Goal: Task Accomplishment & Management: Manage account settings

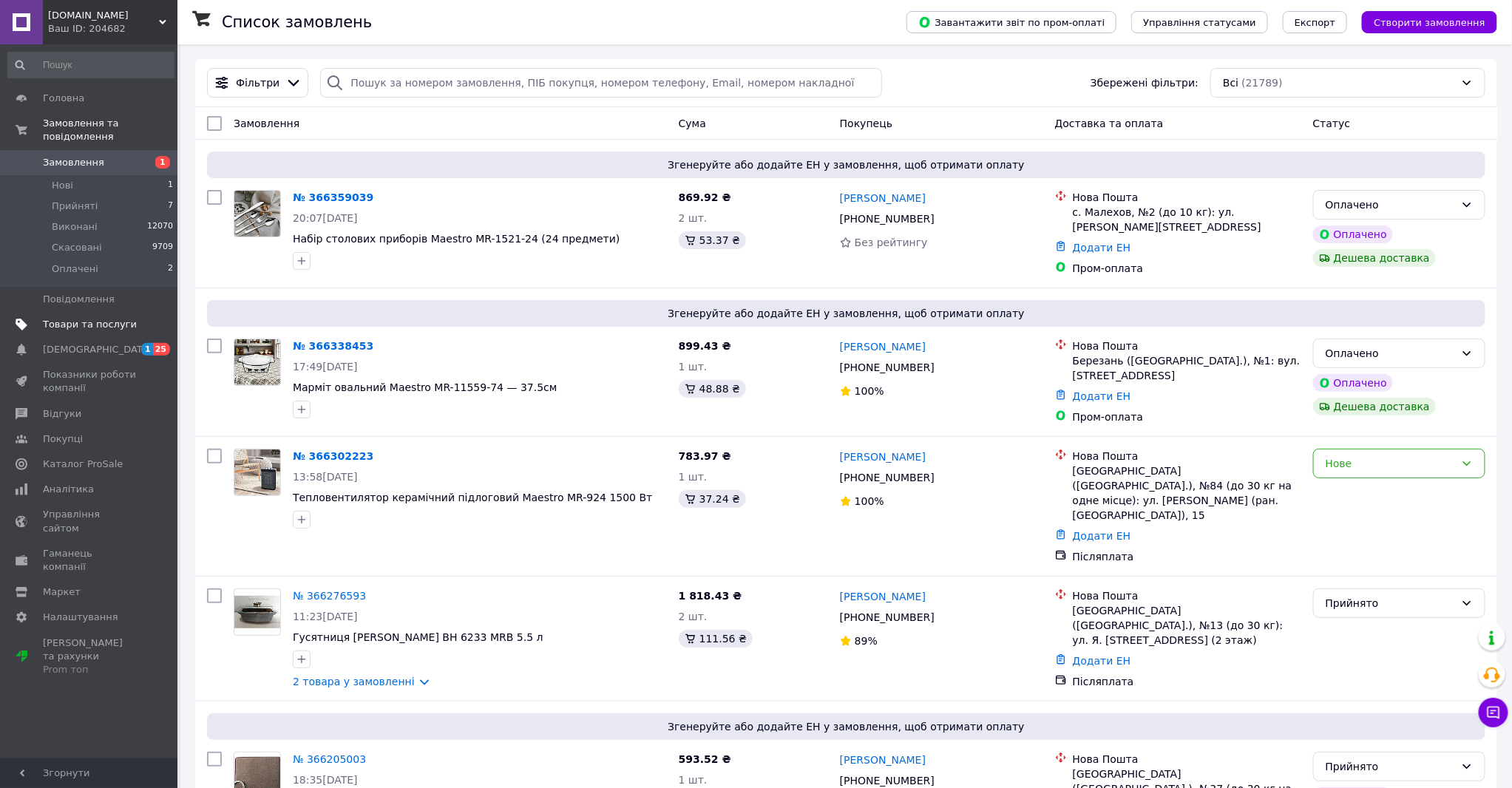
click at [68, 318] on span "Товари та послуги" at bounding box center [90, 324] width 94 height 13
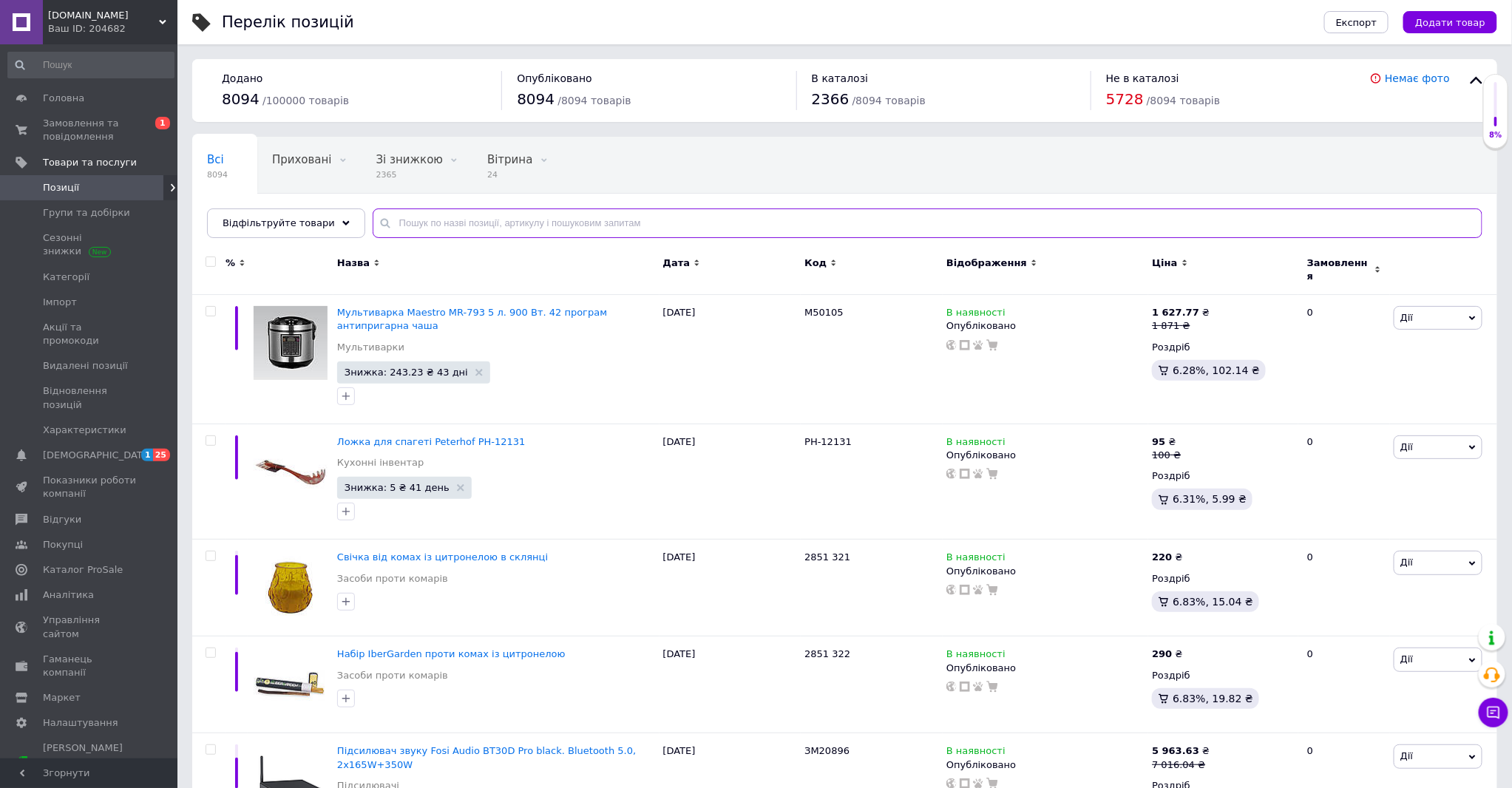
click at [684, 224] on input "text" at bounding box center [927, 223] width 1110 height 29
paste input "Соковарка Bohmann BH-3206 8л"
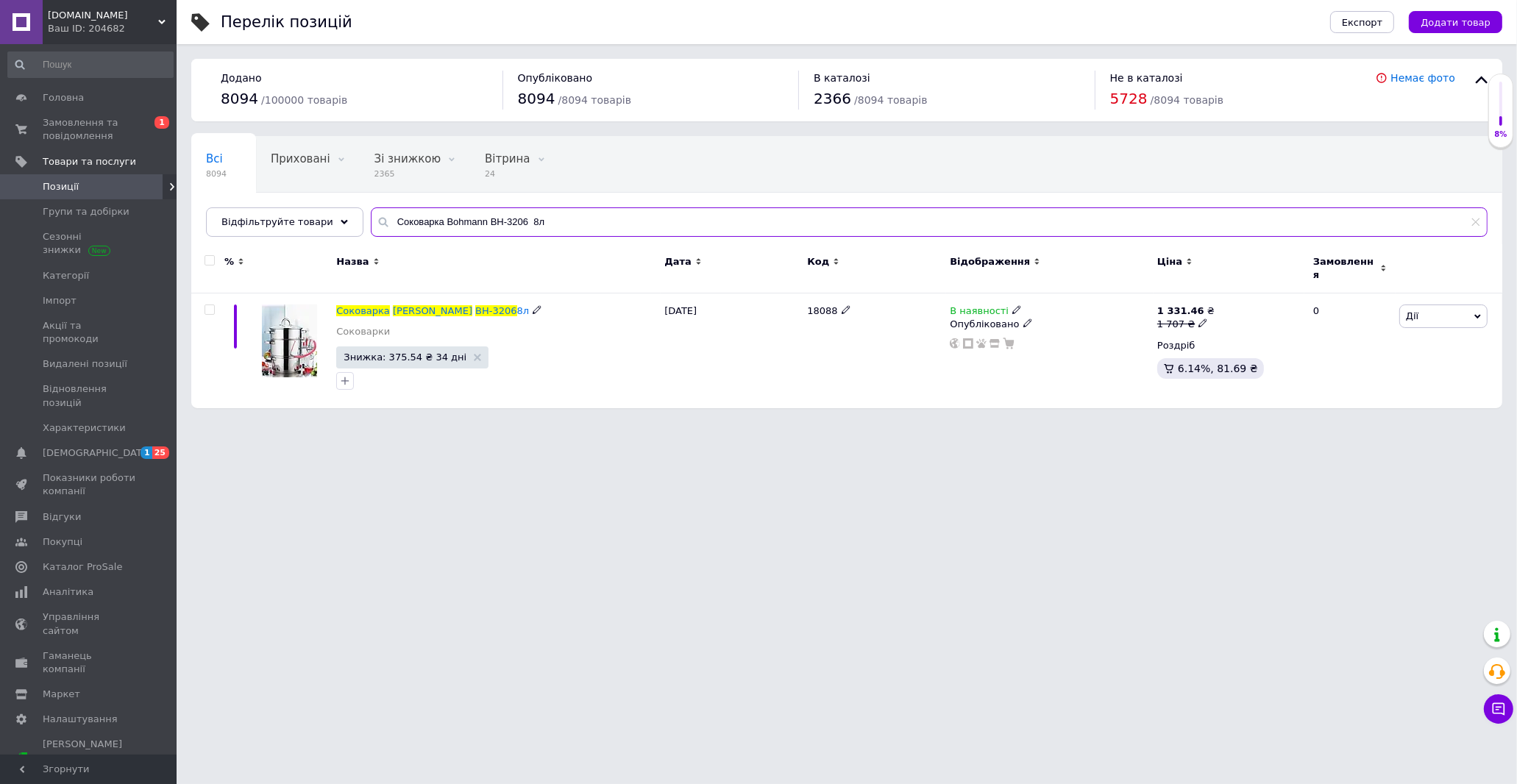
type input "Соковарка Bohmann BH-3206 8л"
click at [985, 305] on span "В наявності" at bounding box center [978, 313] width 59 height 15
click at [1064, 311] on li "Немає в наявності" at bounding box center [1097, 321] width 140 height 21
click at [843, 357] on div "18088" at bounding box center [875, 351] width 143 height 115
click at [61, 131] on span "Замовлення та повідомлення" at bounding box center [90, 129] width 94 height 27
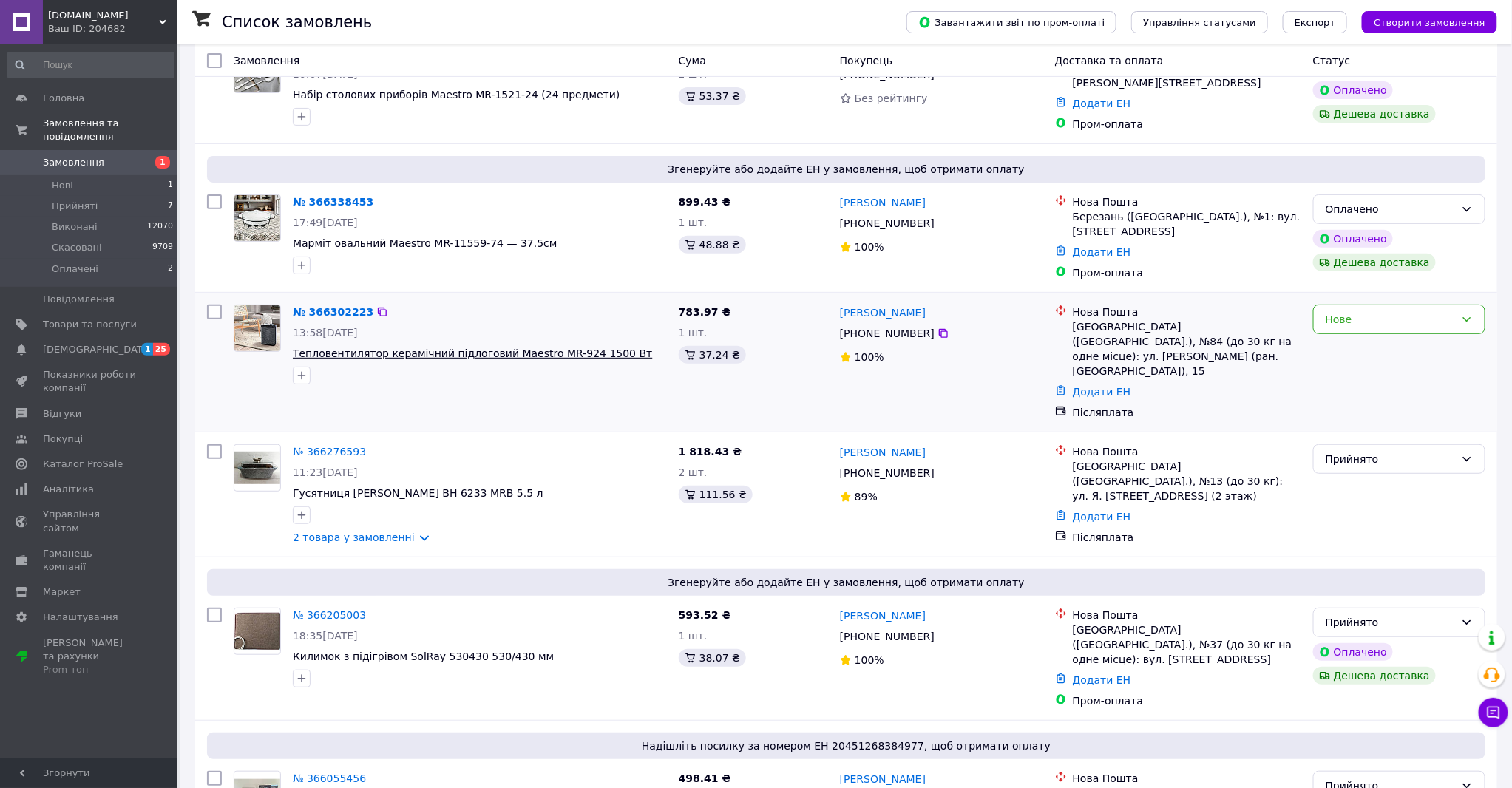
scroll to position [164, 0]
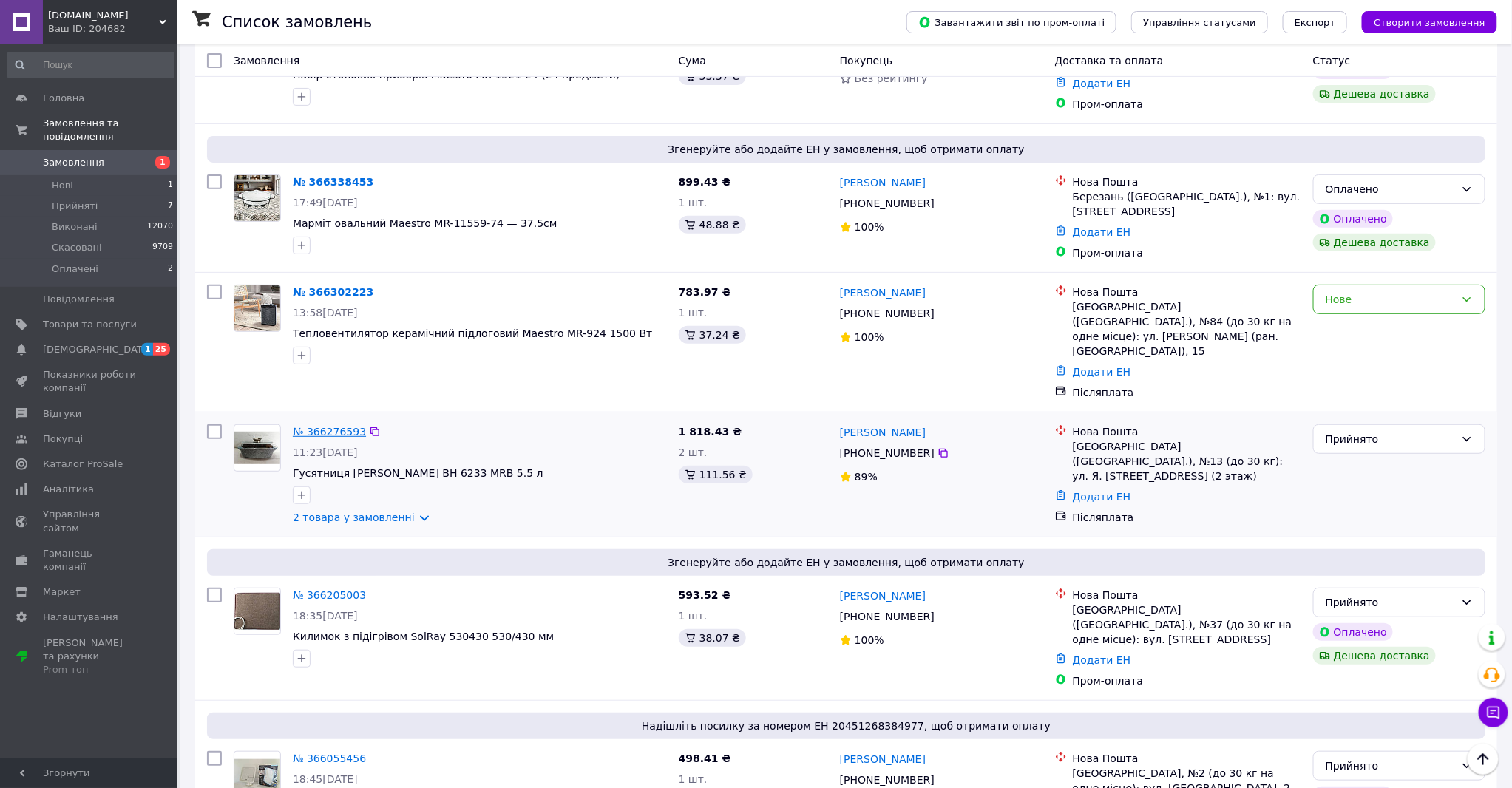
click at [322, 426] on link "№ 366276593" at bounding box center [329, 431] width 73 height 12
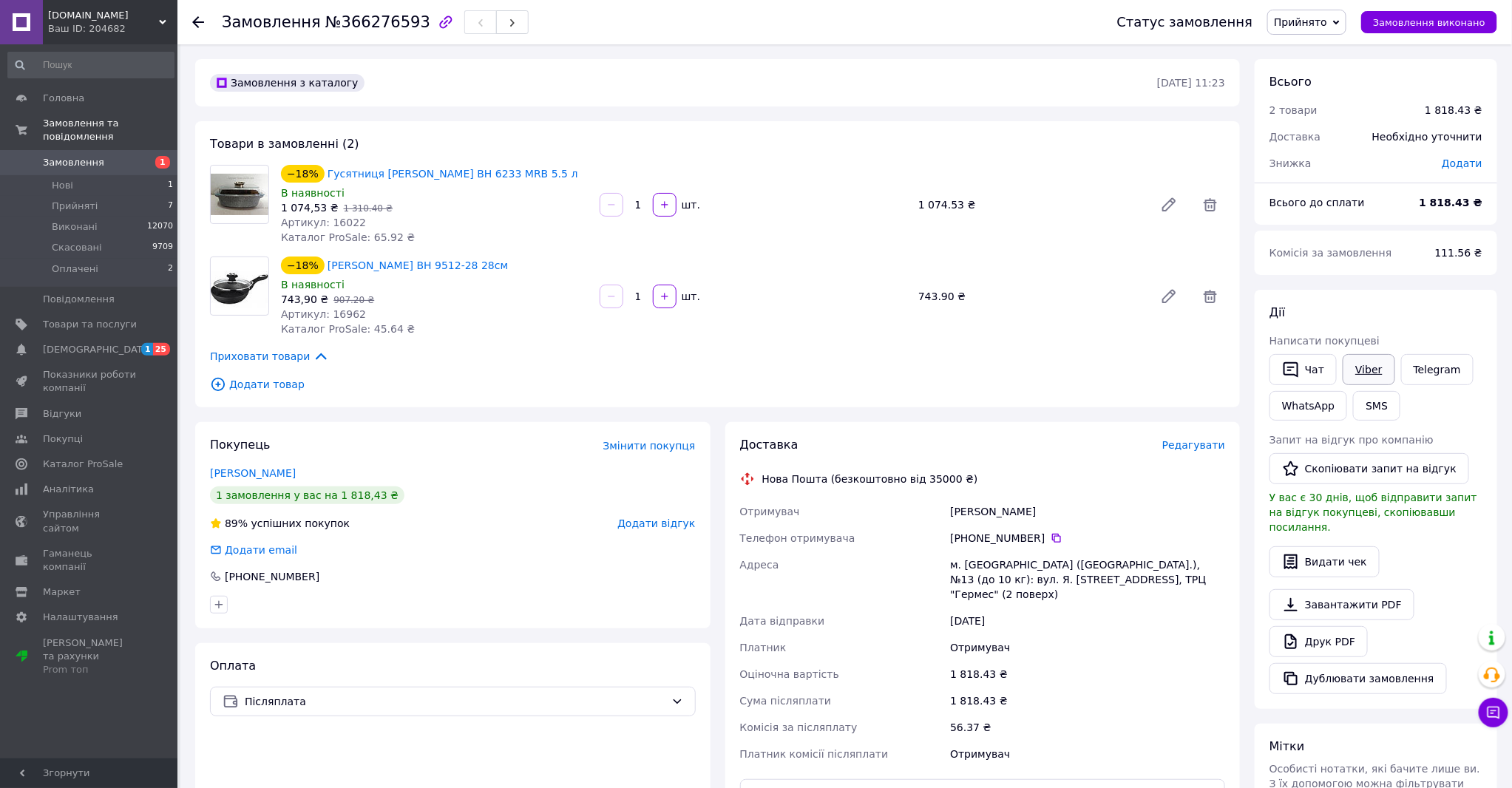
click at [1365, 370] on link "Viber" at bounding box center [1369, 369] width 52 height 31
click at [258, 26] on span "Замовлення" at bounding box center [272, 22] width 99 height 18
copy h1 "Замовлення №366276593"
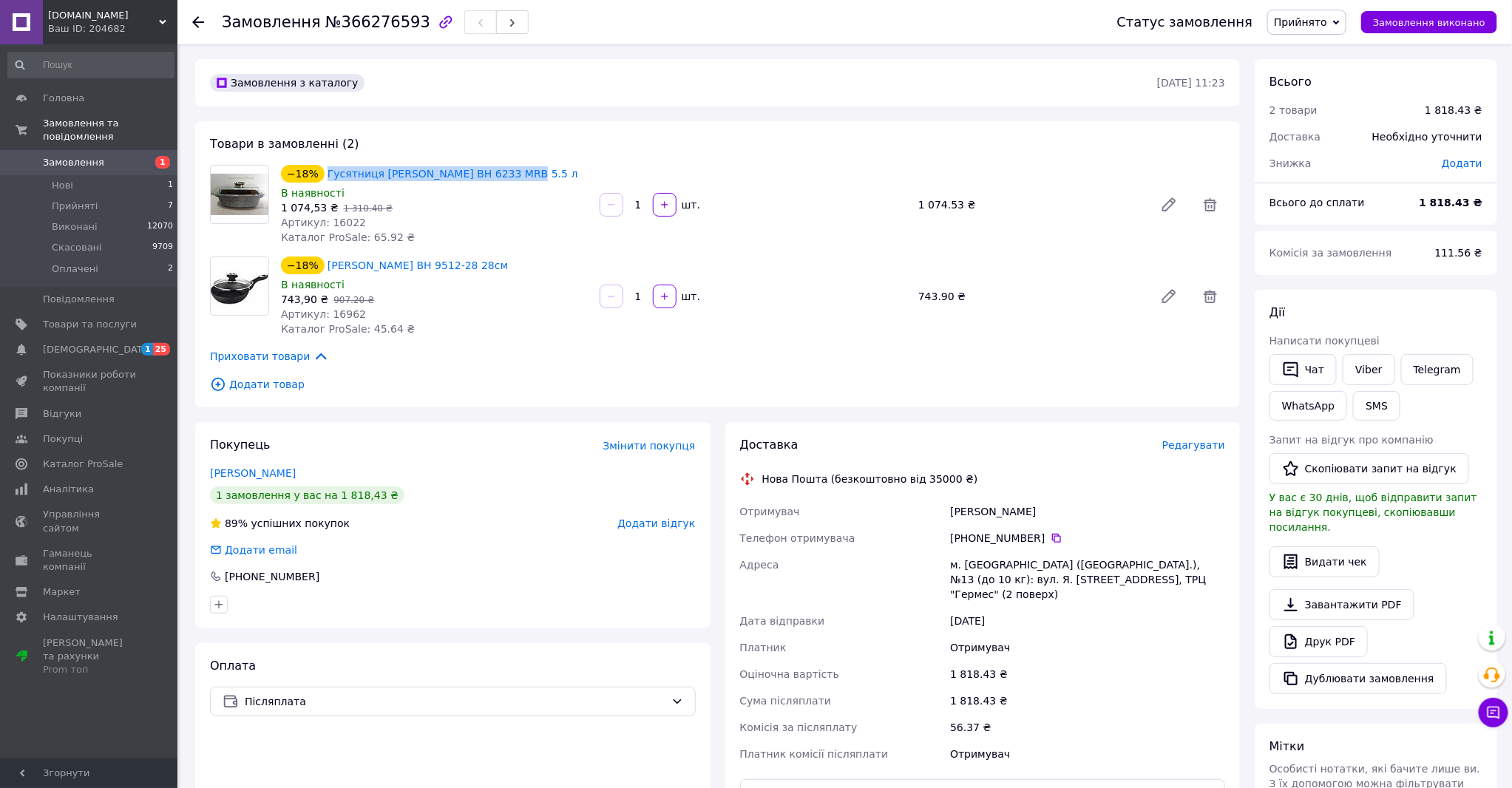
drag, startPoint x: 520, startPoint y: 175, endPoint x: 321, endPoint y: 168, distance: 199.1
click at [321, 168] on div "−18% Гусятниця [PERSON_NAME] BH 6233 MRB 5.5 л" at bounding box center [434, 173] width 310 height 21
copy link "Гусятниця [PERSON_NAME] BH 6233 MRB 5.5 л"
click at [942, 352] on div "Приховати товари" at bounding box center [717, 355] width 1015 height 16
drag, startPoint x: 518, startPoint y: 271, endPoint x: 326, endPoint y: 268, distance: 192.0
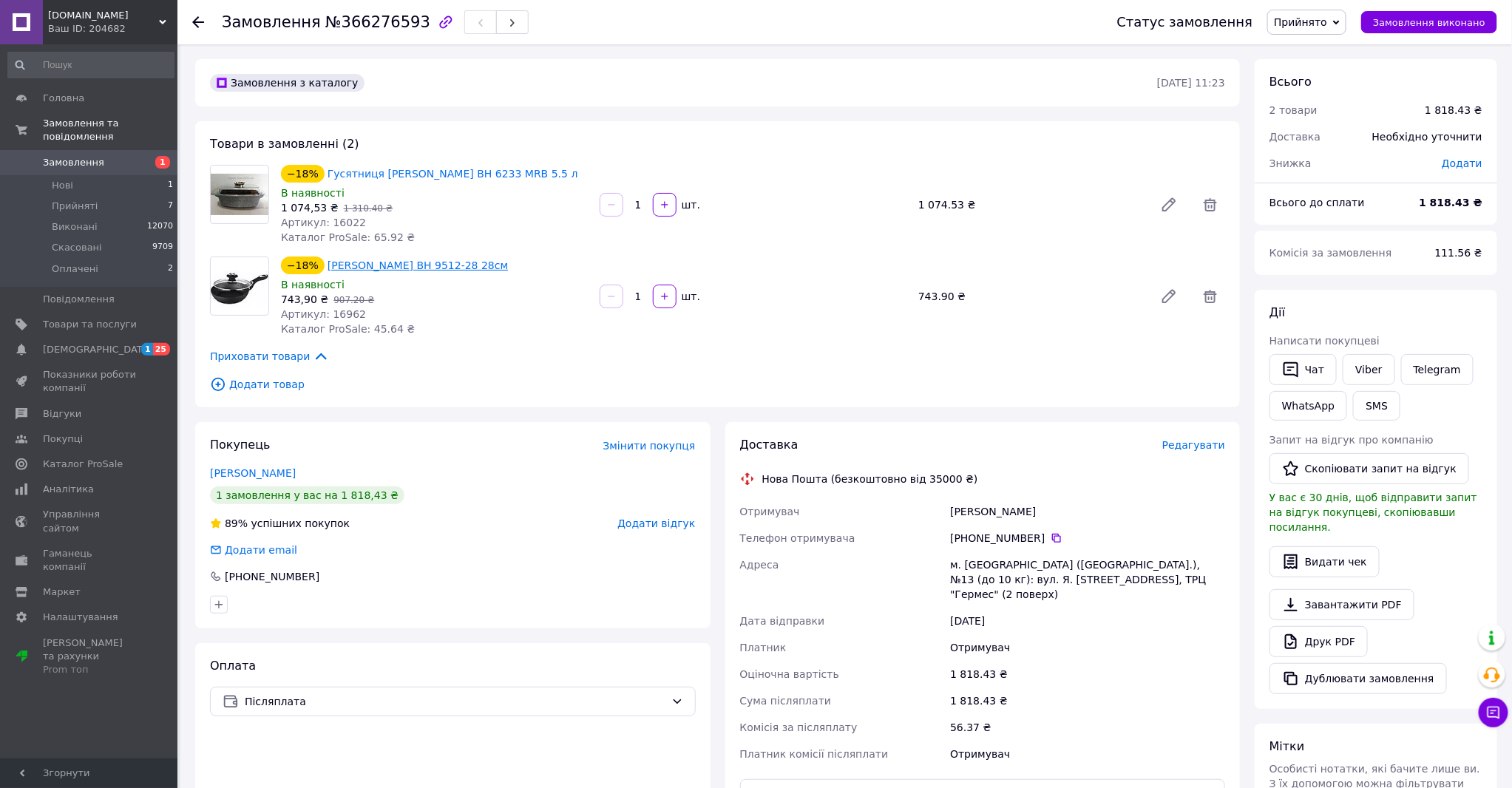
click at [326, 268] on div "−18% [PERSON_NAME] BH 9512-28 28см" at bounding box center [434, 265] width 310 height 21
copy link "[PERSON_NAME] BH 9512-28 28см"
click at [1365, 369] on link "Viber" at bounding box center [1369, 369] width 52 height 31
click at [1028, 335] on div "−18% Сковорода Bohmann BH 9512-28 28см В наявності 743,90 ₴   907.20 ₴ Артикул:…" at bounding box center [753, 296] width 956 height 86
click at [201, 20] on icon at bounding box center [197, 22] width 12 height 12
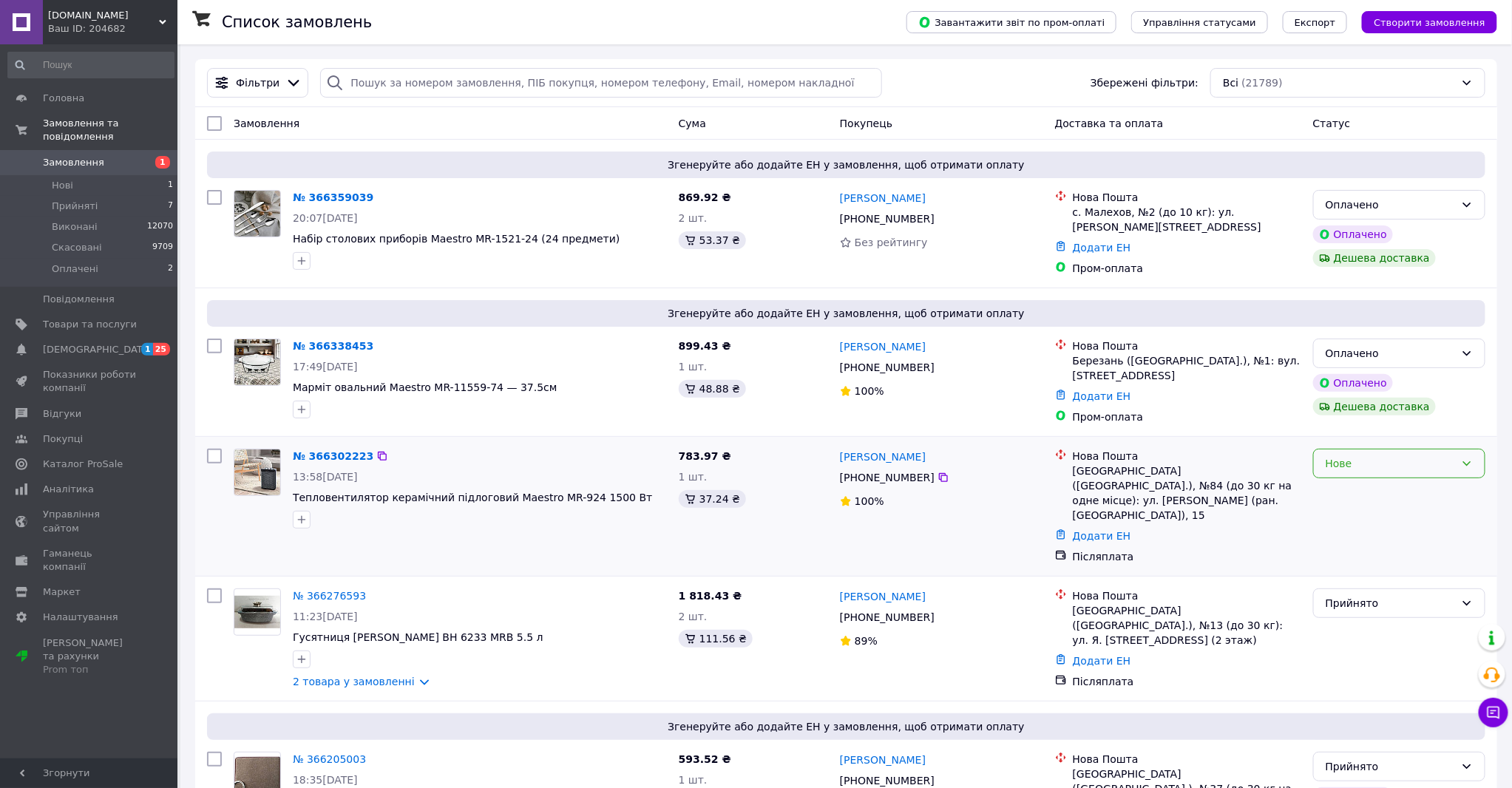
drag, startPoint x: 1349, startPoint y: 455, endPoint x: 1351, endPoint y: 466, distance: 11.2
click at [1351, 455] on div "Нове" at bounding box center [1391, 463] width 130 height 16
click at [1347, 490] on li "Прийнято" at bounding box center [1399, 490] width 170 height 27
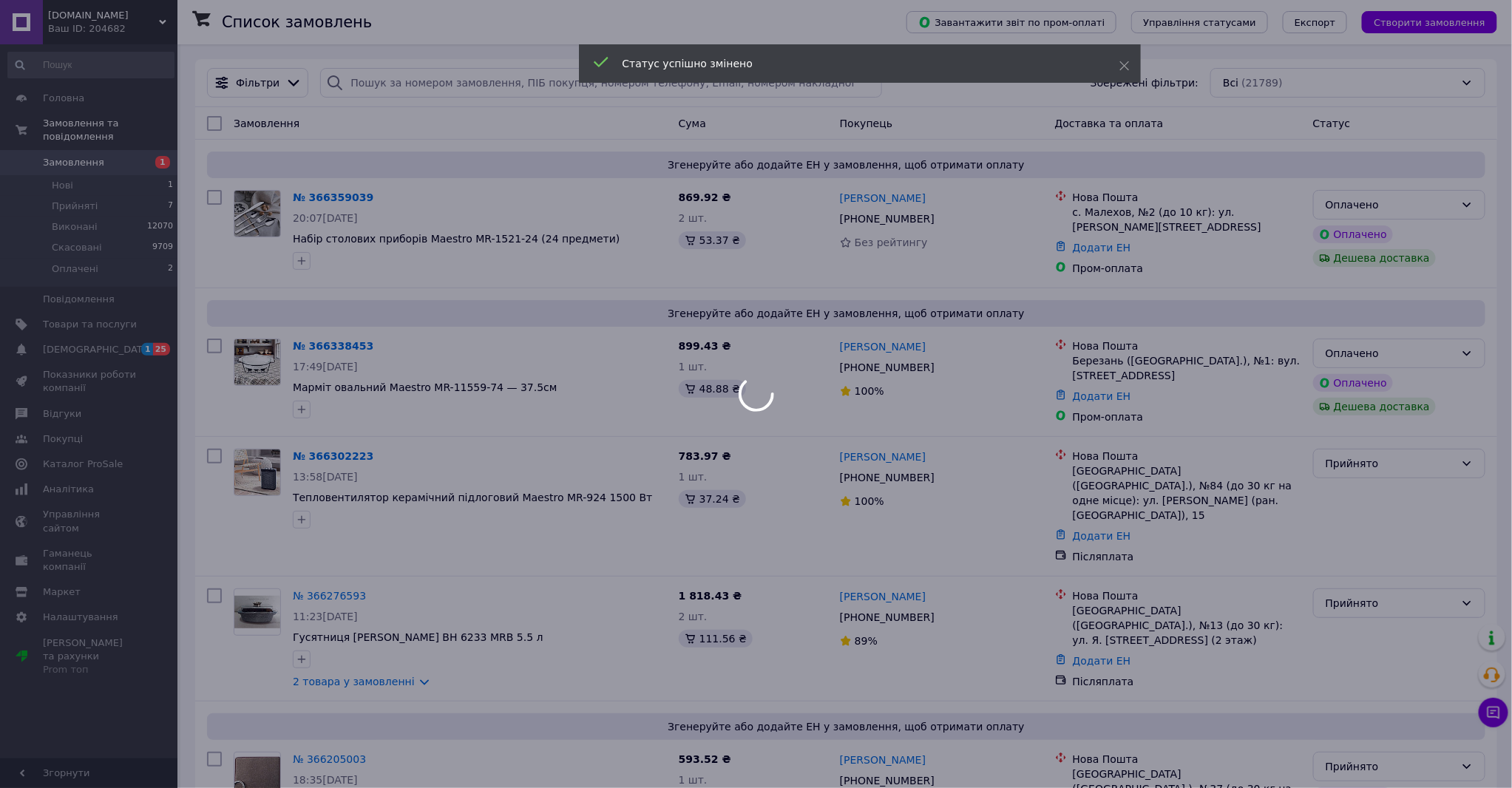
click at [326, 450] on div at bounding box center [756, 394] width 1512 height 788
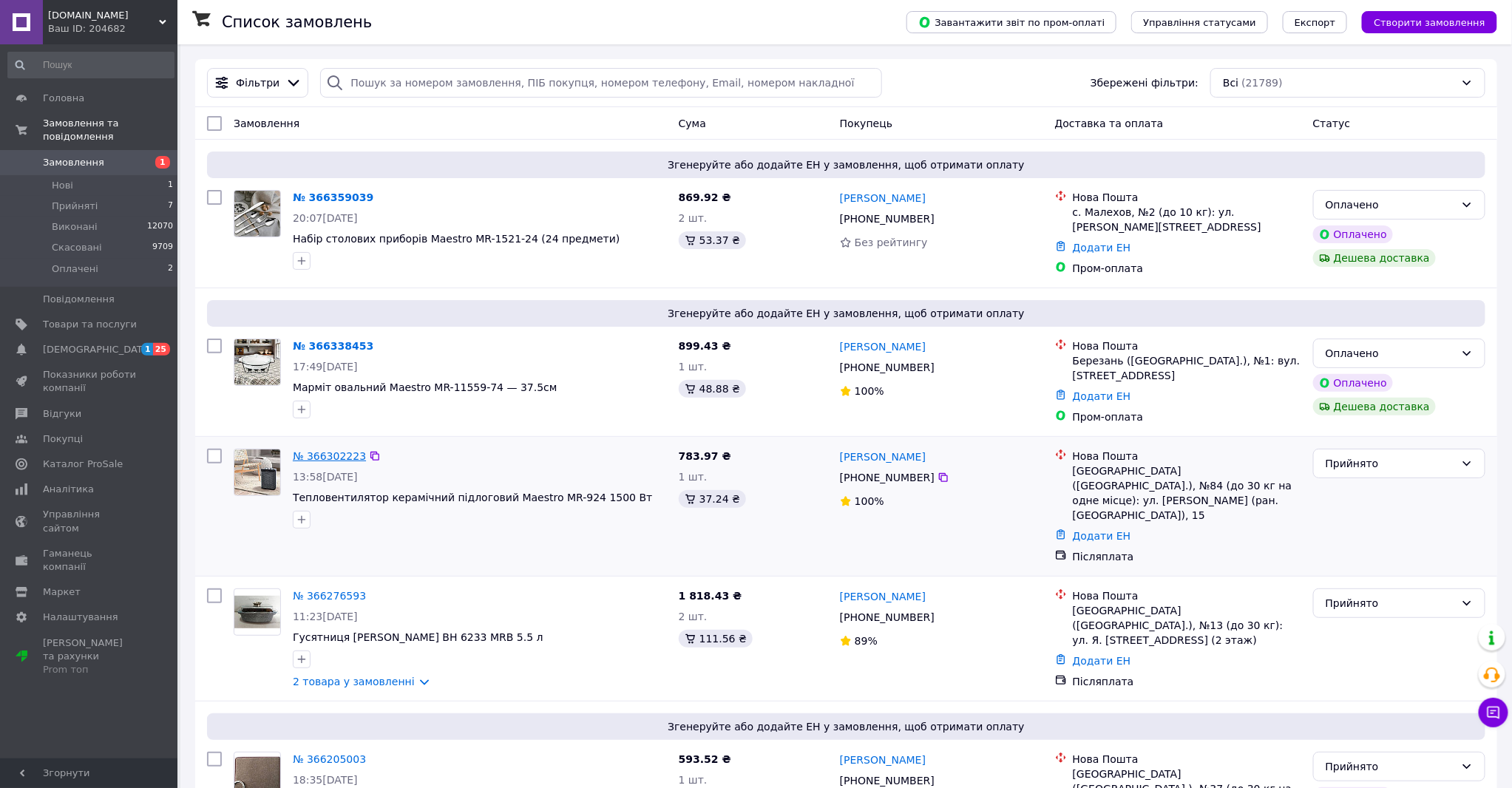
click at [331, 452] on link "№ 366302223" at bounding box center [329, 456] width 73 height 12
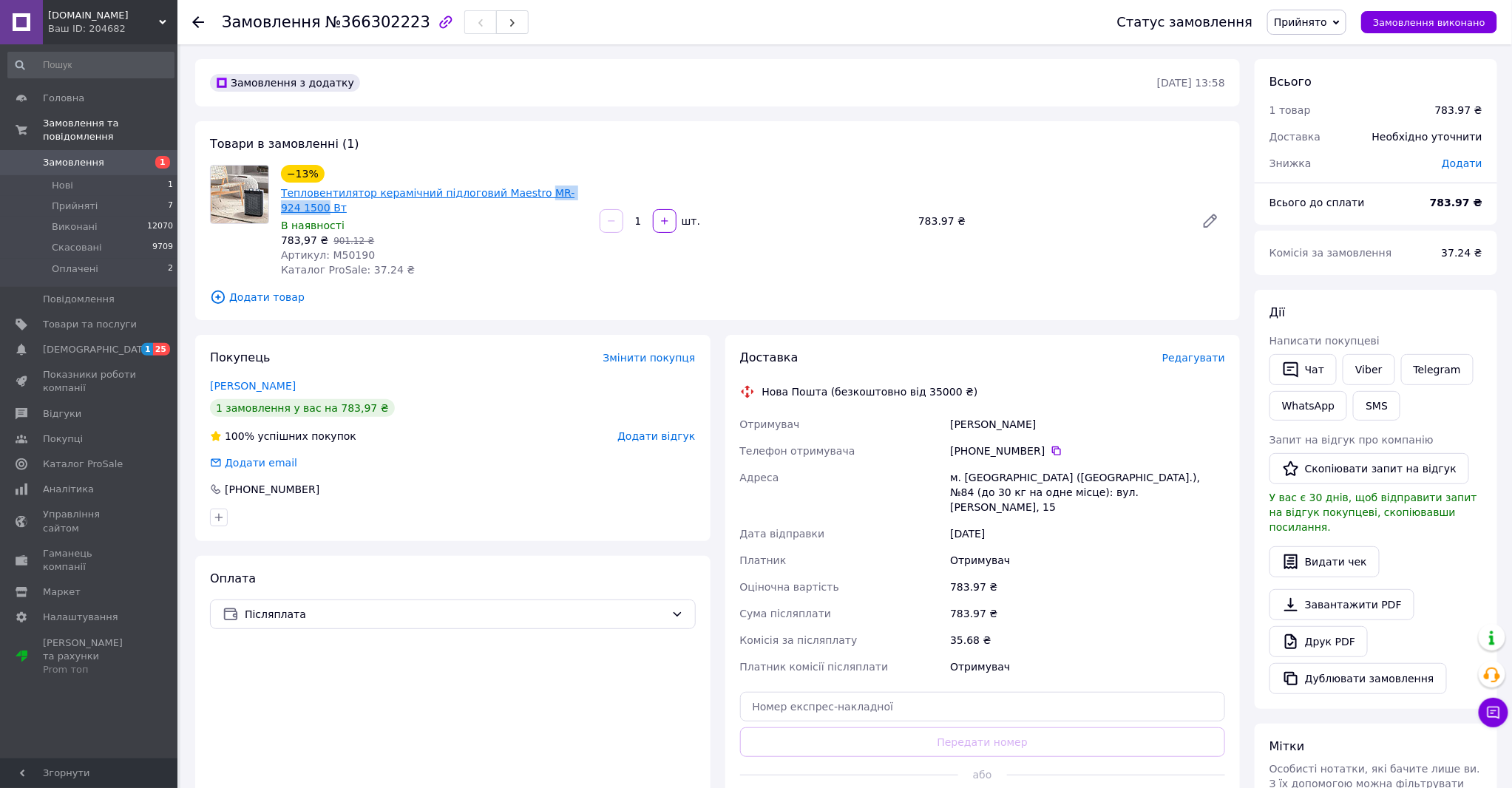
drag, startPoint x: 594, startPoint y: 190, endPoint x: 523, endPoint y: 193, distance: 71.1
click at [523, 193] on div "−13% Тепловентилятор керамічний підлоговий Maestro MR-924 1500 Вт В наявності 7…" at bounding box center [753, 221] width 956 height 118
copy link "MR-924 1500"
click at [1370, 358] on link "Viber" at bounding box center [1369, 369] width 52 height 31
click at [1369, 370] on link "Viber" at bounding box center [1369, 369] width 52 height 31
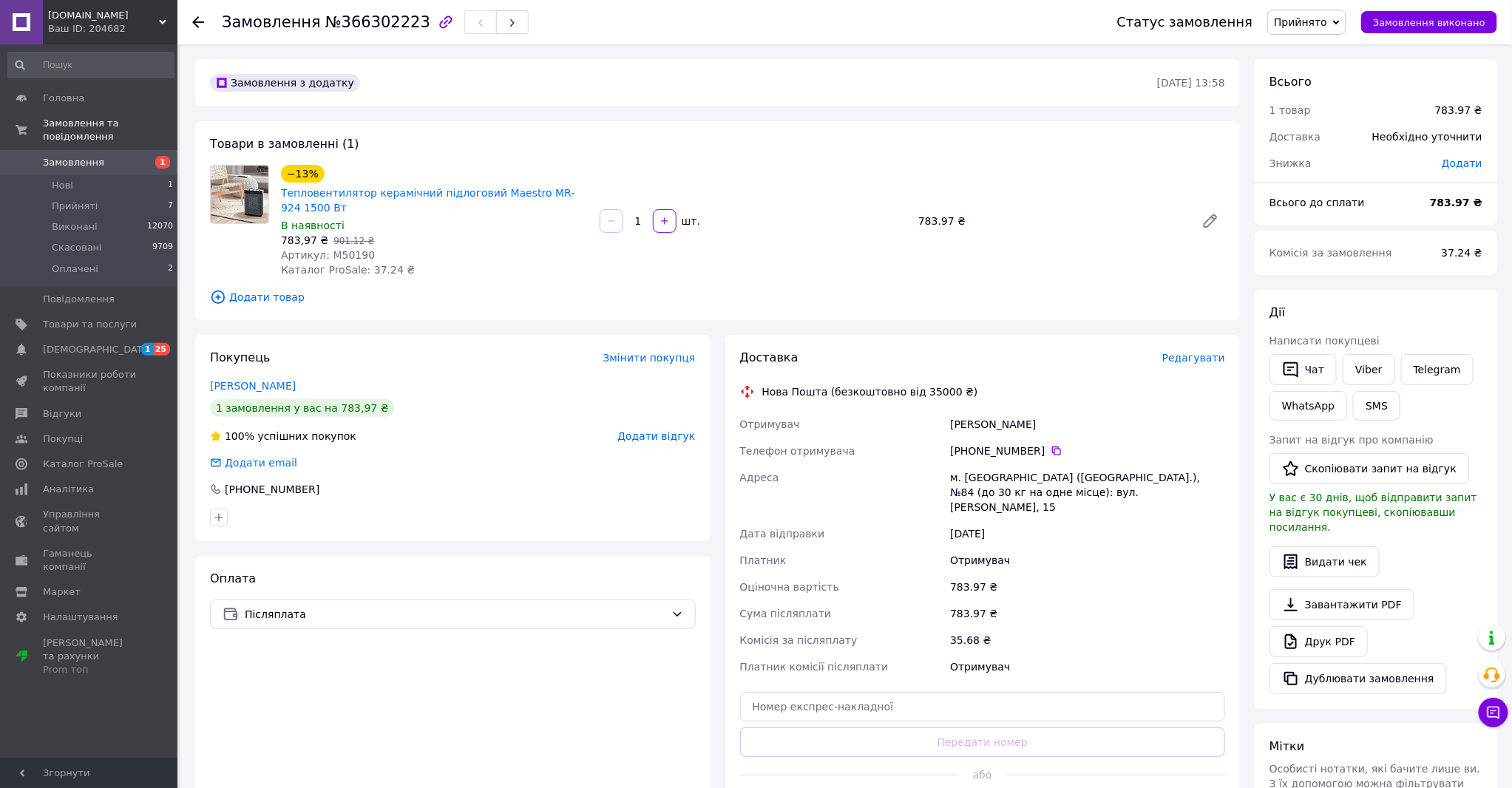
click at [266, 21] on span "Замовлення" at bounding box center [272, 22] width 99 height 18
copy h1 "Замовлення №366302223"
click at [637, 176] on div "−13% Тепловентилятор керамічний підлоговий Maestro MR-924 1500 Вт В наявності 7…" at bounding box center [753, 221] width 956 height 118
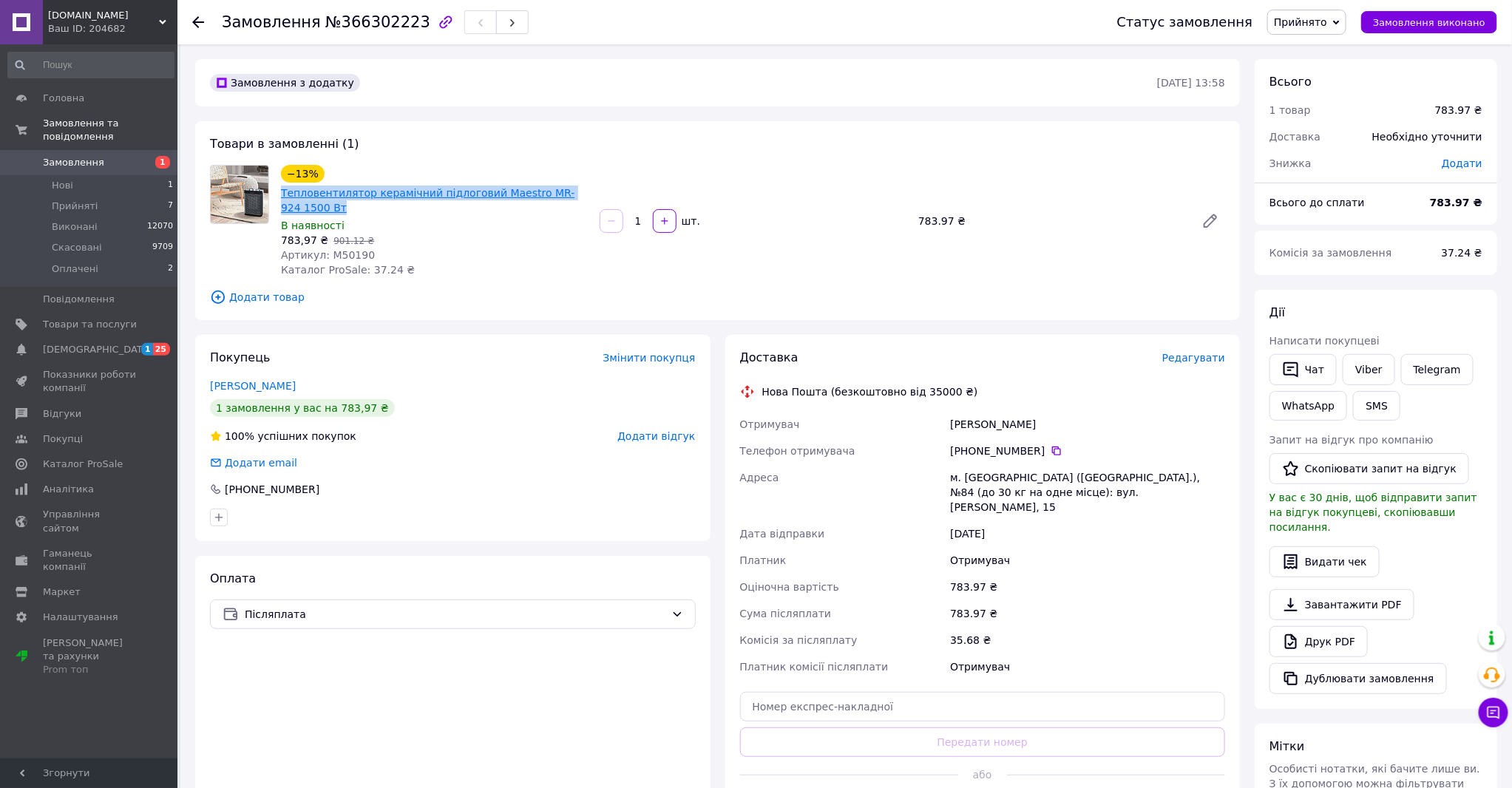
drag, startPoint x: 298, startPoint y: 207, endPoint x: 281, endPoint y: 194, distance: 21.4
click at [281, 194] on span "Тепловентилятор керамічний підлоговий Maestro MR-924 1500 Вт" at bounding box center [434, 200] width 307 height 29
copy link "Тепловентилятор керамічний підлоговий Maestro MR-924 1500 Вт"
click at [196, 18] on use at bounding box center [197, 22] width 12 height 12
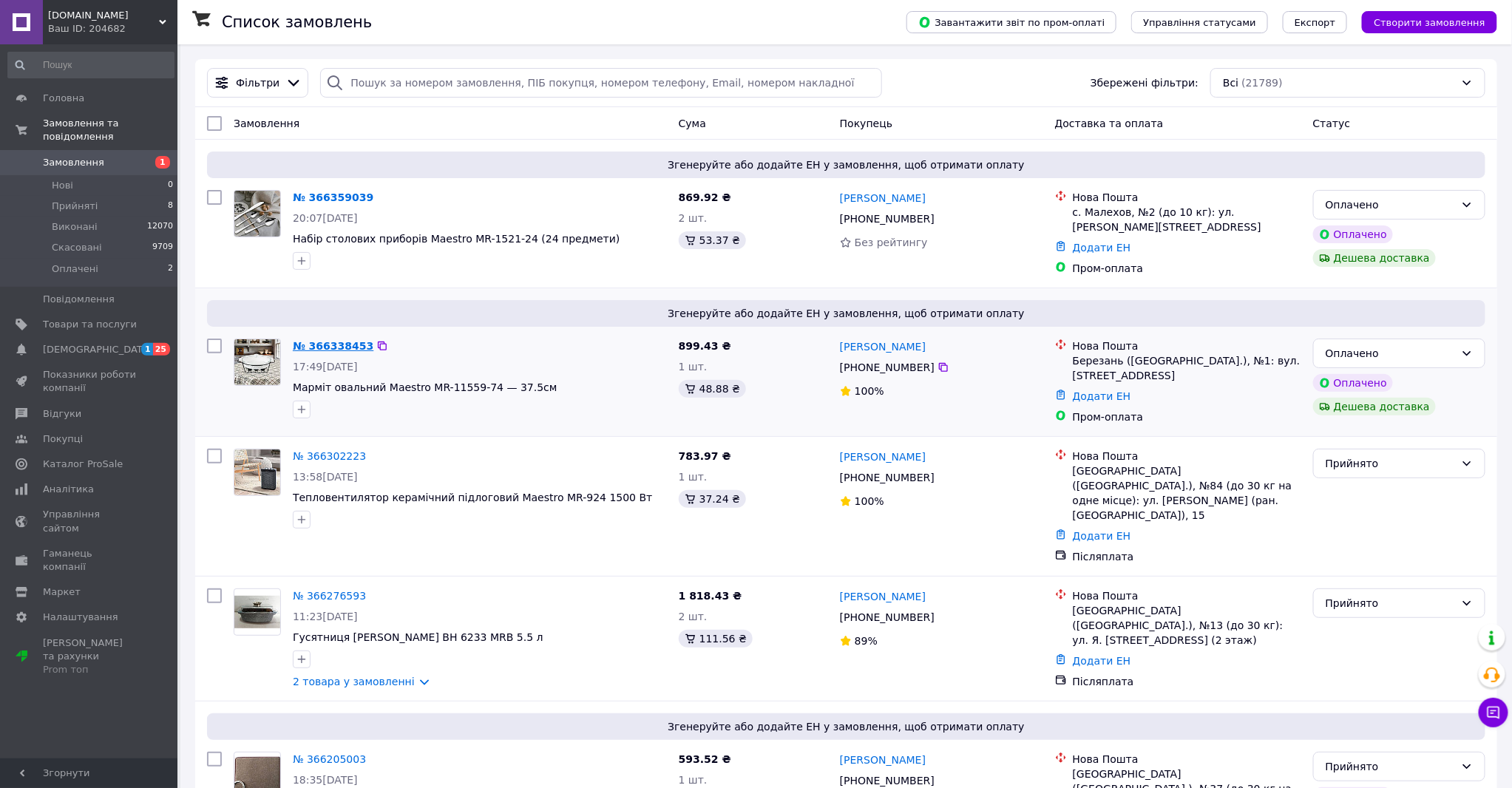
click at [342, 340] on link "№ 366338453" at bounding box center [333, 345] width 80 height 12
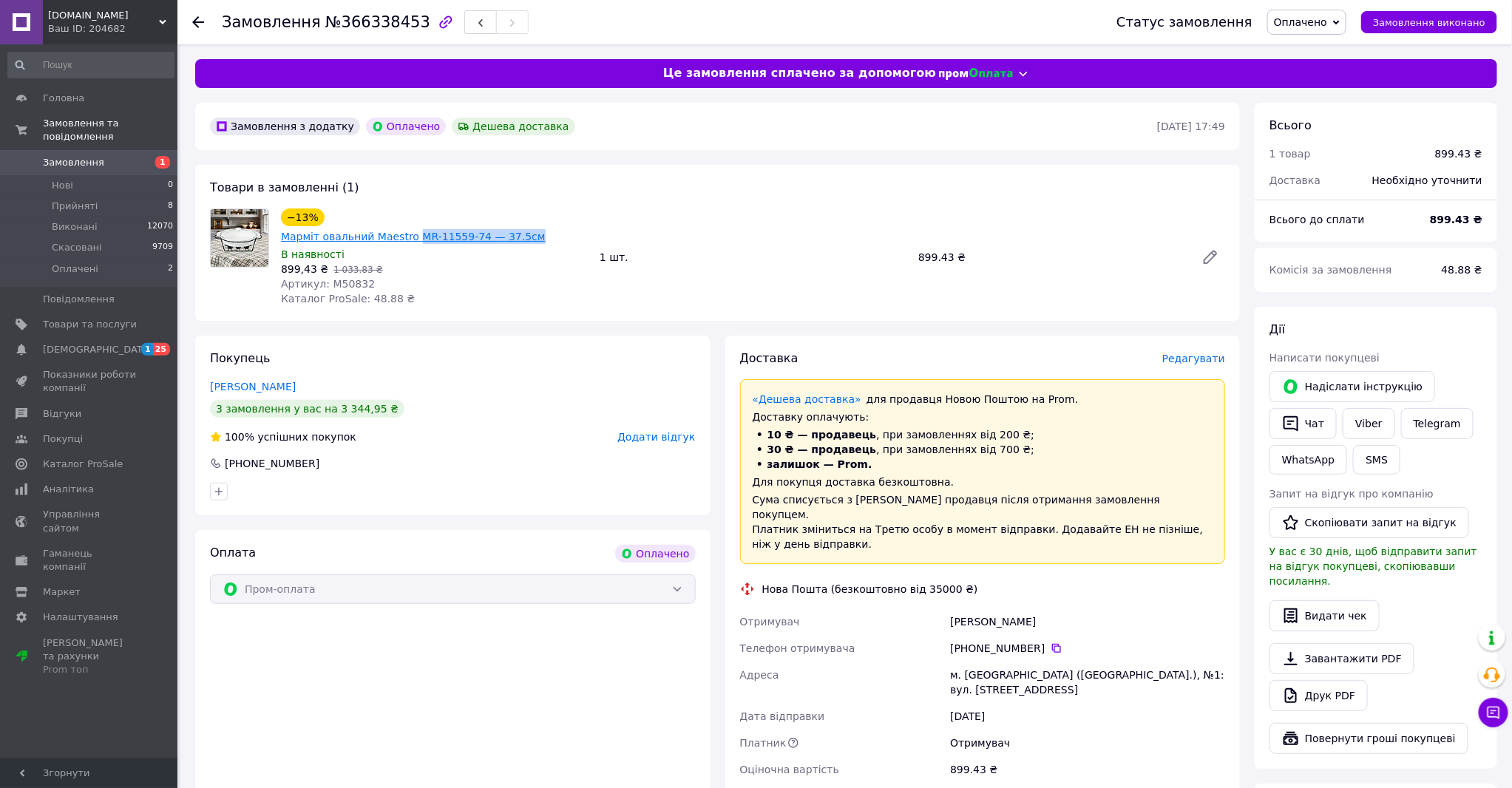
drag, startPoint x: 568, startPoint y: 214, endPoint x: 452, endPoint y: 214, distance: 116.0
click at [452, 214] on div "−13% Марміт овальний Maestro MR-11559-74 — 37.5см" at bounding box center [434, 226] width 310 height 39
copy link "MR-11559-74 — 37.5см"
click at [511, 276] on div "Артикул: М50832" at bounding box center [434, 283] width 307 height 15
click at [495, 231] on link "Марміт овальний Maestro MR-11559-74 — 37.5см" at bounding box center [413, 236] width 265 height 12
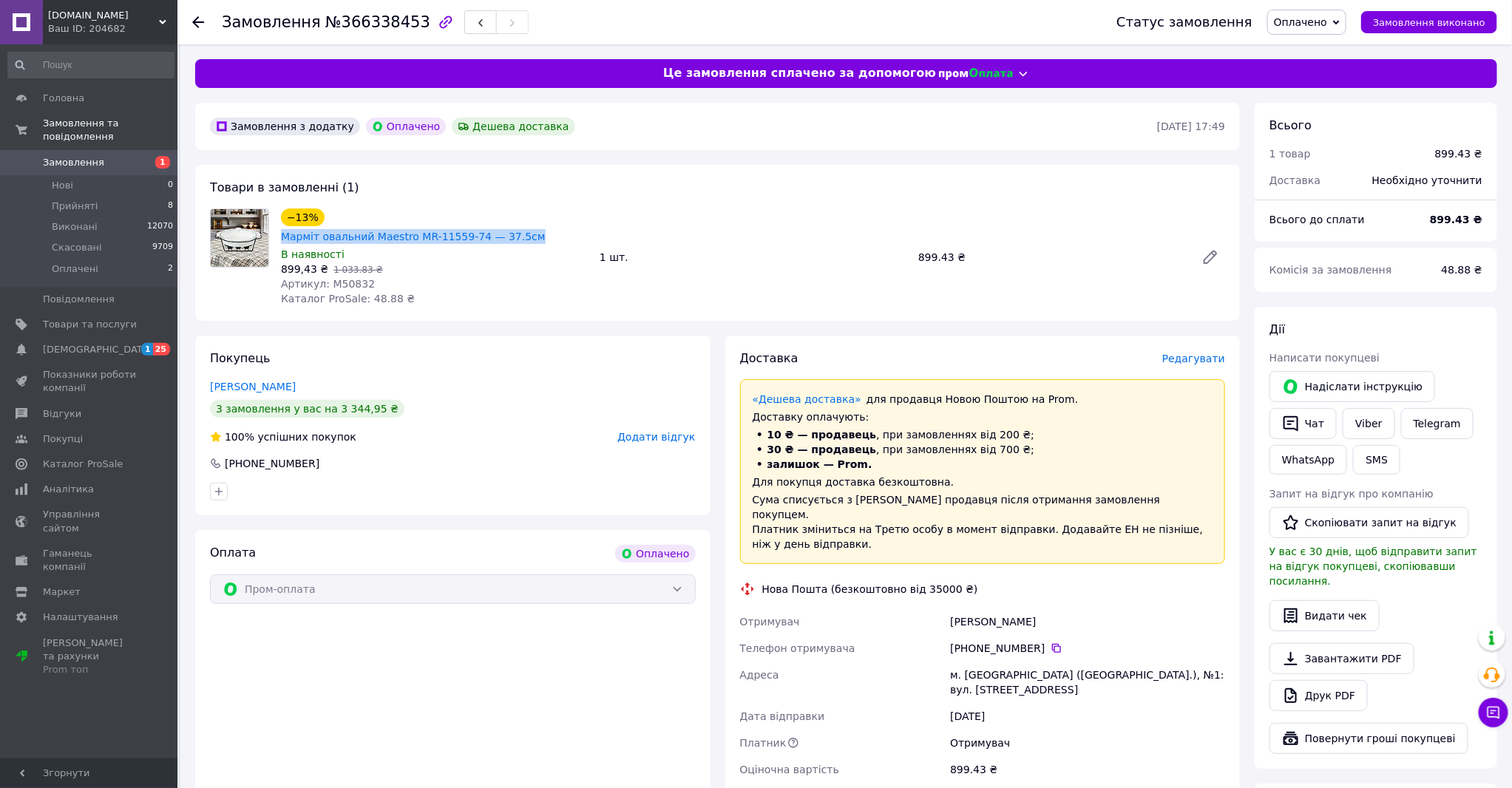
drag, startPoint x: 569, startPoint y: 218, endPoint x: 319, endPoint y: 216, distance: 250.0
click at [319, 216] on div "−13% Марміт овальний Maestro MR-11559-74 — 37.5см" at bounding box center [434, 226] width 310 height 39
copy div "−13% Марміт овальний Maestro MR-11559-74 — 37.5см"
click at [1207, 352] on span "Редагувати" at bounding box center [1193, 358] width 62 height 12
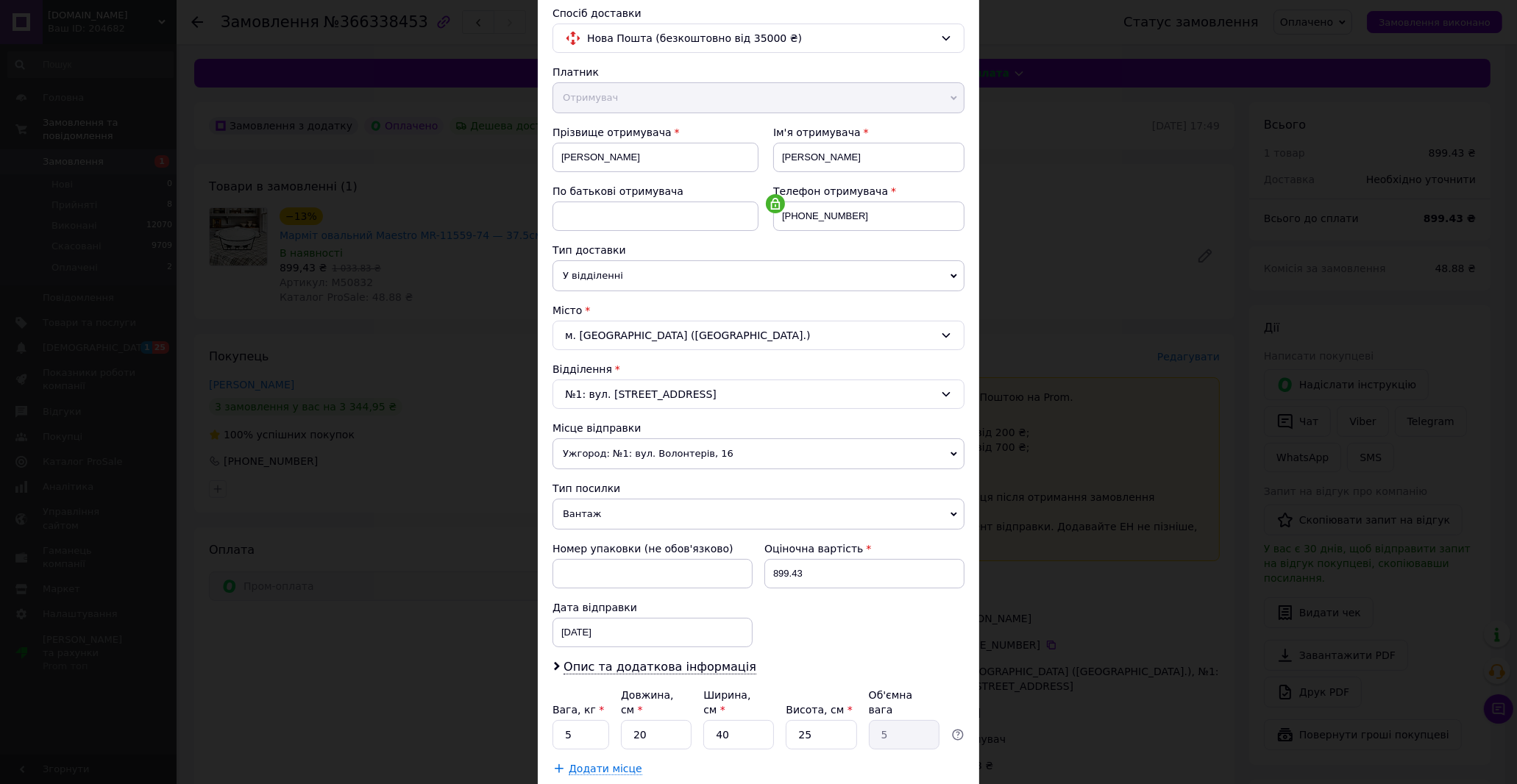
scroll to position [193, 0]
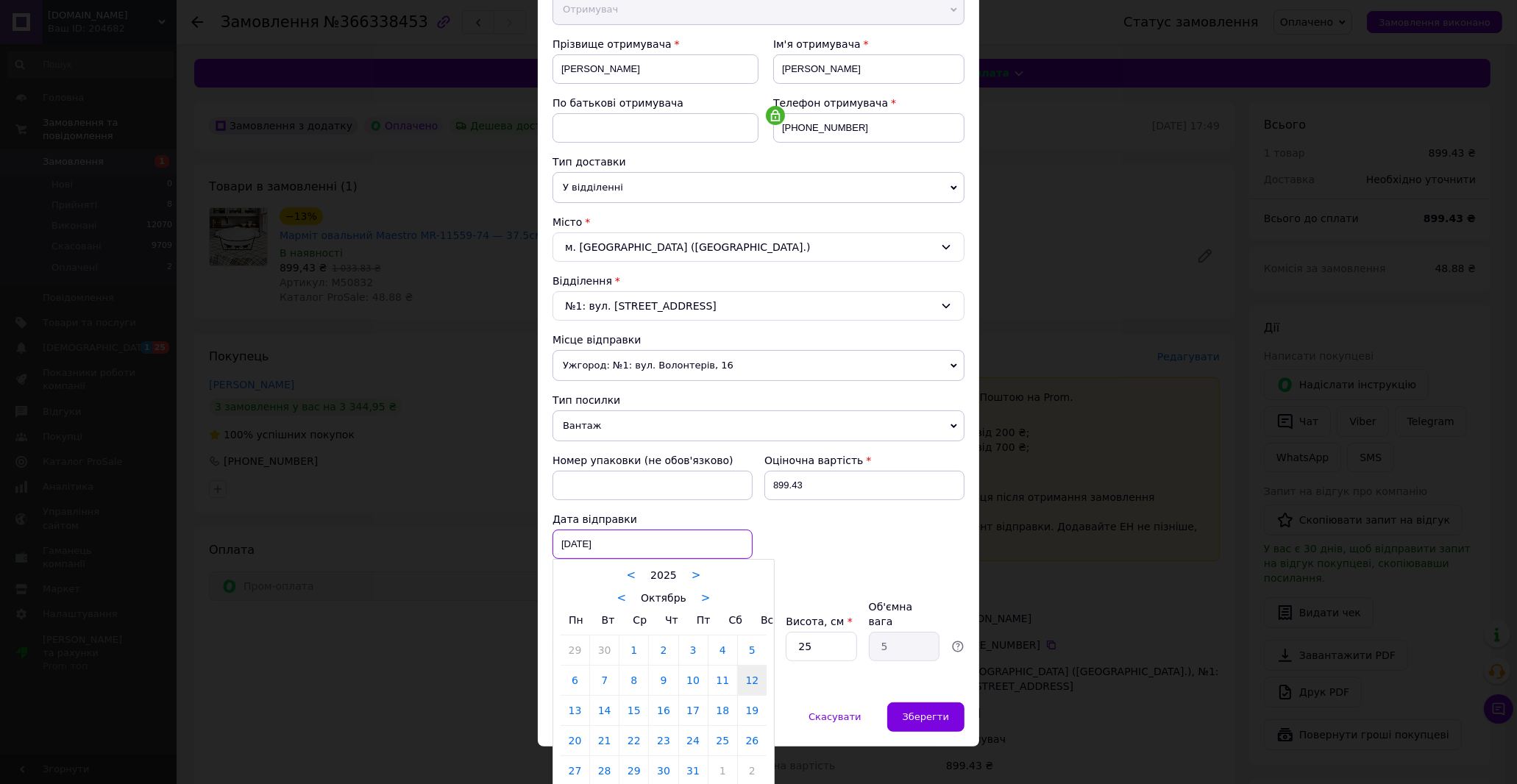
click at [649, 545] on div "[DATE] < 2025 > < Октябрь > Пн Вт Ср Чт Пт Сб Вс 29 30 1 2 3 4 5 6 7 8 9 10 11 …" at bounding box center [652, 544] width 200 height 29
drag, startPoint x: 575, startPoint y: 714, endPoint x: 589, endPoint y: 710, distance: 14.6
click at [575, 714] on link "13" at bounding box center [574, 710] width 28 height 29
type input "[DATE]"
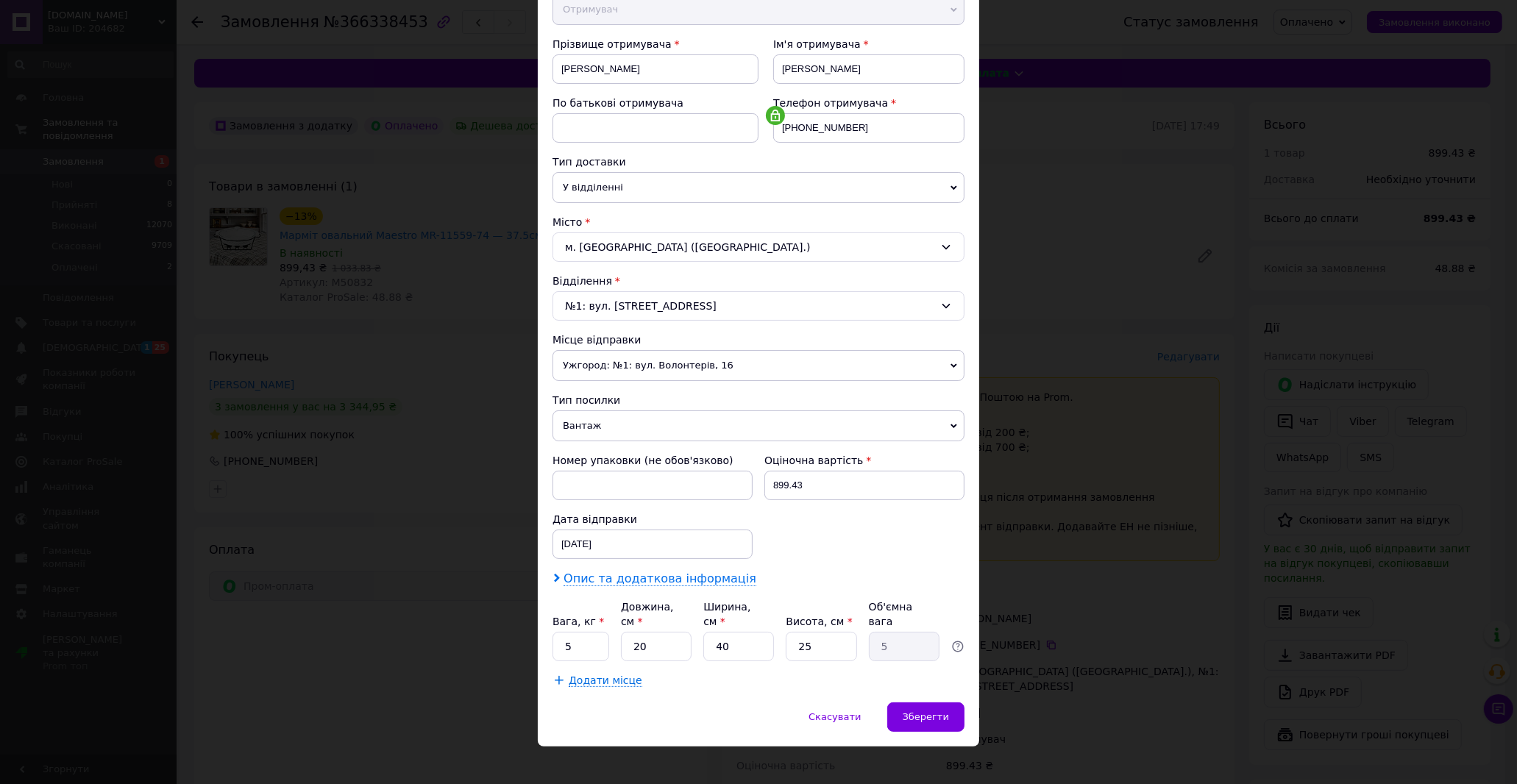
click at [636, 582] on span "Опис та додаткова інформація" at bounding box center [659, 578] width 193 height 15
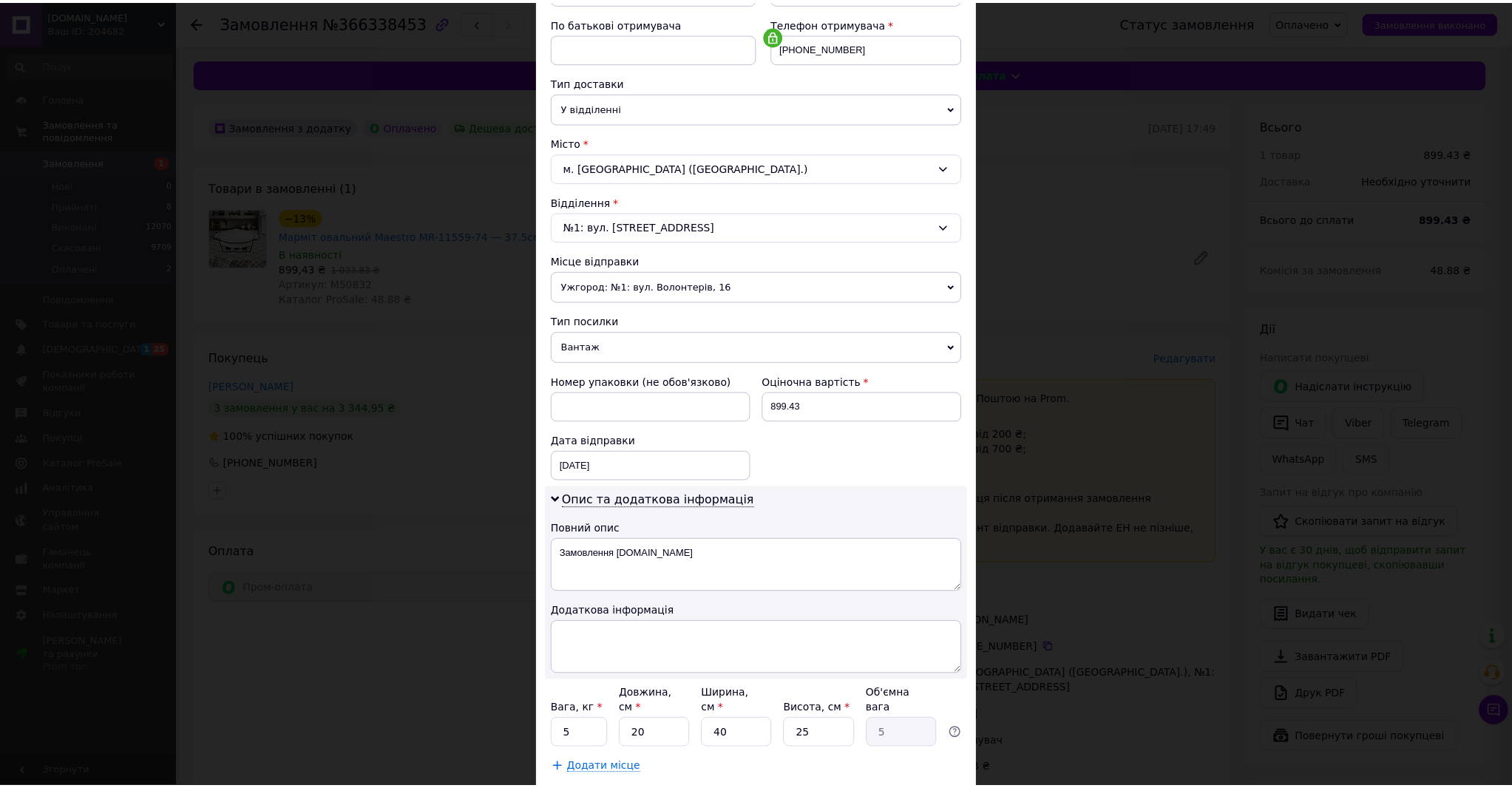
scroll to position [360, 0]
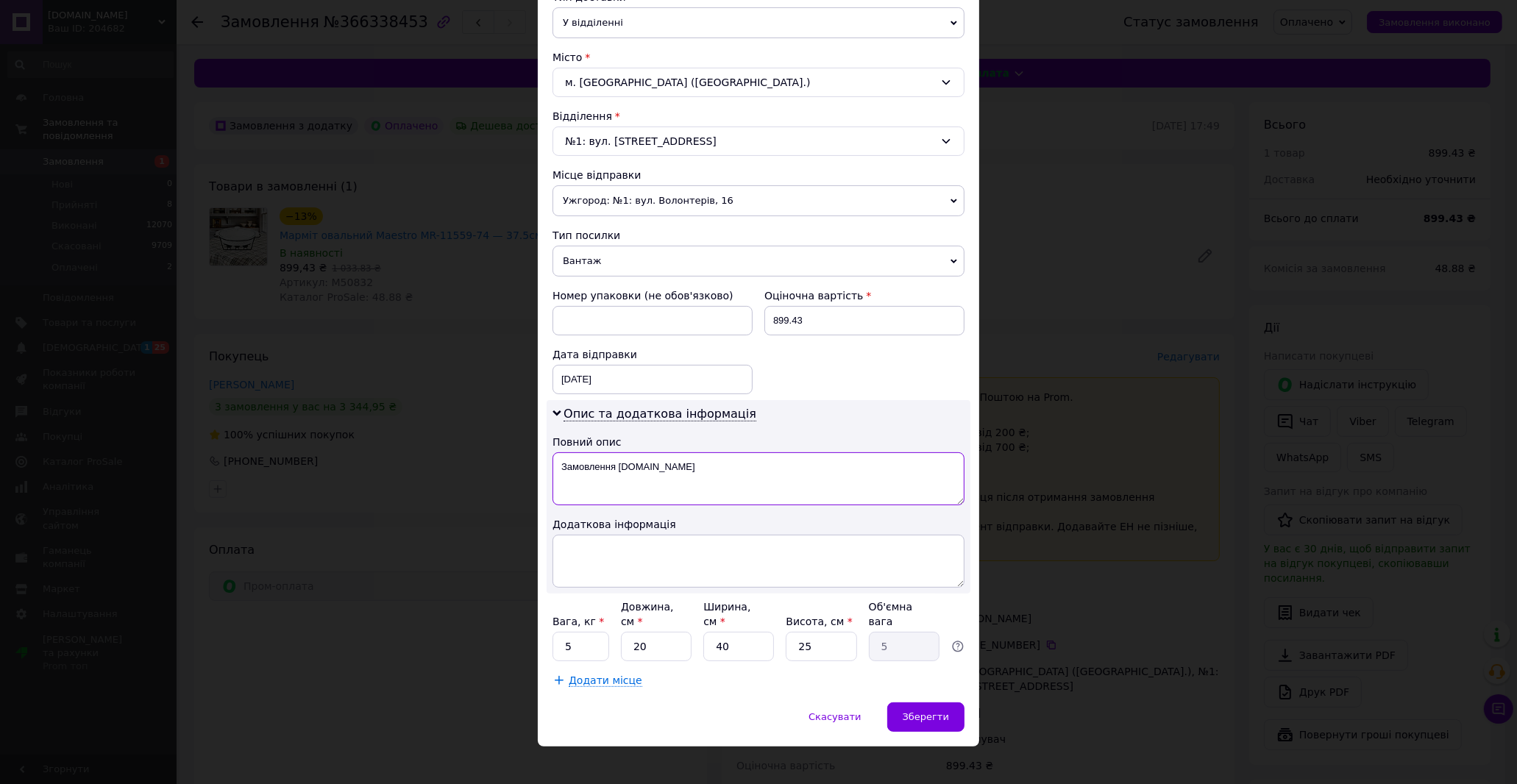
drag, startPoint x: 558, startPoint y: 469, endPoint x: 671, endPoint y: 495, distance: 116.0
click at [671, 495] on textarea "Замовлення [DOMAIN_NAME]" at bounding box center [758, 479] width 412 height 53
paste textarea "Марміт овальний Maestro MR-11559-74 — 37.5см"
type textarea "Марміт овальний Maestro MR-11559-74 — 37.5см"
click at [642, 562] on textarea at bounding box center [758, 561] width 412 height 53
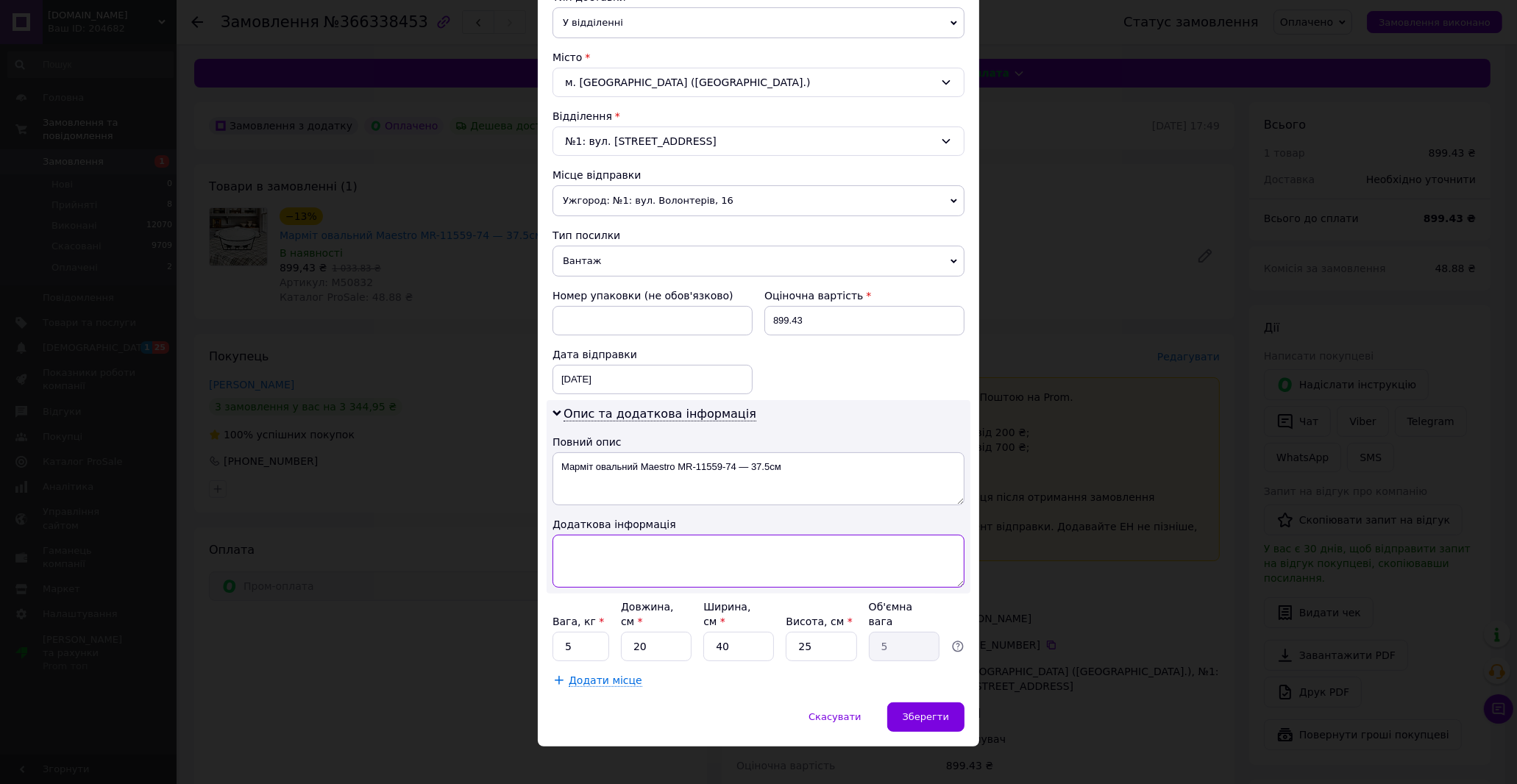
paste textarea "Марміт овальний Maestro MR-11559-74 — 37.5см"
type textarea "Марміт овальний Maestro MR-11559-74 — 37.5см"
click at [583, 636] on input "5" at bounding box center [581, 646] width 57 height 29
type input "2"
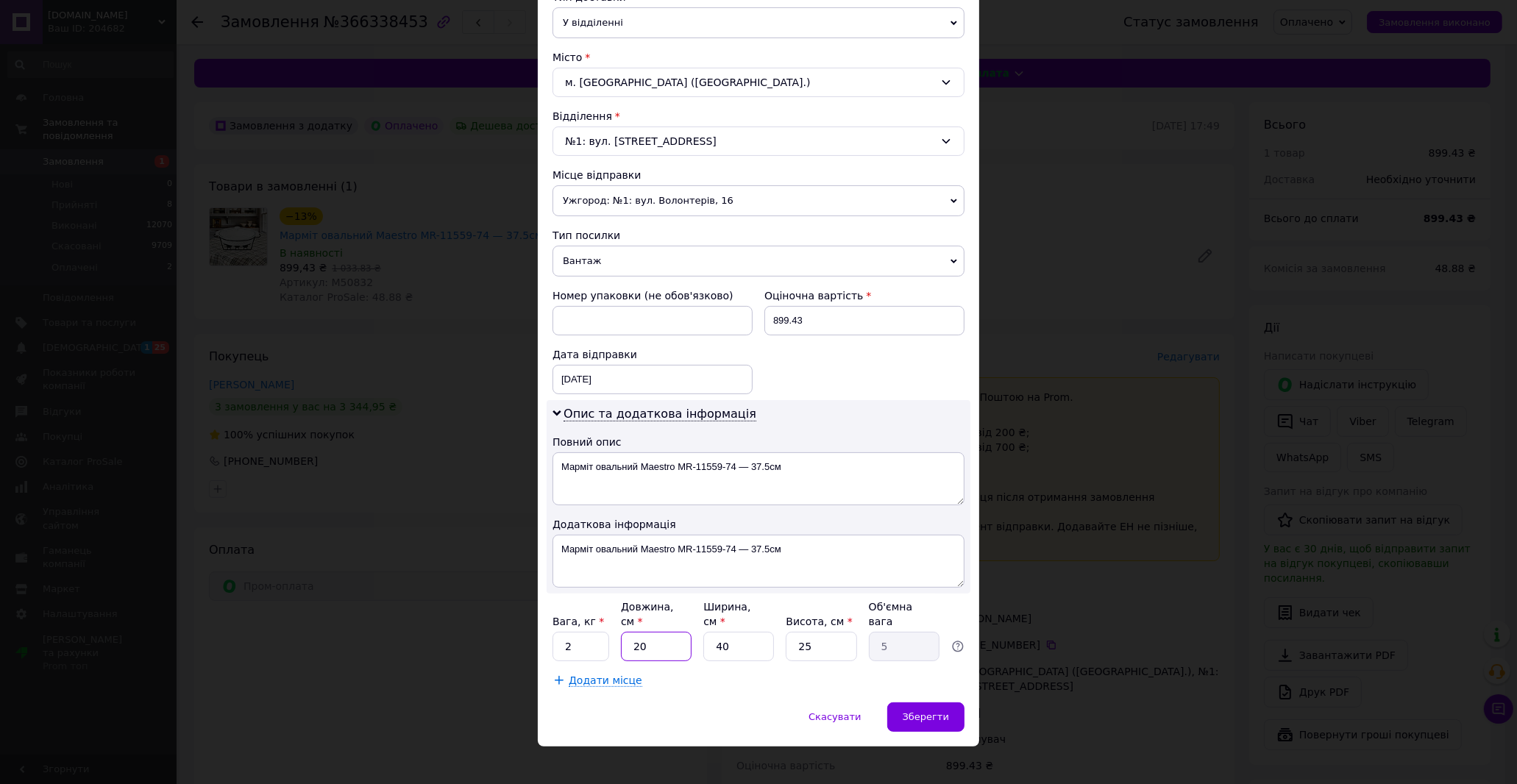
click at [665, 631] on input "20" at bounding box center [656, 646] width 71 height 29
type input "3"
type input "0.75"
type input "38"
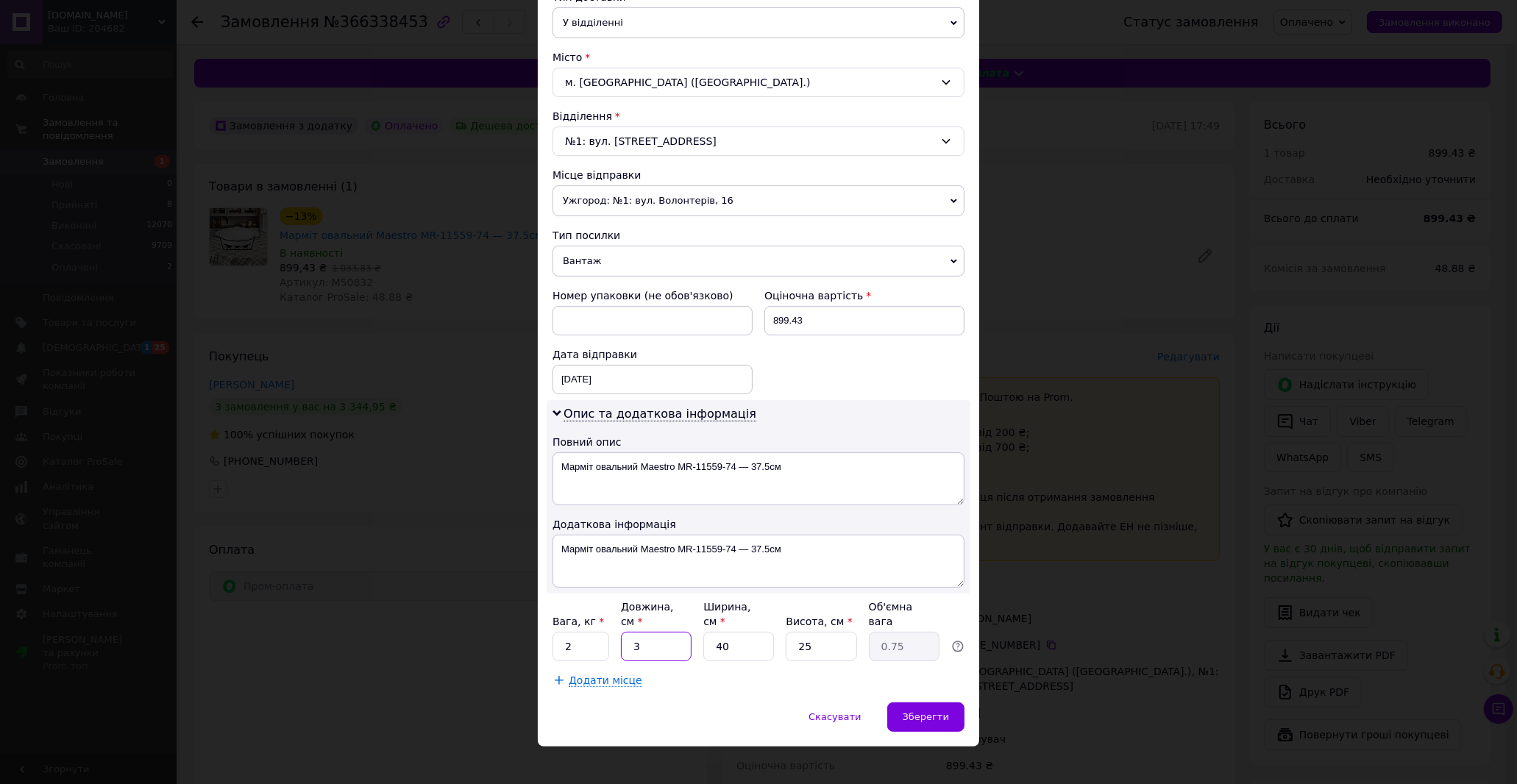
type input "9.5"
type input "38"
click at [740, 635] on input "40" at bounding box center [738, 646] width 71 height 29
click at [741, 635] on input "40" at bounding box center [738, 646] width 71 height 29
type input "2"
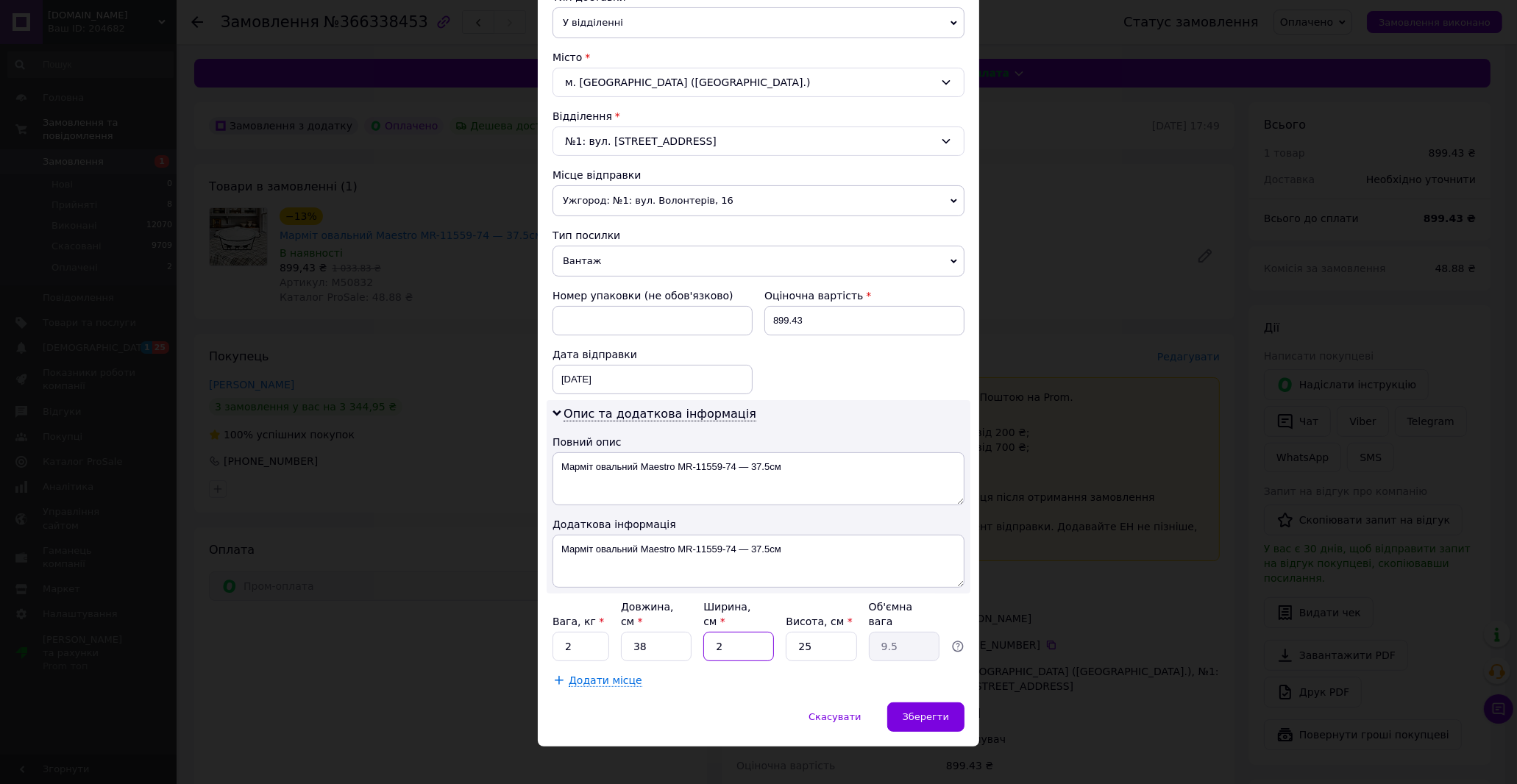
type input "0.48"
type input "20"
type input "4.75"
type input "20"
click at [829, 637] on input "25" at bounding box center [821, 646] width 71 height 29
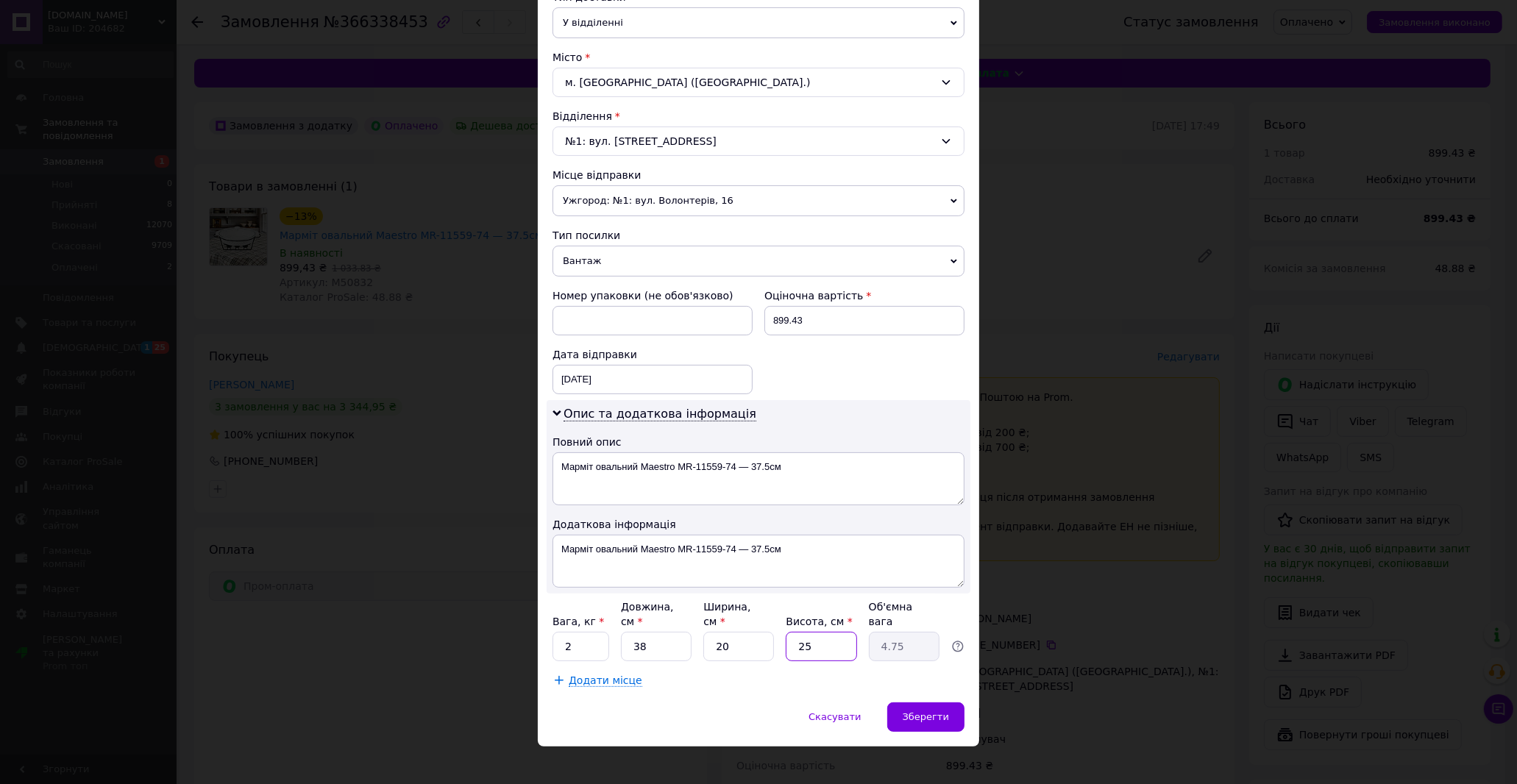
click at [832, 636] on input "25" at bounding box center [821, 646] width 71 height 29
type input "2"
type input "0.38"
type input "25"
type input "4.75"
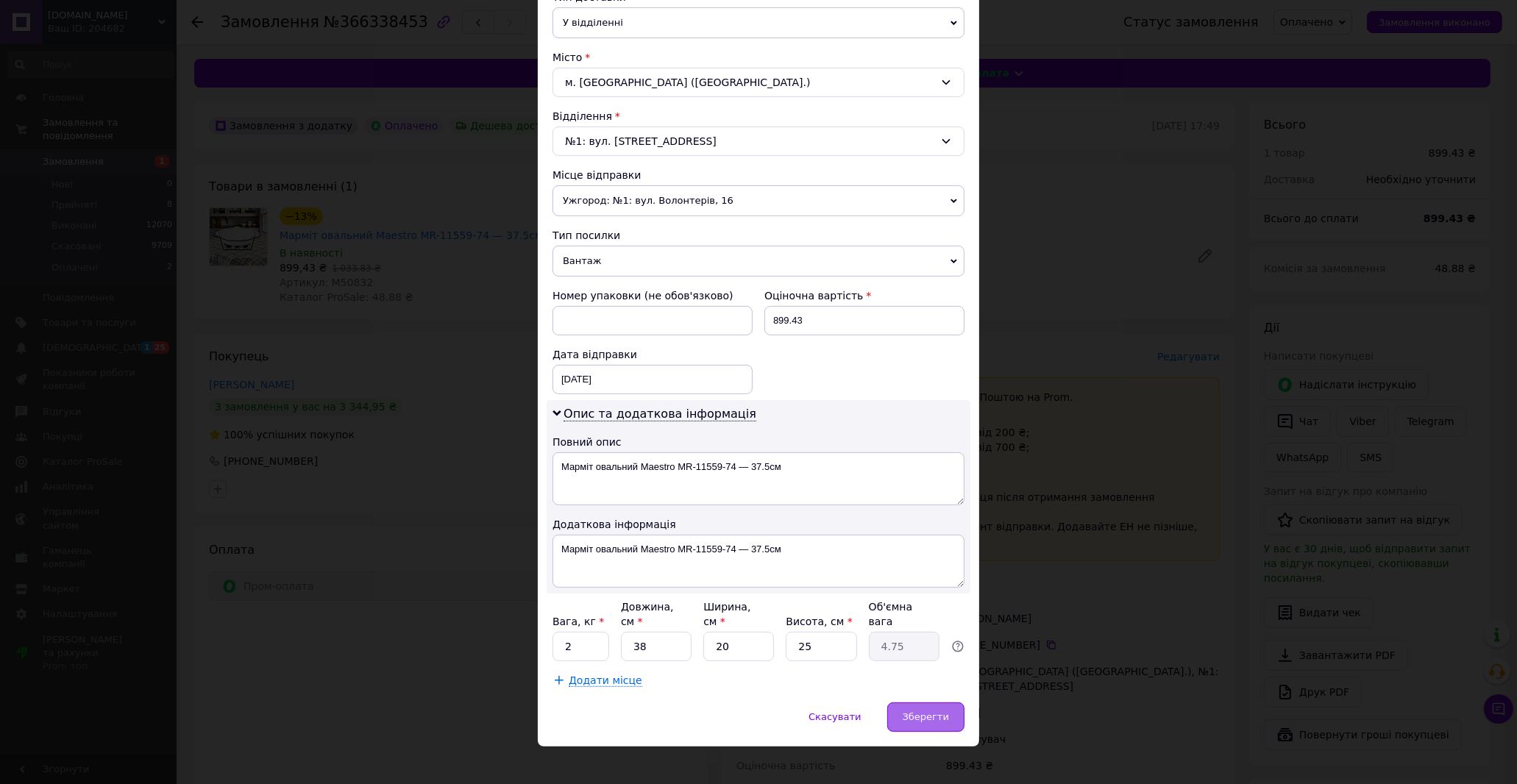
click at [918, 711] on span "Зберегти" at bounding box center [925, 716] width 46 height 11
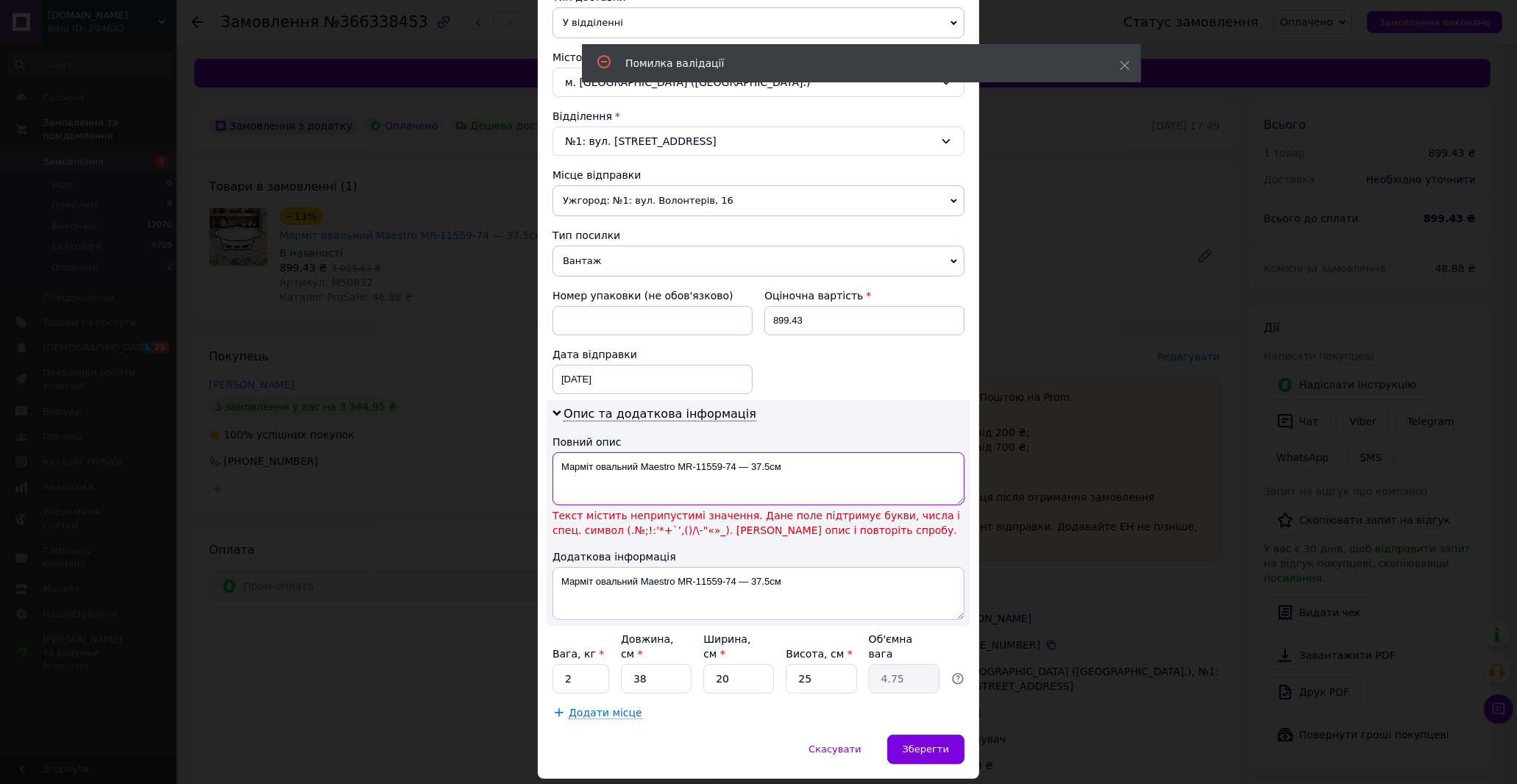
click at [782, 473] on textarea "Марміт овальний Maestro MR-11559-74 — 37.5см" at bounding box center [758, 479] width 412 height 53
click at [782, 473] on textarea "Марміт овальний Maestro MR-11559-74 — 37.5см" at bounding box center [758, 479] width 412 height 53
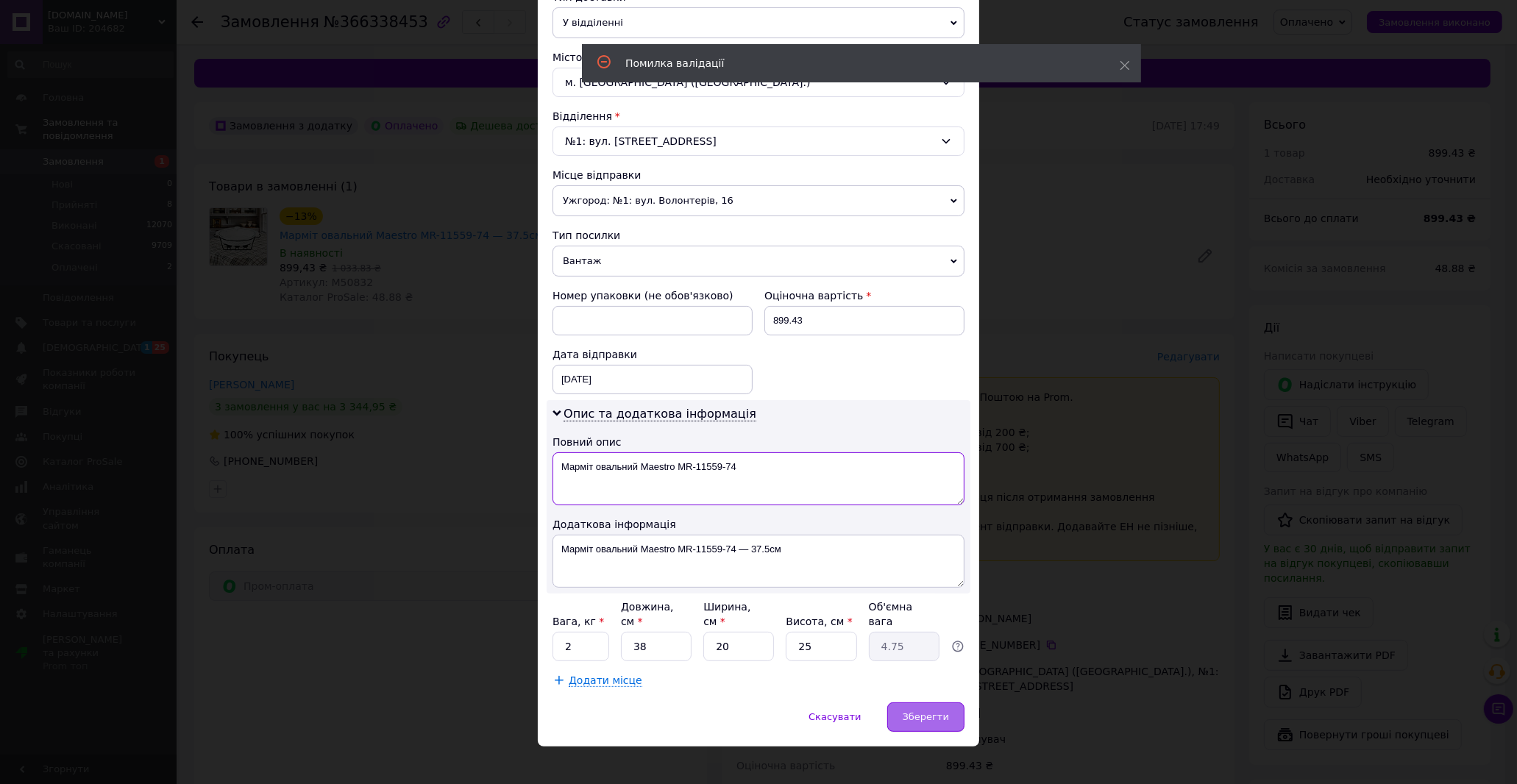
type textarea "Марміт овальний Maestro MR-11559-74"
click at [940, 711] on span "Зберегти" at bounding box center [925, 716] width 46 height 11
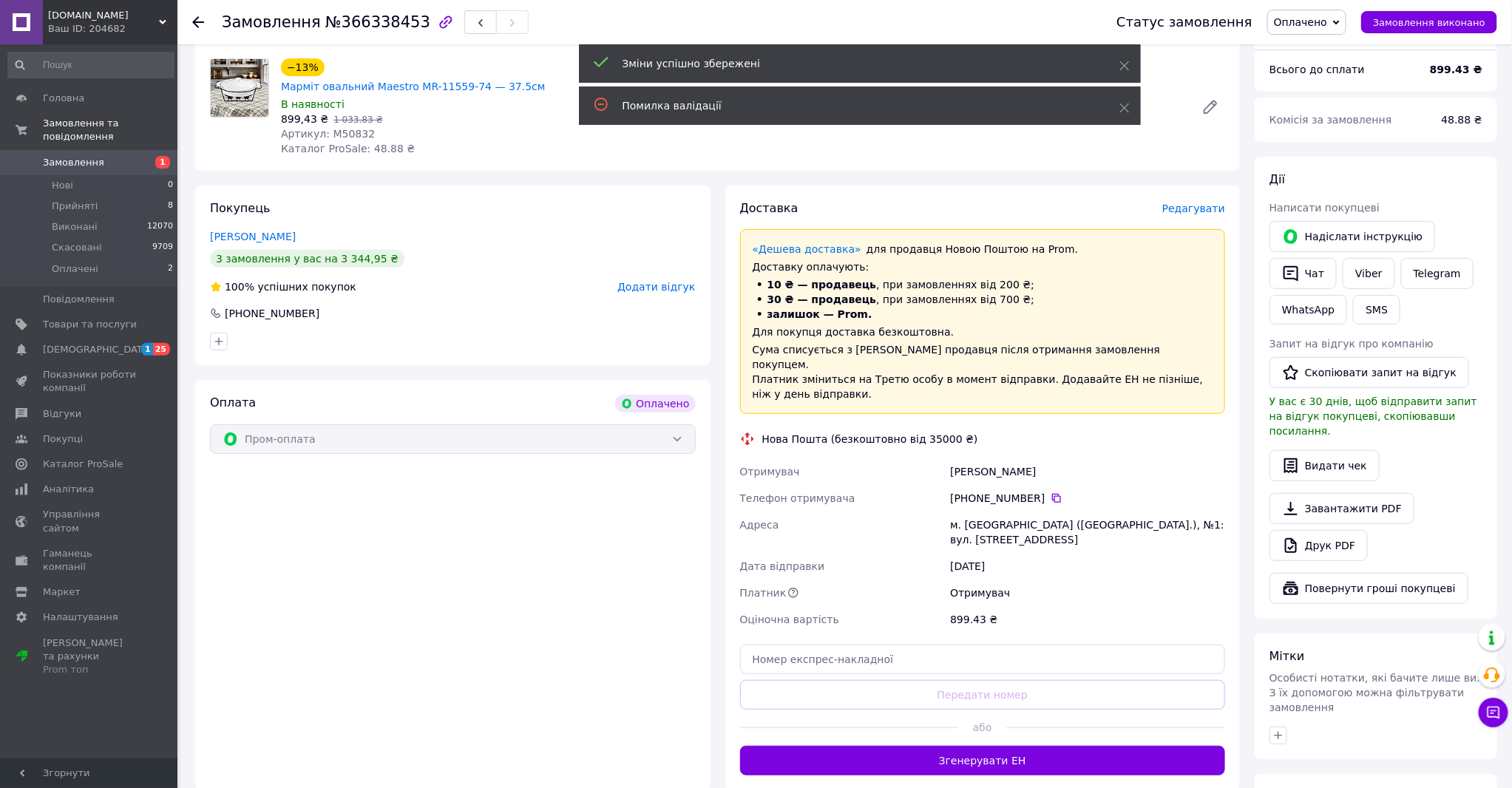
scroll to position [164, 0]
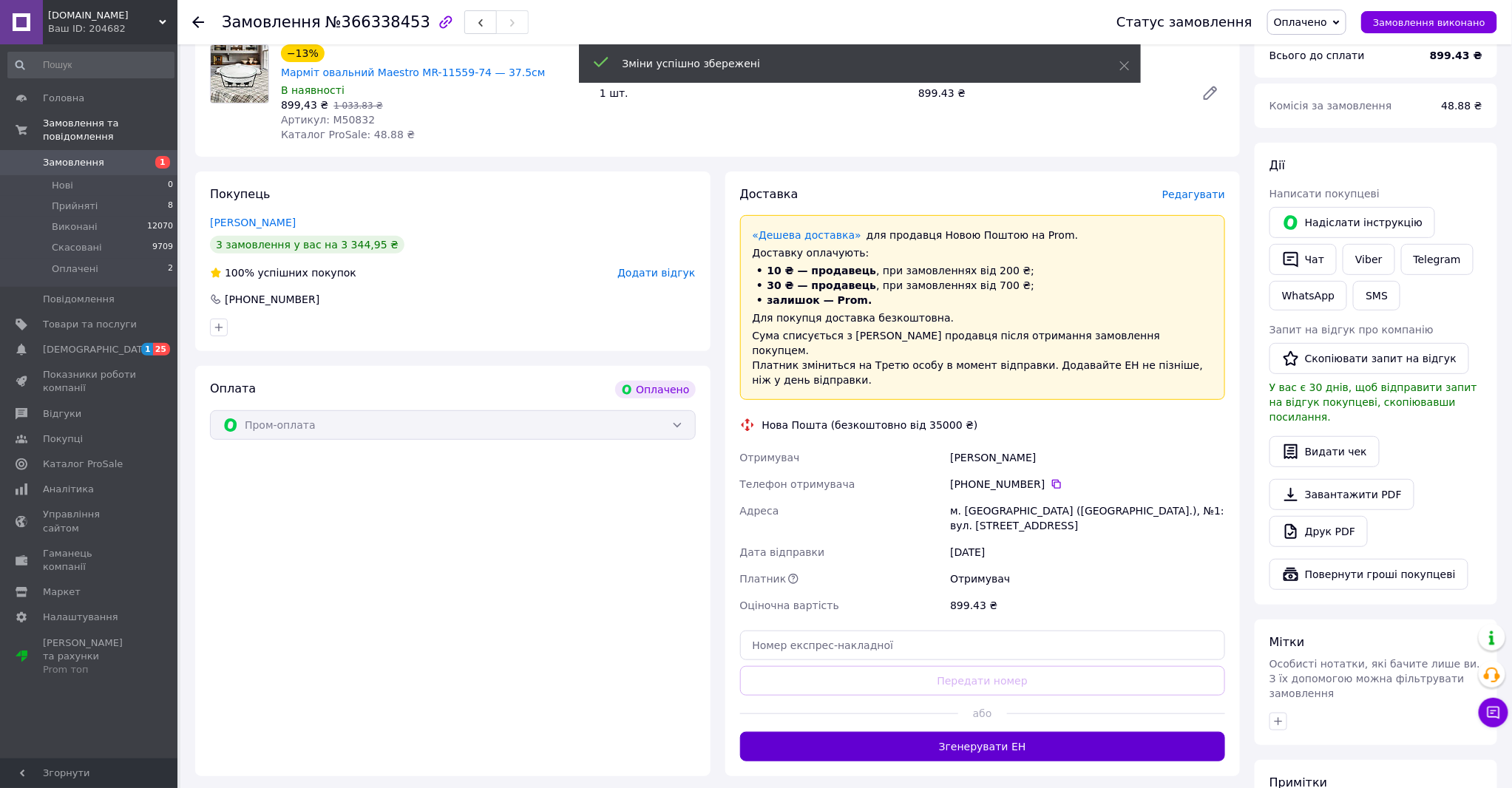
click at [1018, 732] on button "Згенерувати ЕН" at bounding box center [983, 746] width 486 height 29
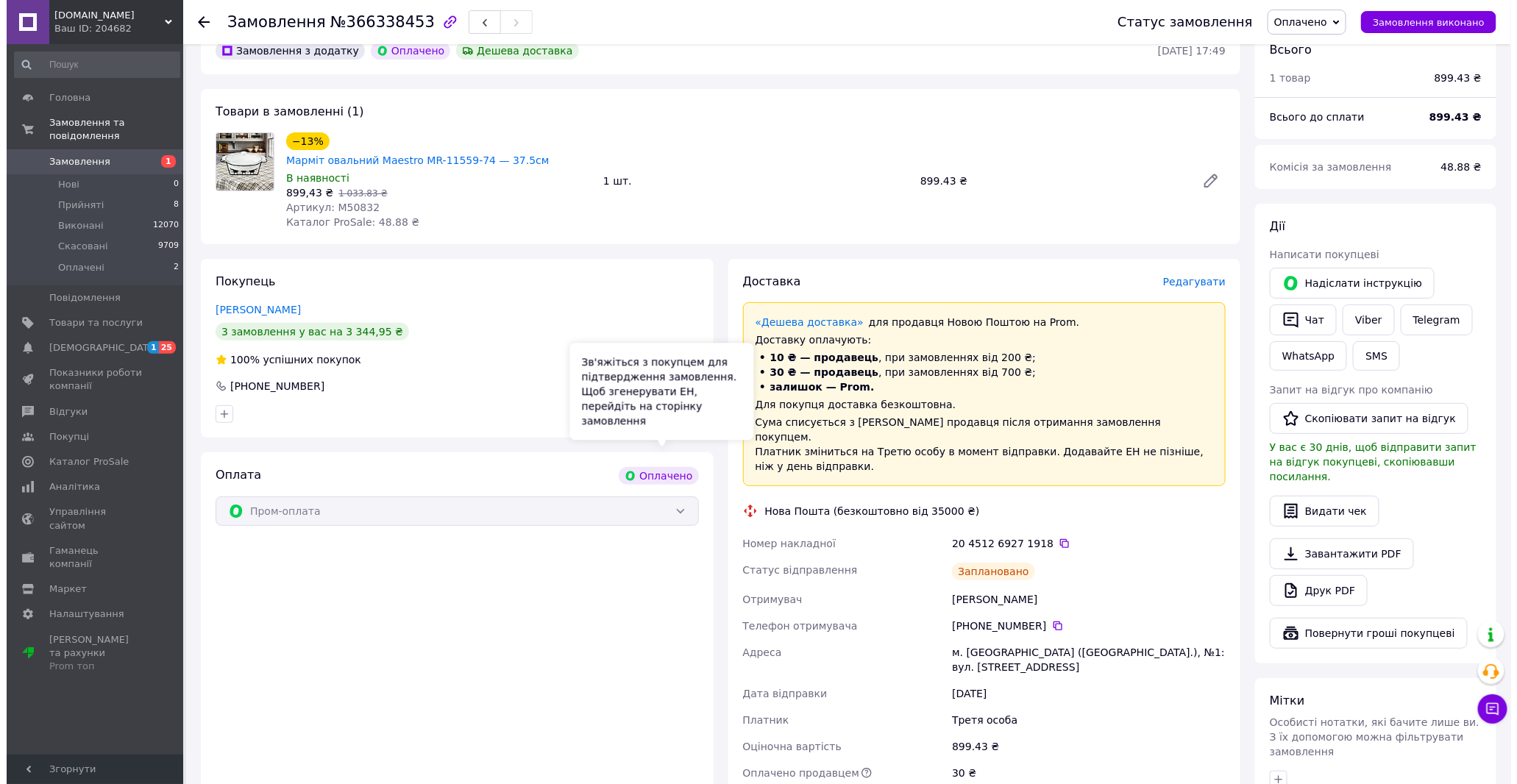
scroll to position [0, 0]
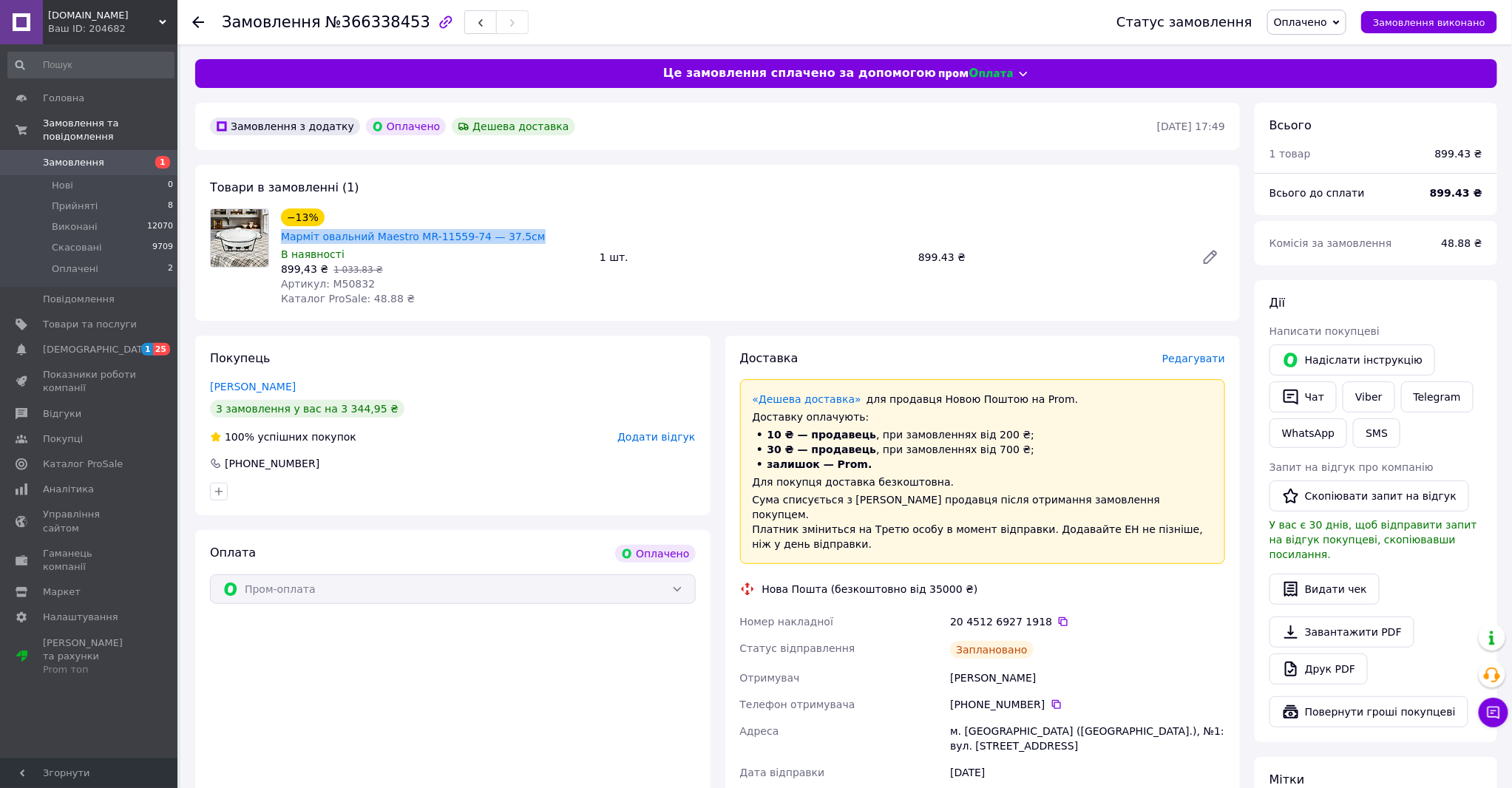
drag, startPoint x: 575, startPoint y: 212, endPoint x: 326, endPoint y: 203, distance: 249.2
click at [326, 203] on div "Товари в замовленні (1) −13% Марміт овальний Maestro MR-11559-74 — 37.5см В ная…" at bounding box center [717, 243] width 1045 height 156
copy link "Марміт овальний Maestro MR-11559-74 — 37.5см"
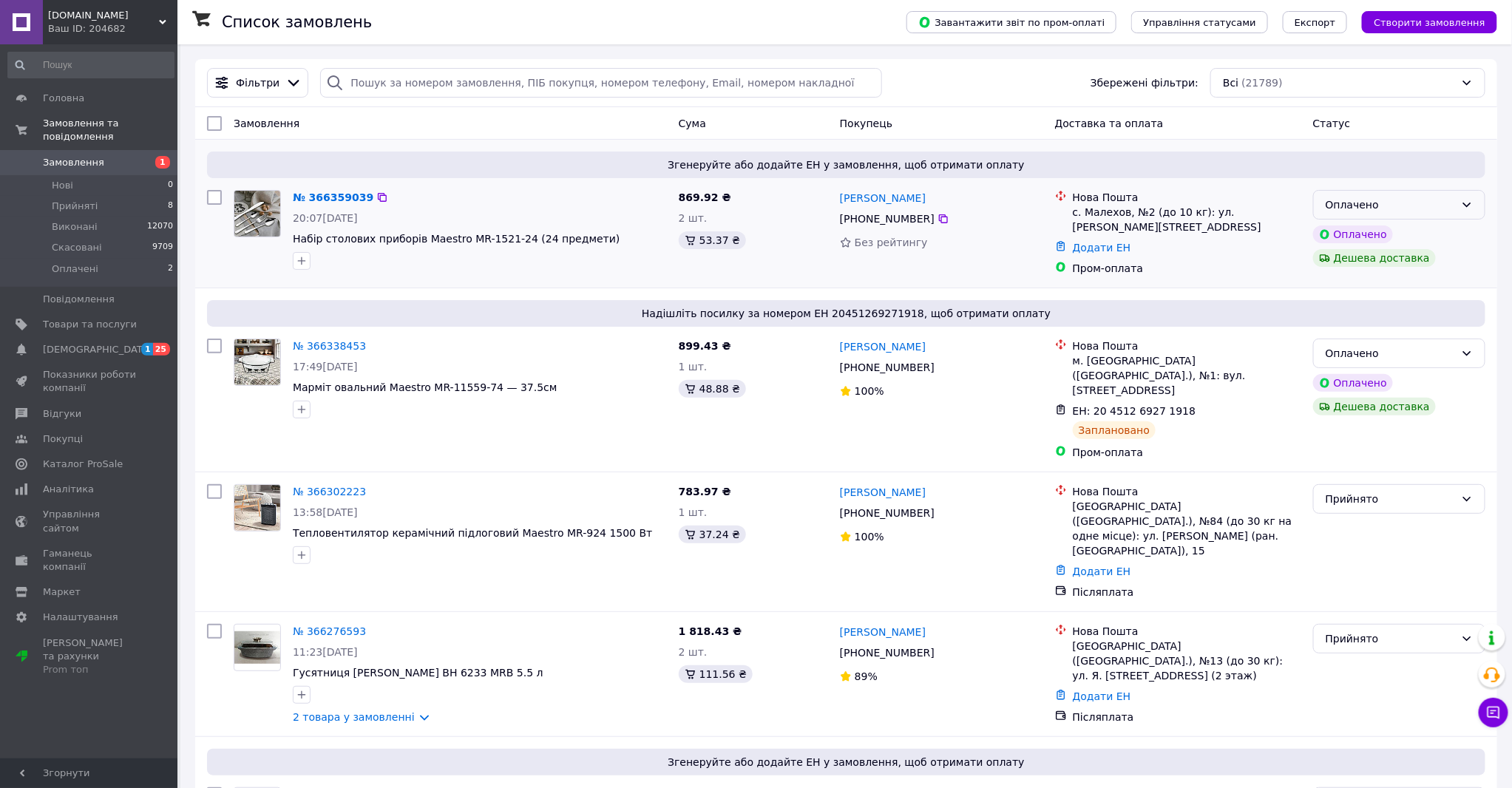
click at [1368, 207] on div "Оплачено" at bounding box center [1391, 204] width 130 height 16
click at [1370, 237] on li "Прийнято" at bounding box center [1399, 237] width 170 height 27
click at [326, 198] on link "№ 366359039" at bounding box center [329, 197] width 73 height 12
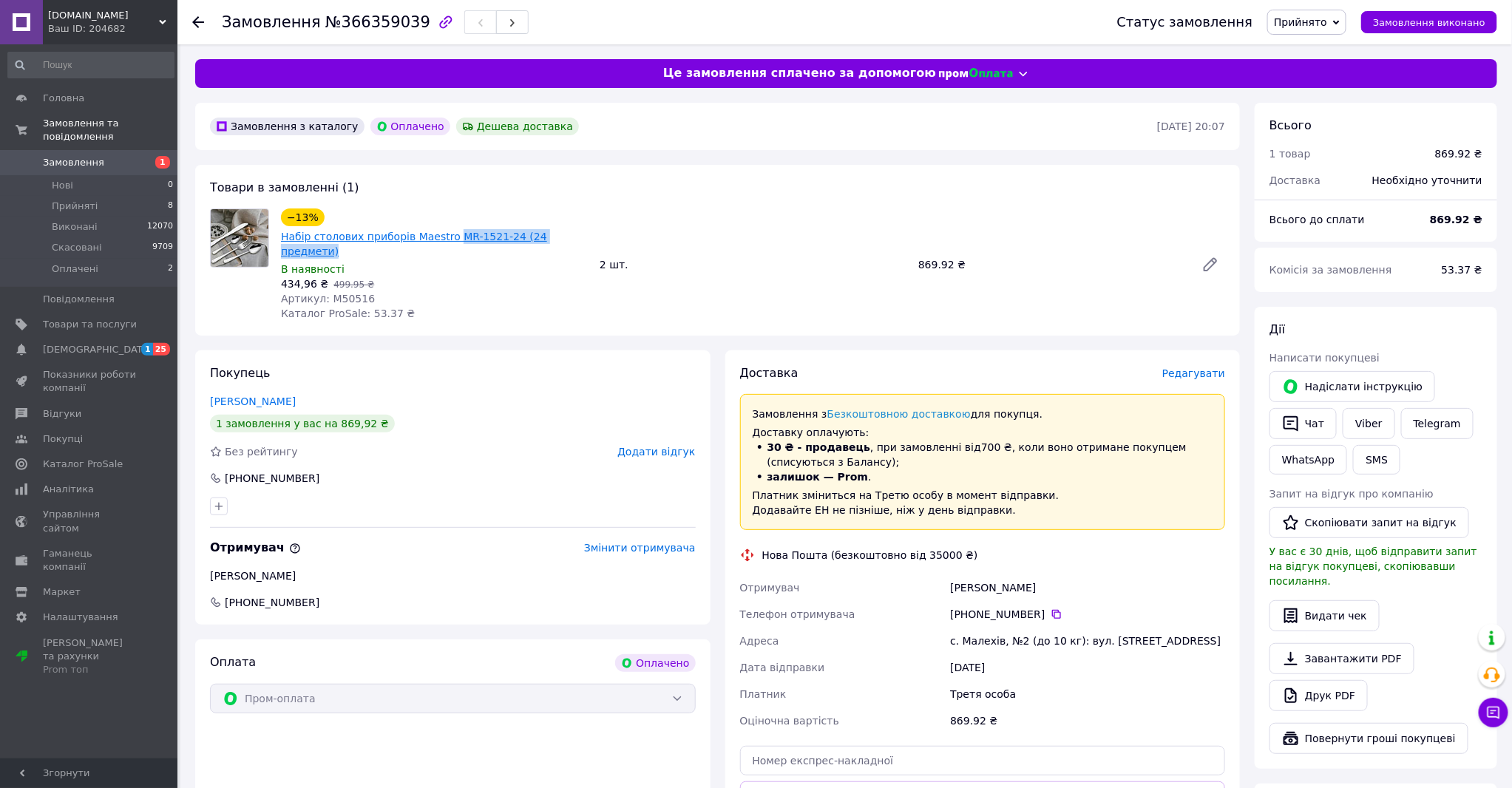
drag, startPoint x: 586, startPoint y: 234, endPoint x: 445, endPoint y: 240, distance: 141.1
click at [445, 240] on div "−13% Набір столових приборів Maestro MR-1521-24 (24 предмети)" at bounding box center [434, 233] width 310 height 53
copy link "MR-1521-24 (24 предмети)"
click at [530, 276] on div "434,96 ₴   499.95 ₴" at bounding box center [434, 283] width 307 height 15
drag, startPoint x: 579, startPoint y: 239, endPoint x: 282, endPoint y: 241, distance: 297.0
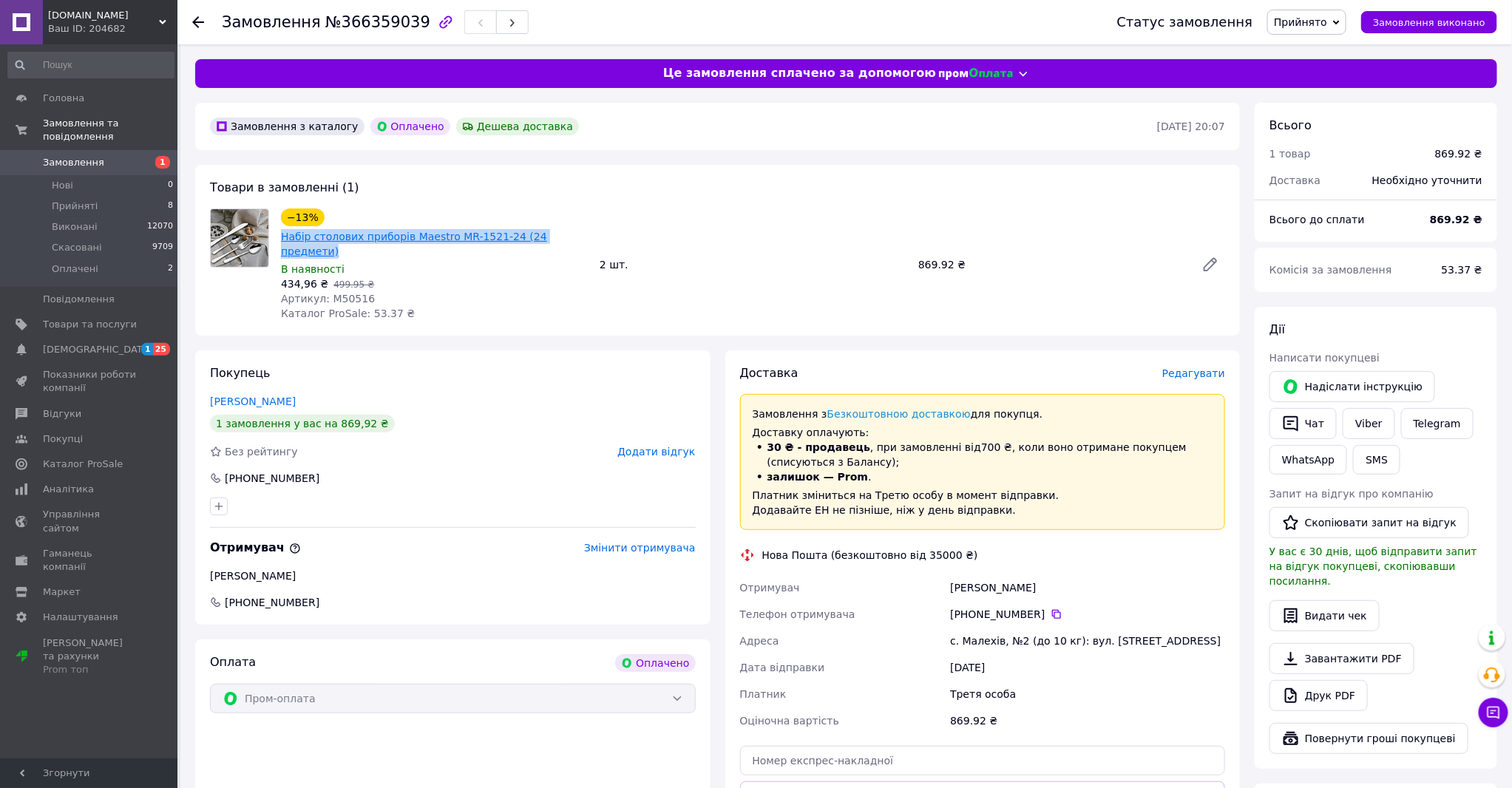
click at [282, 241] on div "−13% Набір столових приборів Maestro MR-1521-24 (24 предмети)" at bounding box center [434, 233] width 310 height 53
click at [477, 453] on div "Покупець [PERSON_NAME] 1 замовлення у вас на 869,92 ₴ Без рейтингу Додати відгу…" at bounding box center [453, 487] width 515 height 274
click at [478, 235] on link "Набір столових приборів Maestro MR-1521-24 (24 предмети)" at bounding box center [413, 244] width 266 height 27
drag, startPoint x: 571, startPoint y: 231, endPoint x: 278, endPoint y: 233, distance: 293.0
click at [278, 233] on div "−13% Набір столових приборів Maestro MR-1521-24 (24 предмети) В наявності 434,9…" at bounding box center [434, 264] width 319 height 118
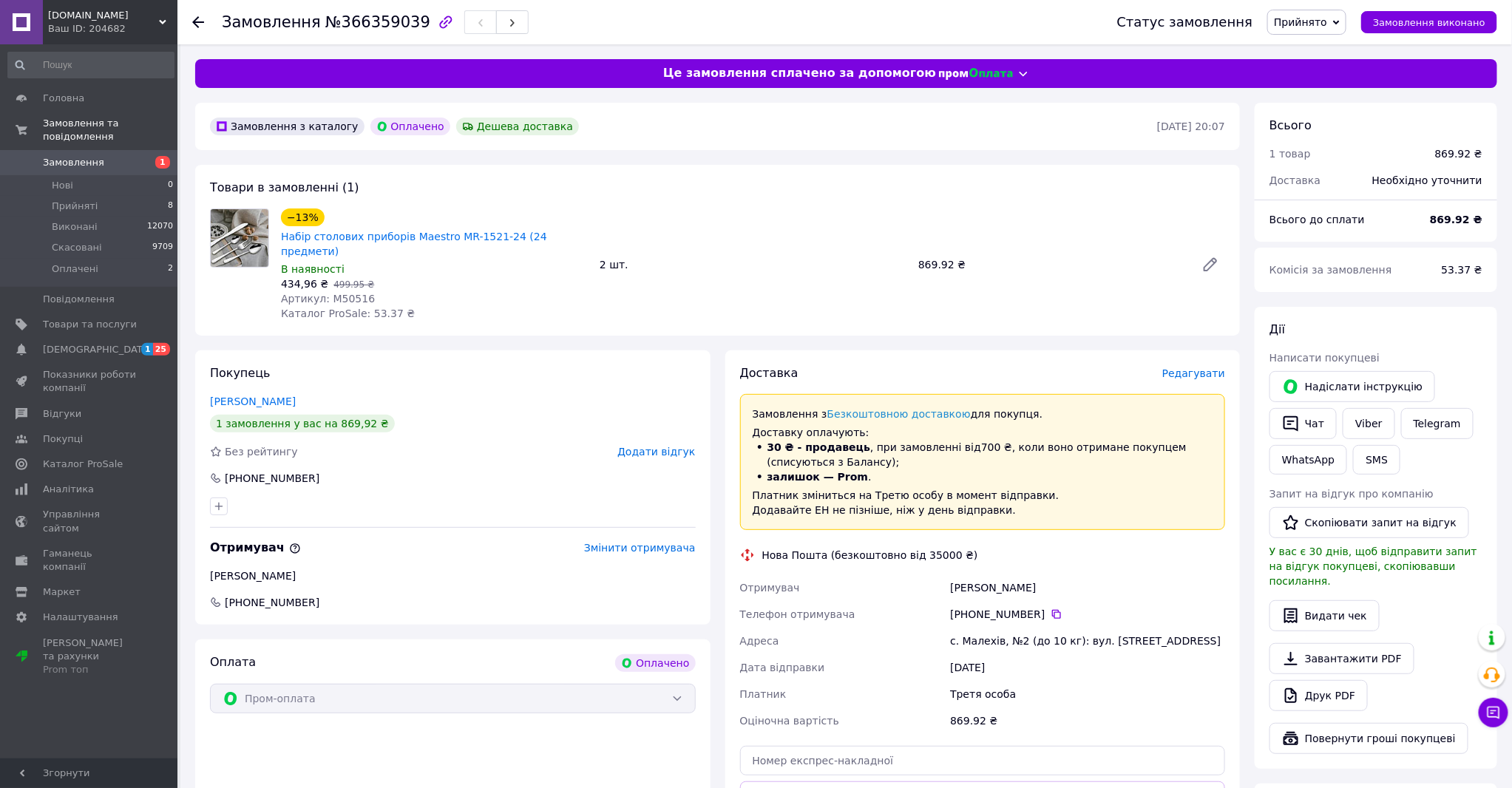
click at [1196, 367] on span "Редагувати" at bounding box center [1193, 372] width 62 height 12
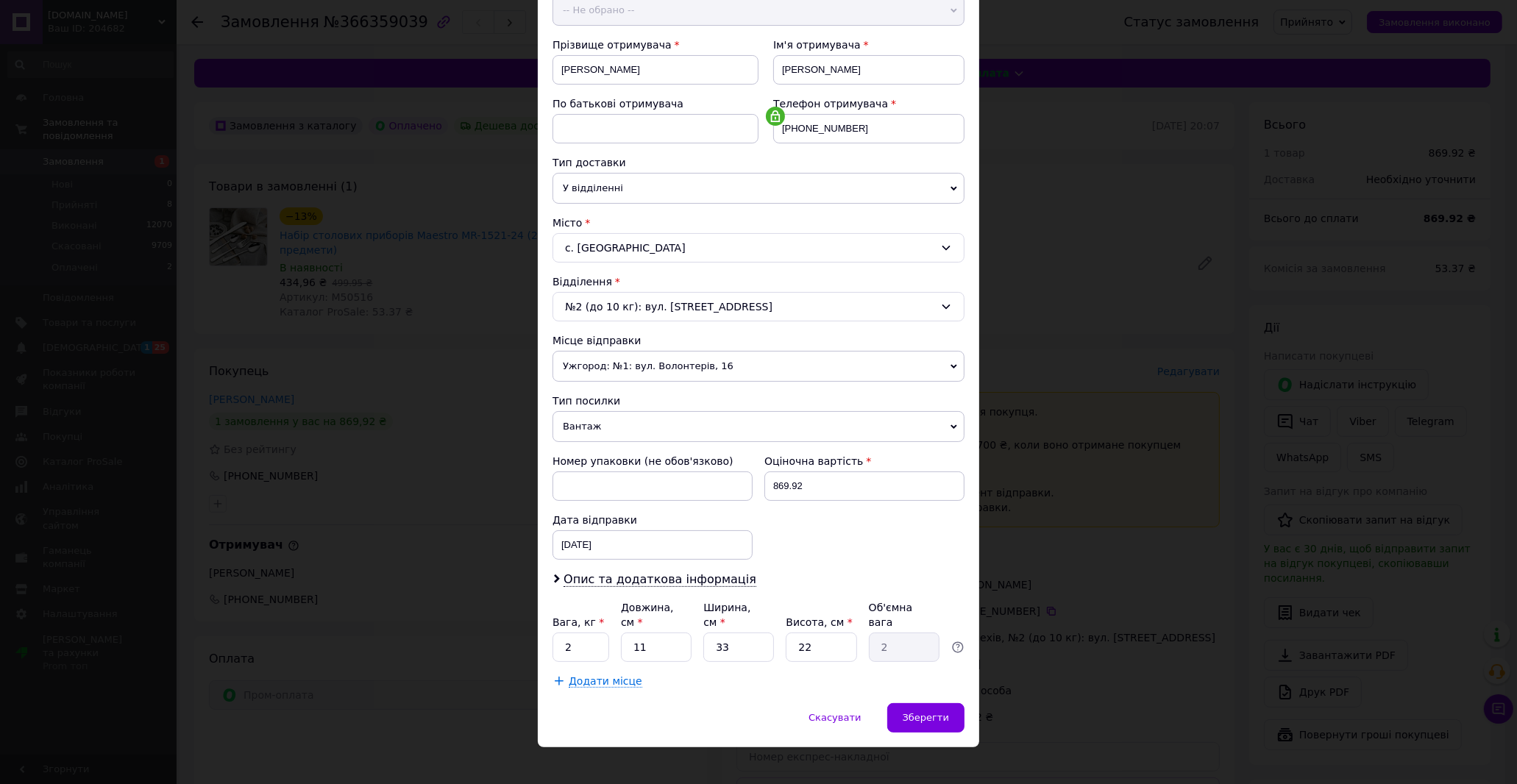
scroll to position [193, 0]
click at [655, 548] on div "[DATE] < 2025 > < Октябрь > Пн Вт Ср Чт Пт Сб Вс 29 30 1 2 3 4 5 6 7 8 9 10 11 …" at bounding box center [652, 544] width 200 height 29
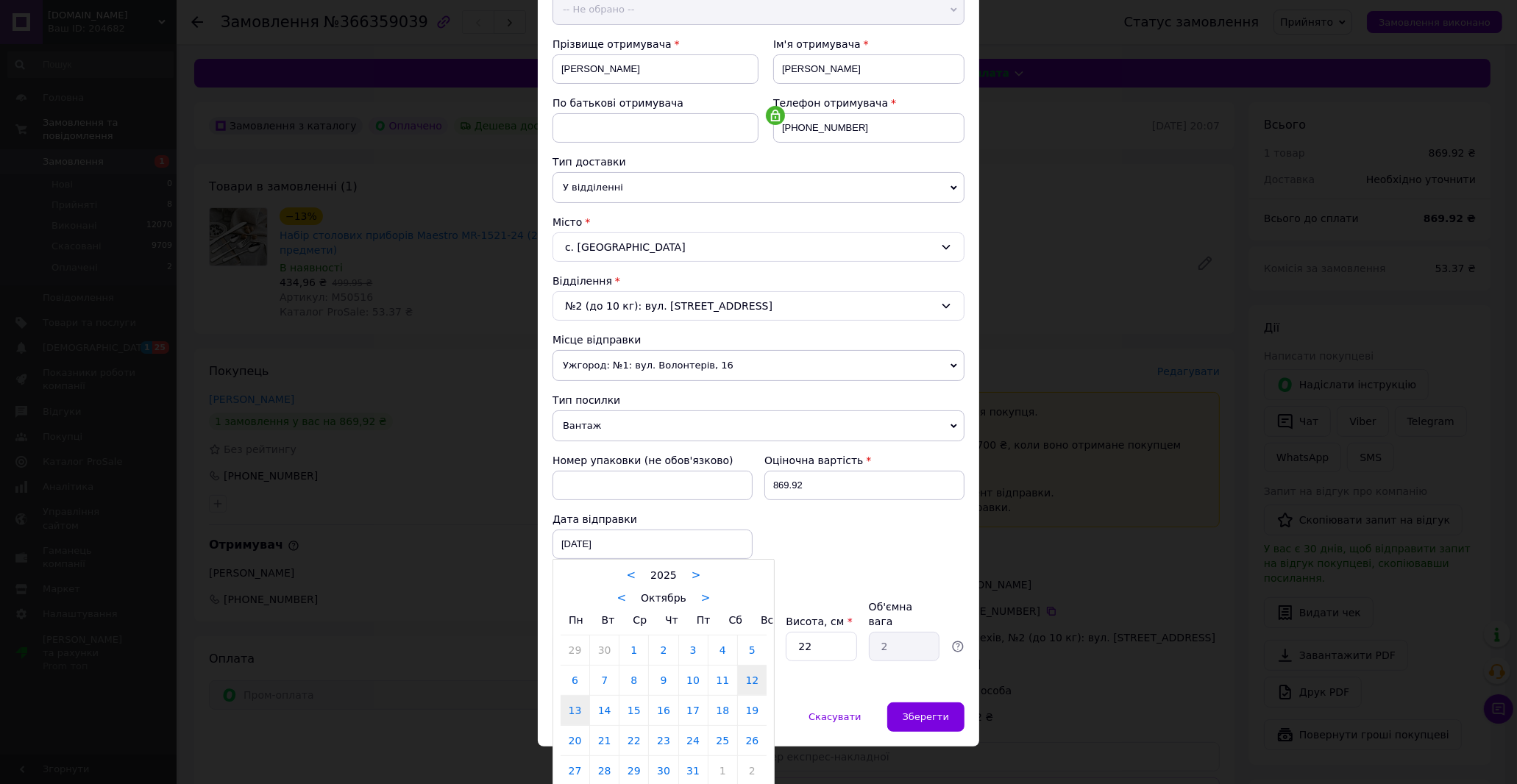
click at [570, 715] on link "13" at bounding box center [574, 710] width 28 height 29
type input "[DATE]"
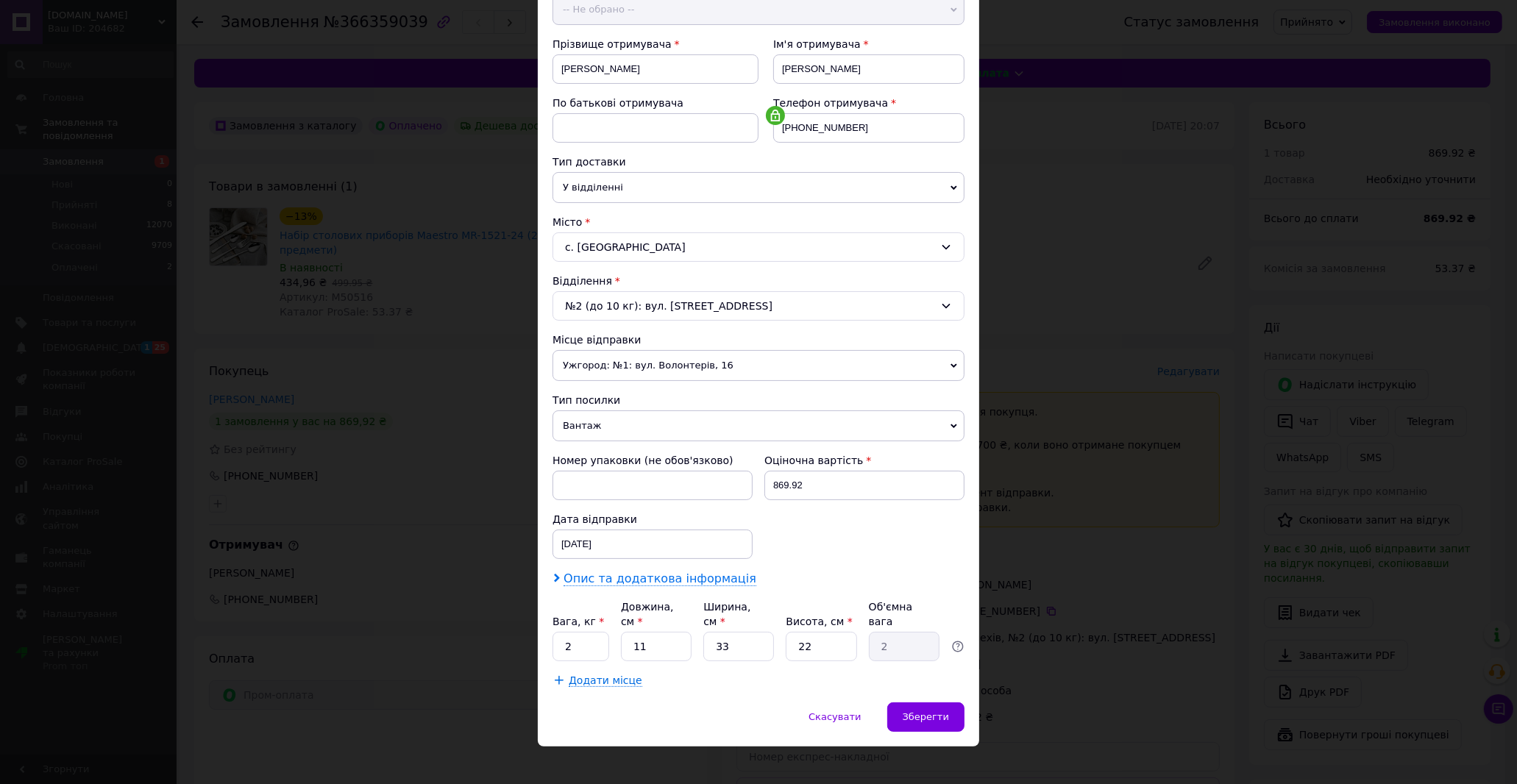
click at [612, 582] on span "Опис та додаткова інформація" at bounding box center [659, 578] width 193 height 15
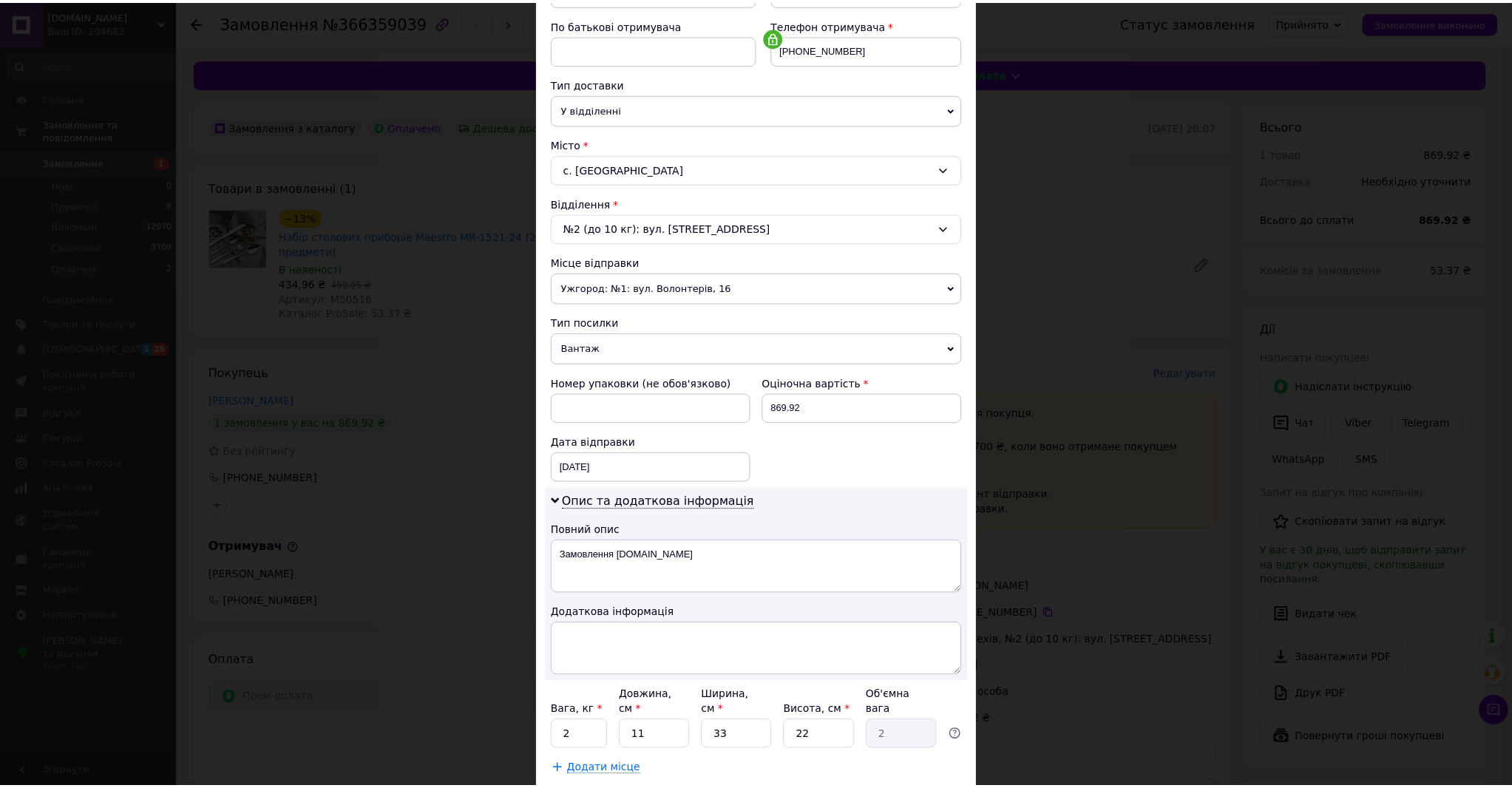
scroll to position [359, 0]
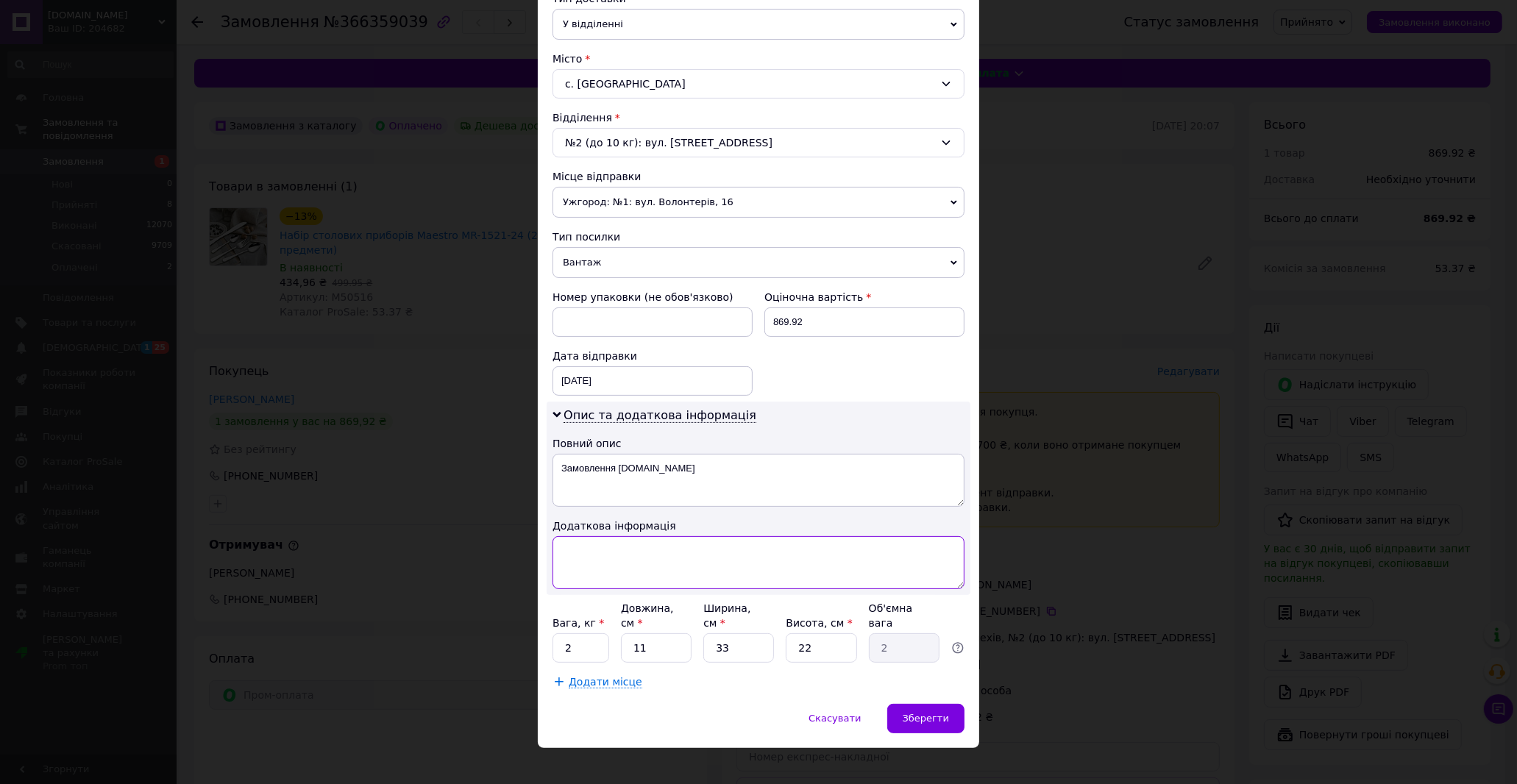
click at [576, 572] on textarea at bounding box center [758, 562] width 412 height 53
paste textarea "Набір столових приборів Maestro MR-1521-24 (24 предмети)"
drag, startPoint x: 763, startPoint y: 549, endPoint x: 891, endPoint y: 572, distance: 130.0
click at [891, 572] on textarea "Набір столових приборів Maestro MR-1521-24 (24 предмети)" at bounding box center [758, 562] width 412 height 53
type textarea "Набір столових приборів Maestro MR-1521-24 -2 шт."
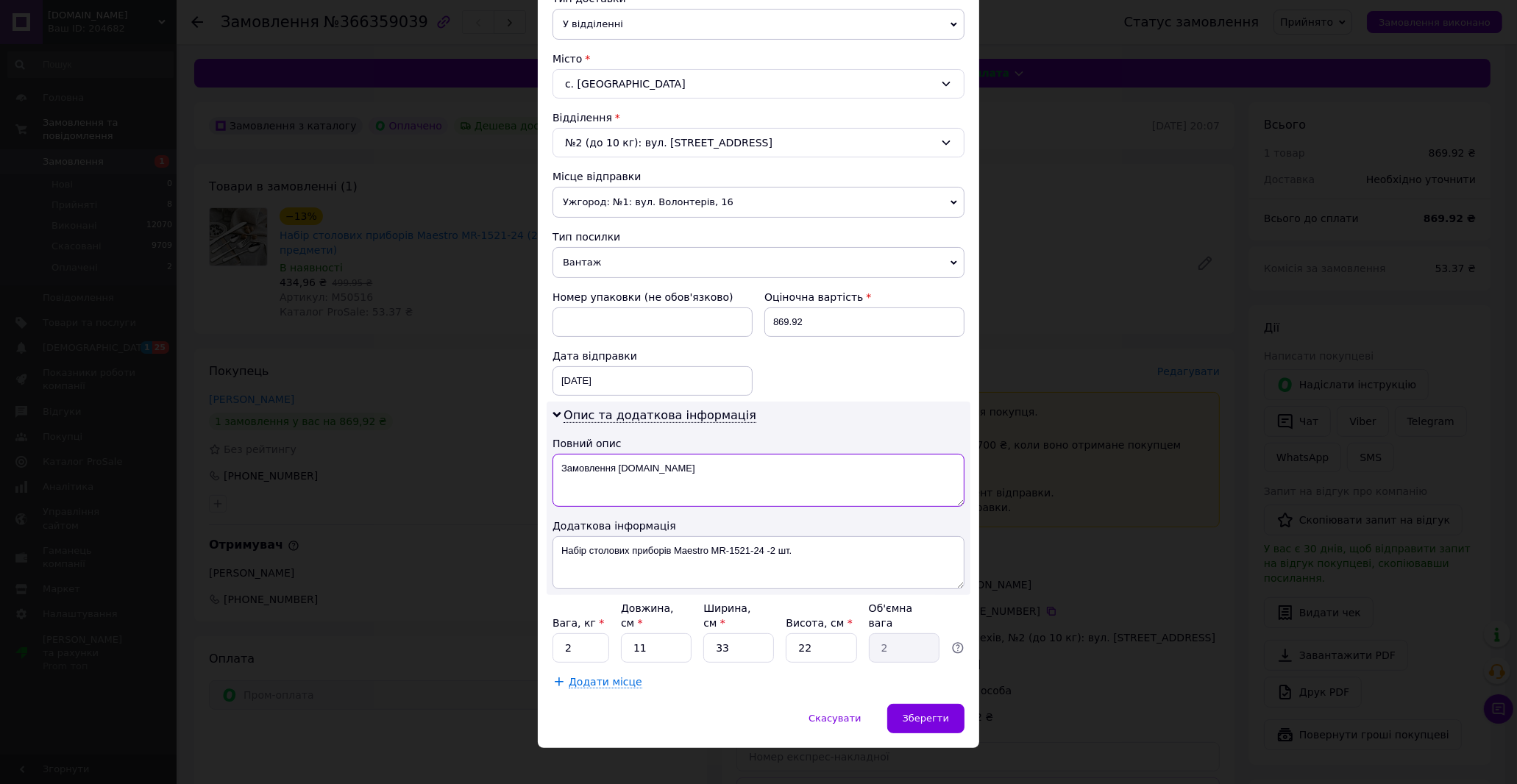
drag, startPoint x: 559, startPoint y: 469, endPoint x: 678, endPoint y: 474, distance: 119.1
click at [678, 474] on textarea "Замовлення [DOMAIN_NAME]" at bounding box center [758, 479] width 412 height 53
paste textarea "[PERSON_NAME] приборів Maestro MR-1521-24 (24 пре"
type textarea "Набір столових приборів Maestro MR-1521-24 - 2 ШТ."
click at [589, 635] on input "2" at bounding box center [581, 647] width 57 height 29
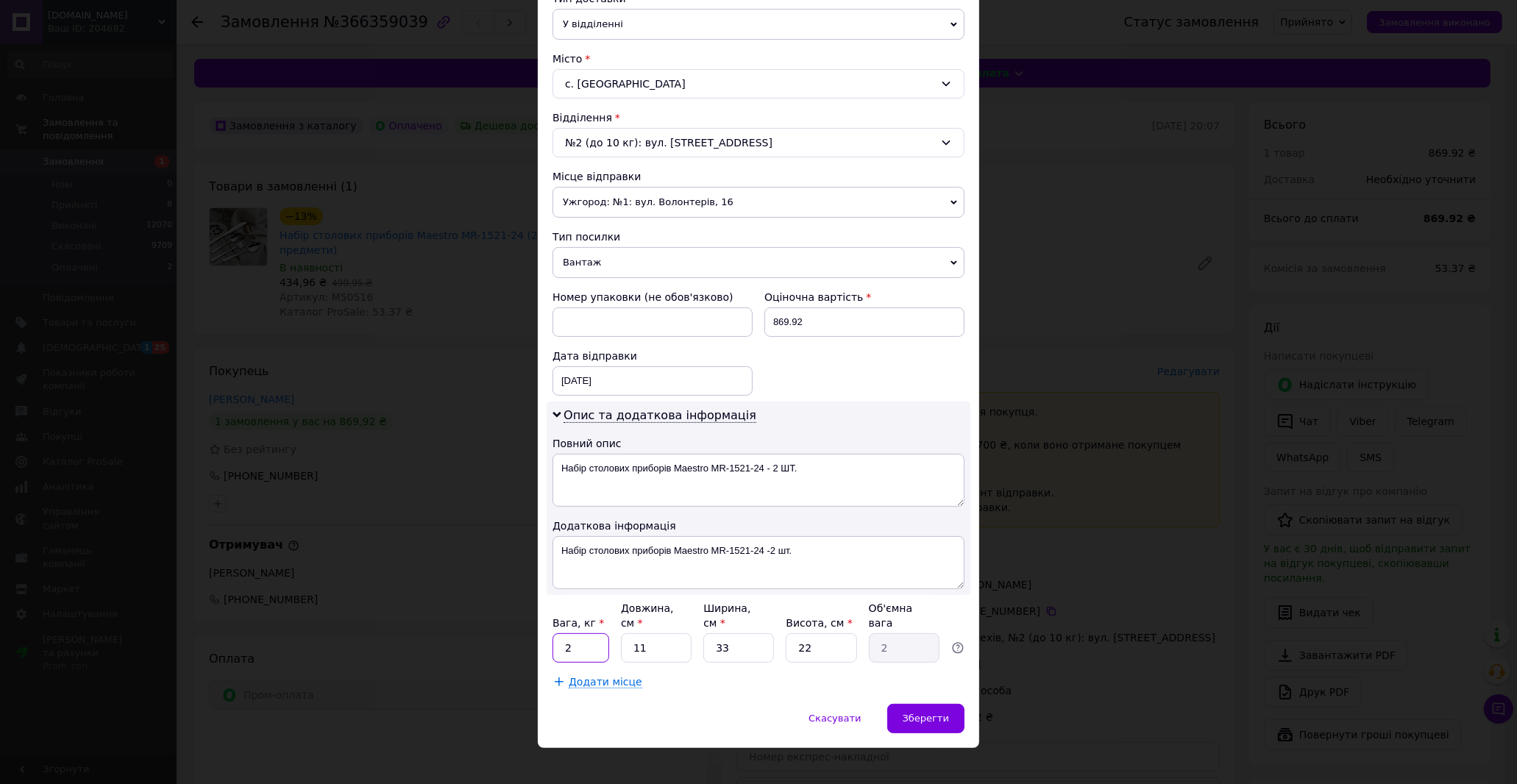
click at [589, 635] on input "2" at bounding box center [581, 647] width 57 height 29
type input "4"
click at [659, 635] on input "11" at bounding box center [656, 647] width 71 height 29
click at [661, 635] on input "11" at bounding box center [656, 647] width 71 height 29
type input "3"
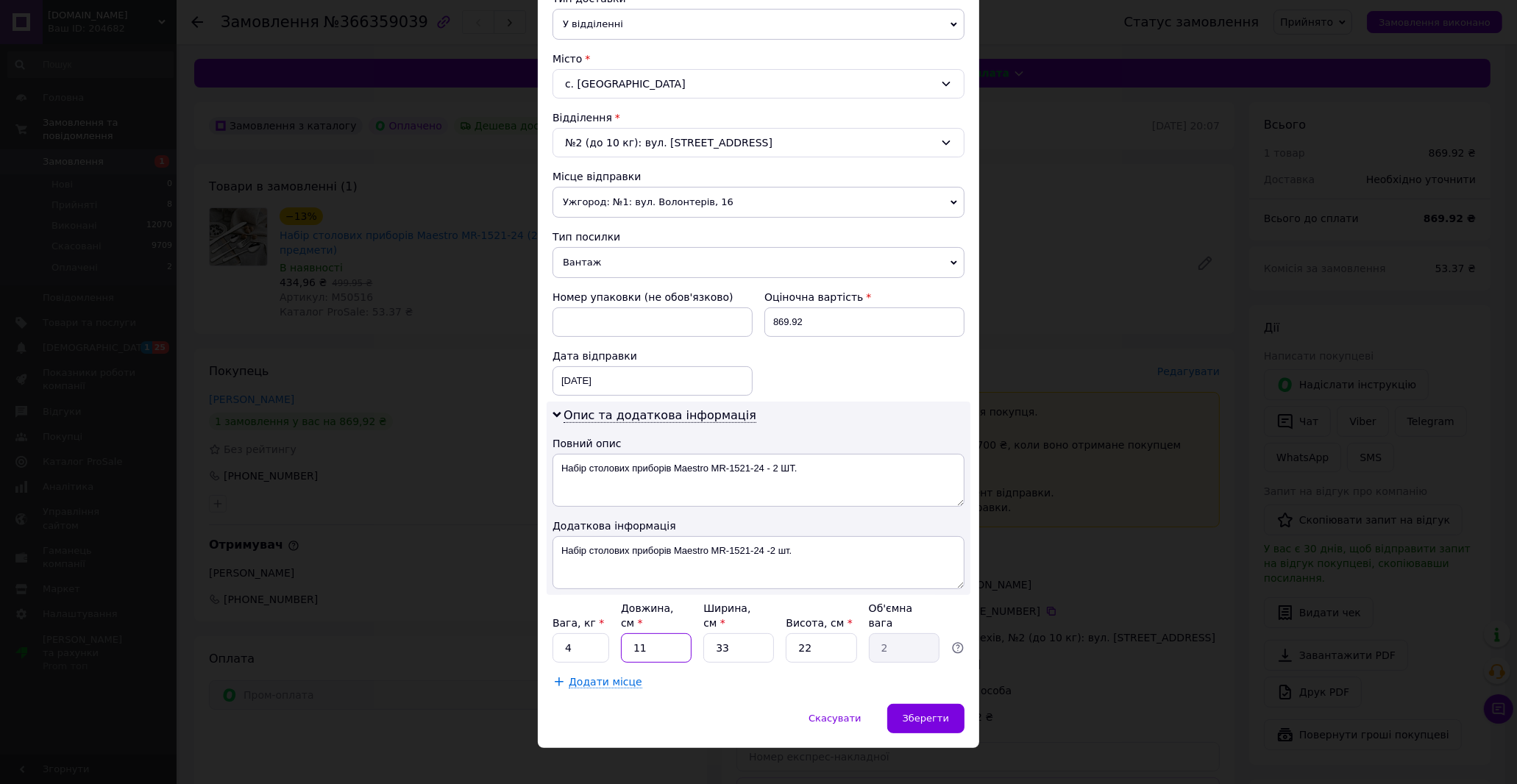
type input "0.54"
type input "38"
type input "6.9"
type input "38"
click at [739, 633] on input "33" at bounding box center [738, 647] width 71 height 29
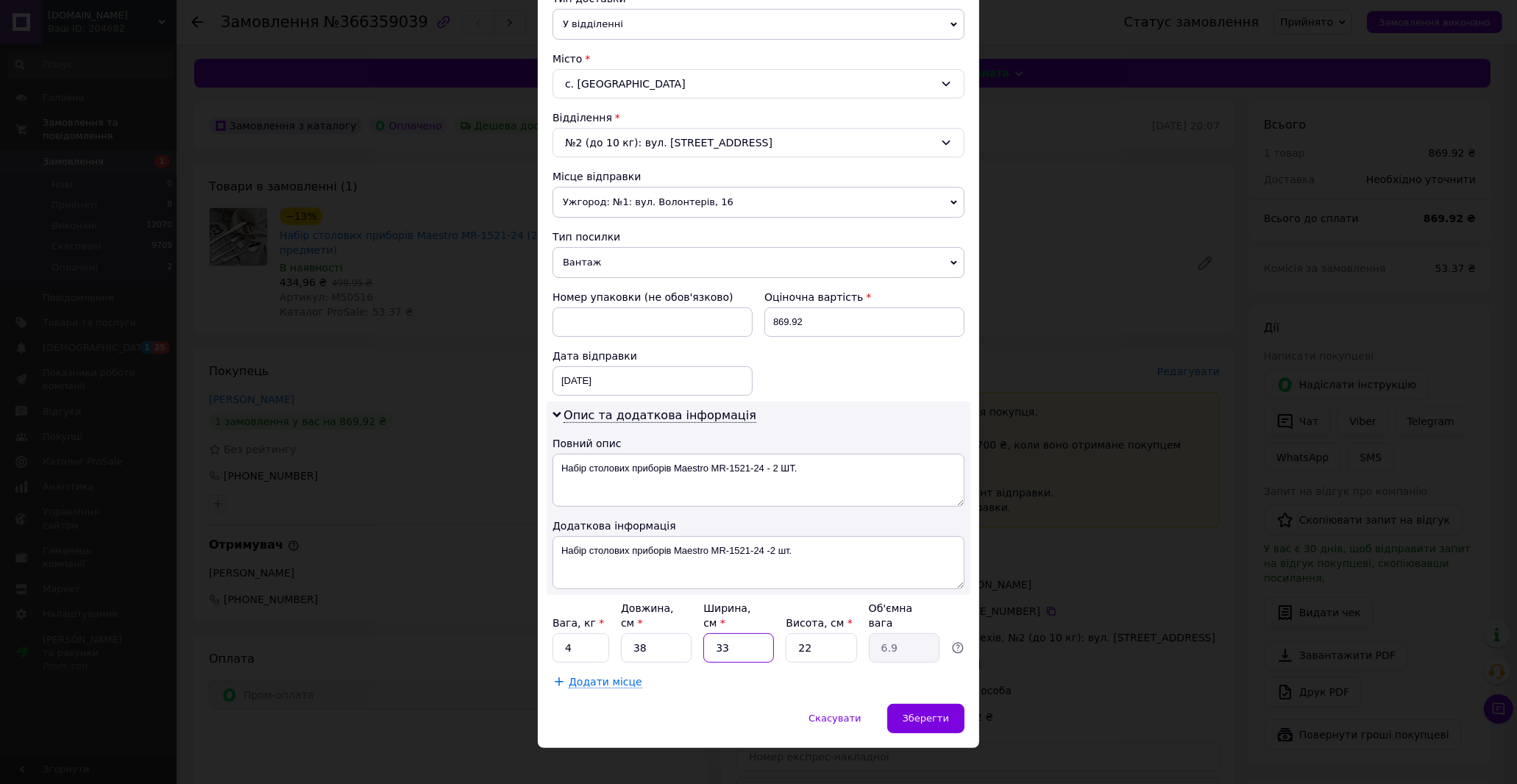
click at [739, 633] on input "33" at bounding box center [738, 647] width 71 height 29
type input "2"
type input "0.42"
type input "24"
type input "5.02"
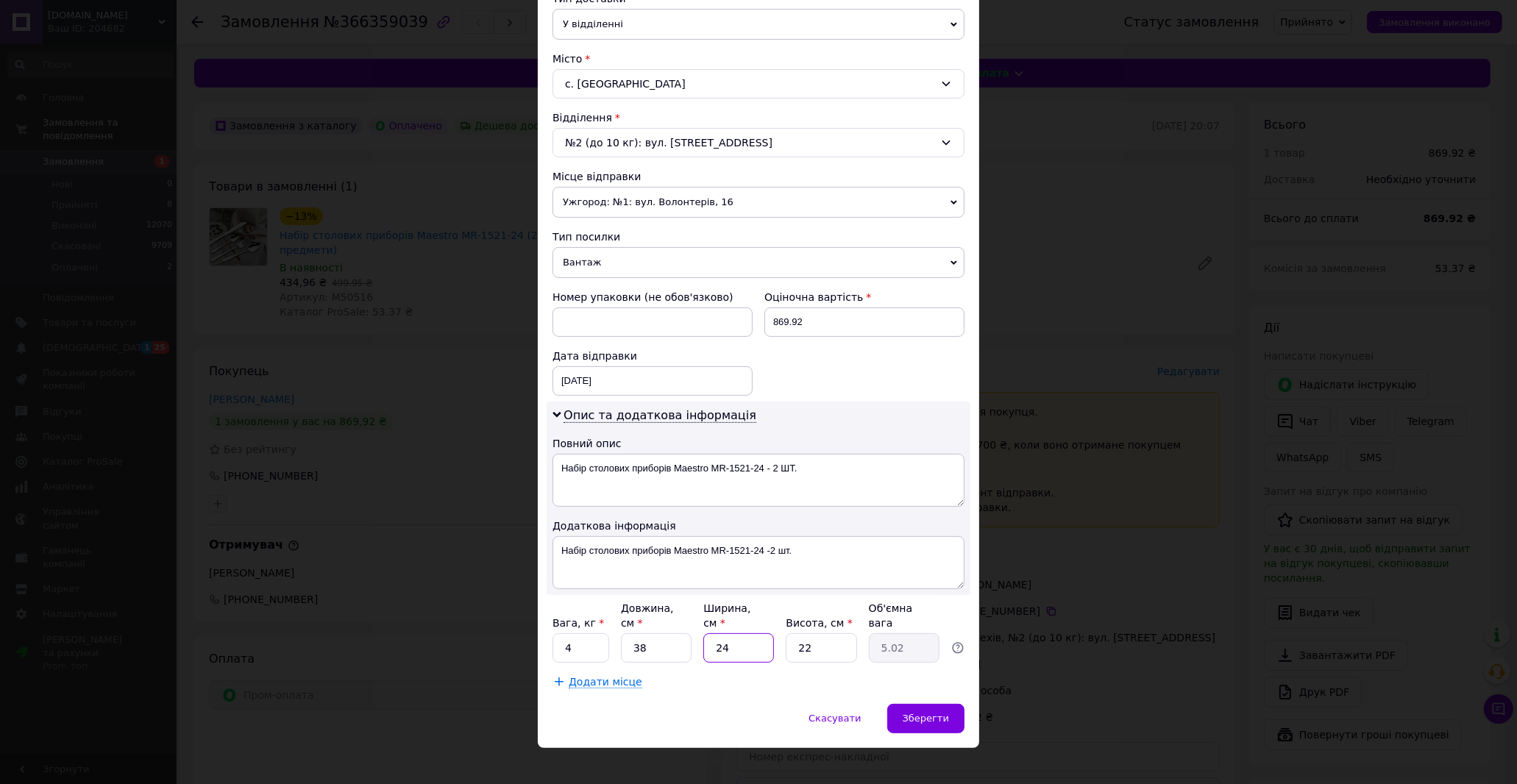
type input "24"
click at [826, 633] on input "22" at bounding box center [821, 647] width 71 height 29
click at [828, 634] on input "22" at bounding box center [821, 647] width 71 height 29
type input "1"
type input "0.23"
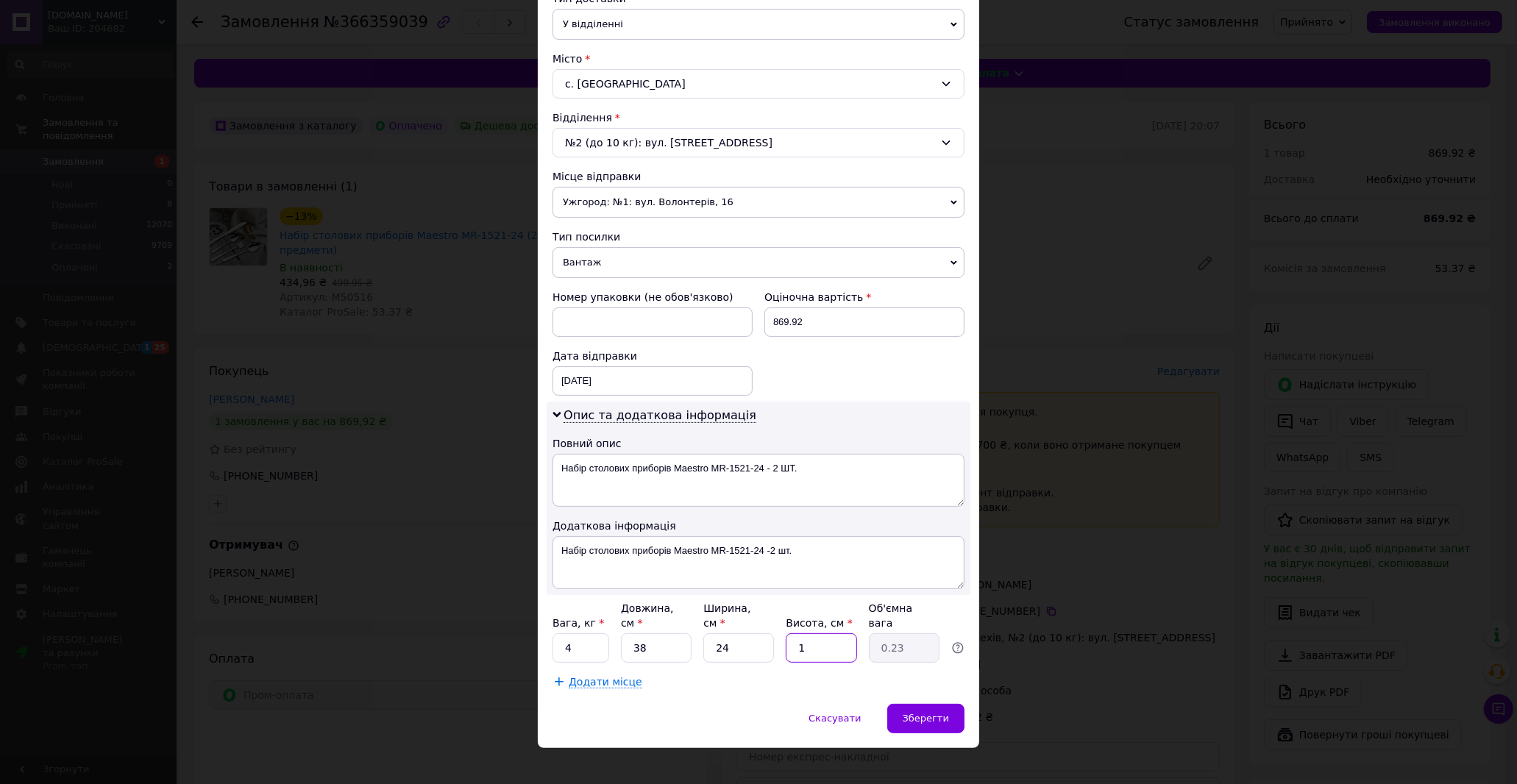
type input "15"
type input "3.42"
type input "15"
click at [934, 713] on span "Зберегти" at bounding box center [925, 718] width 46 height 11
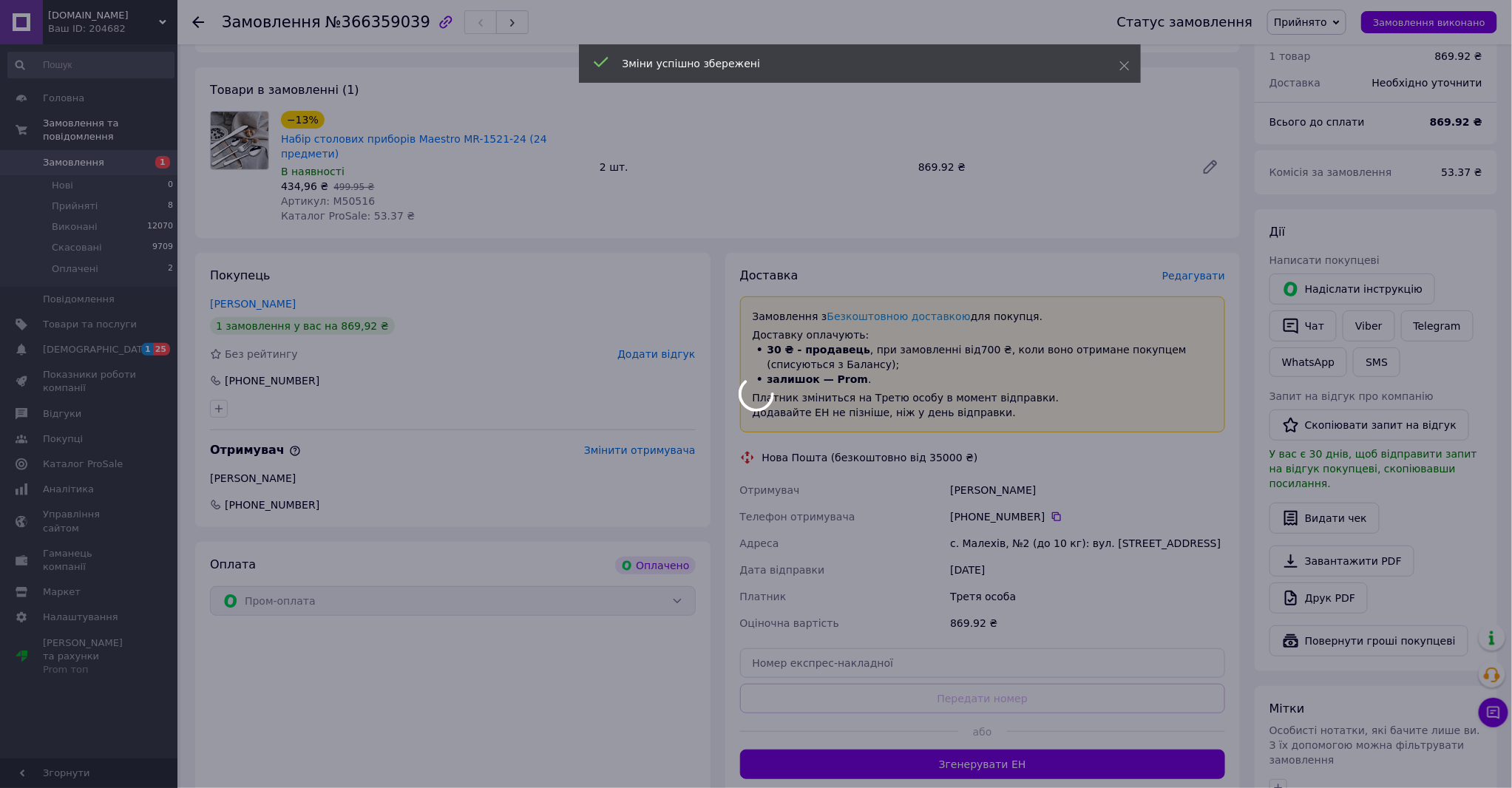
scroll to position [246, 0]
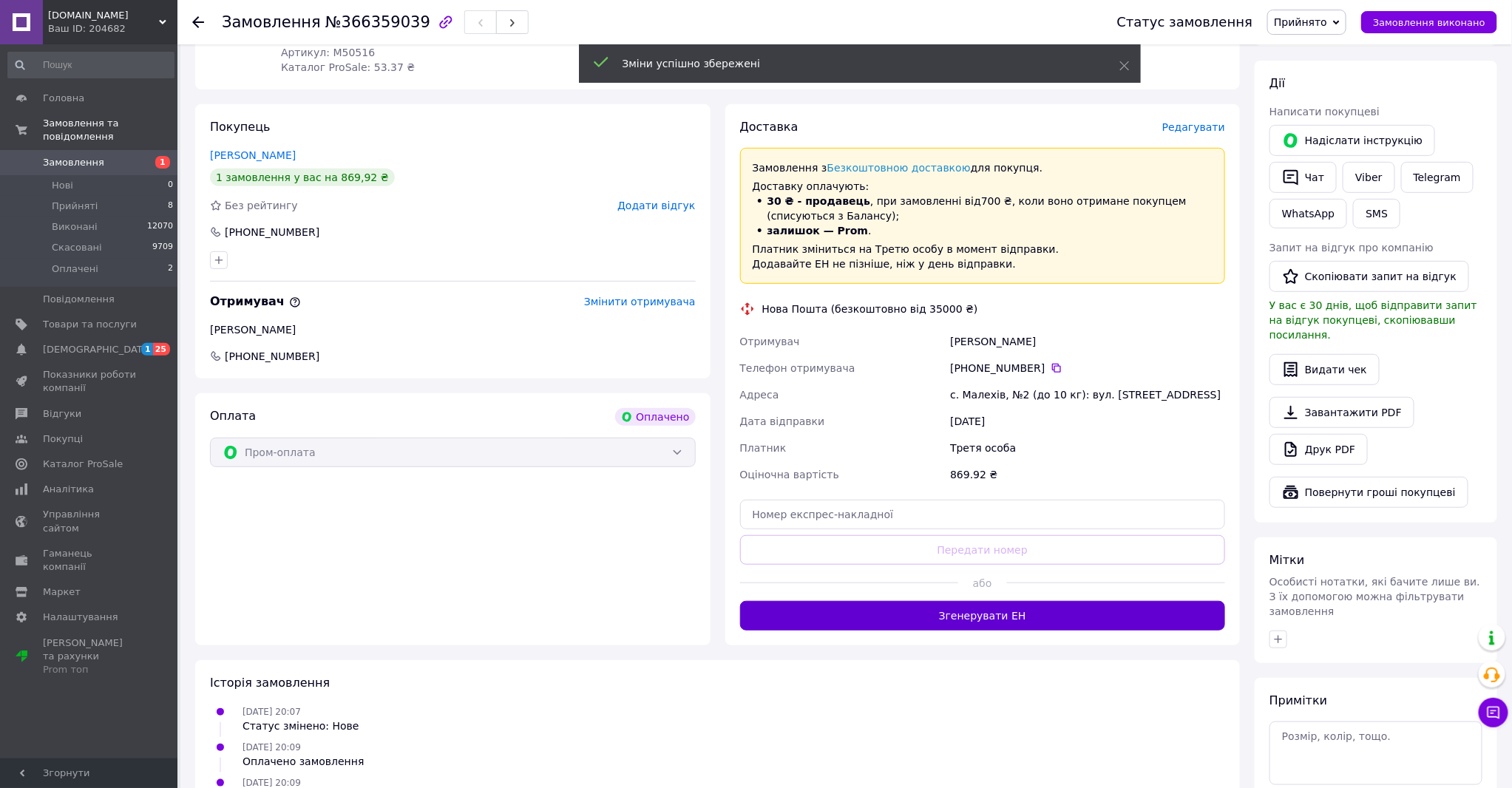
click at [969, 602] on button "Згенерувати ЕН" at bounding box center [983, 615] width 486 height 29
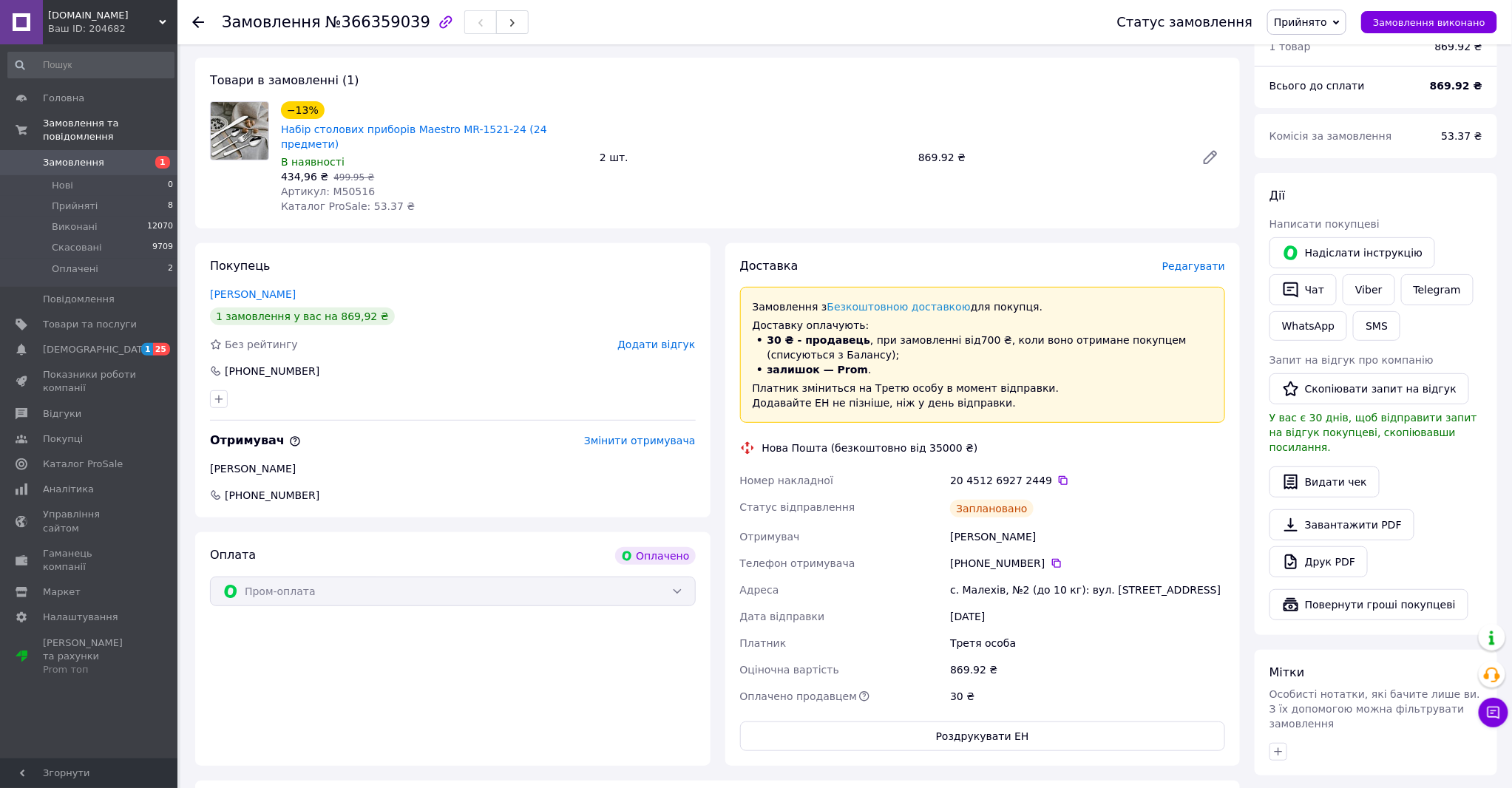
scroll to position [0, 0]
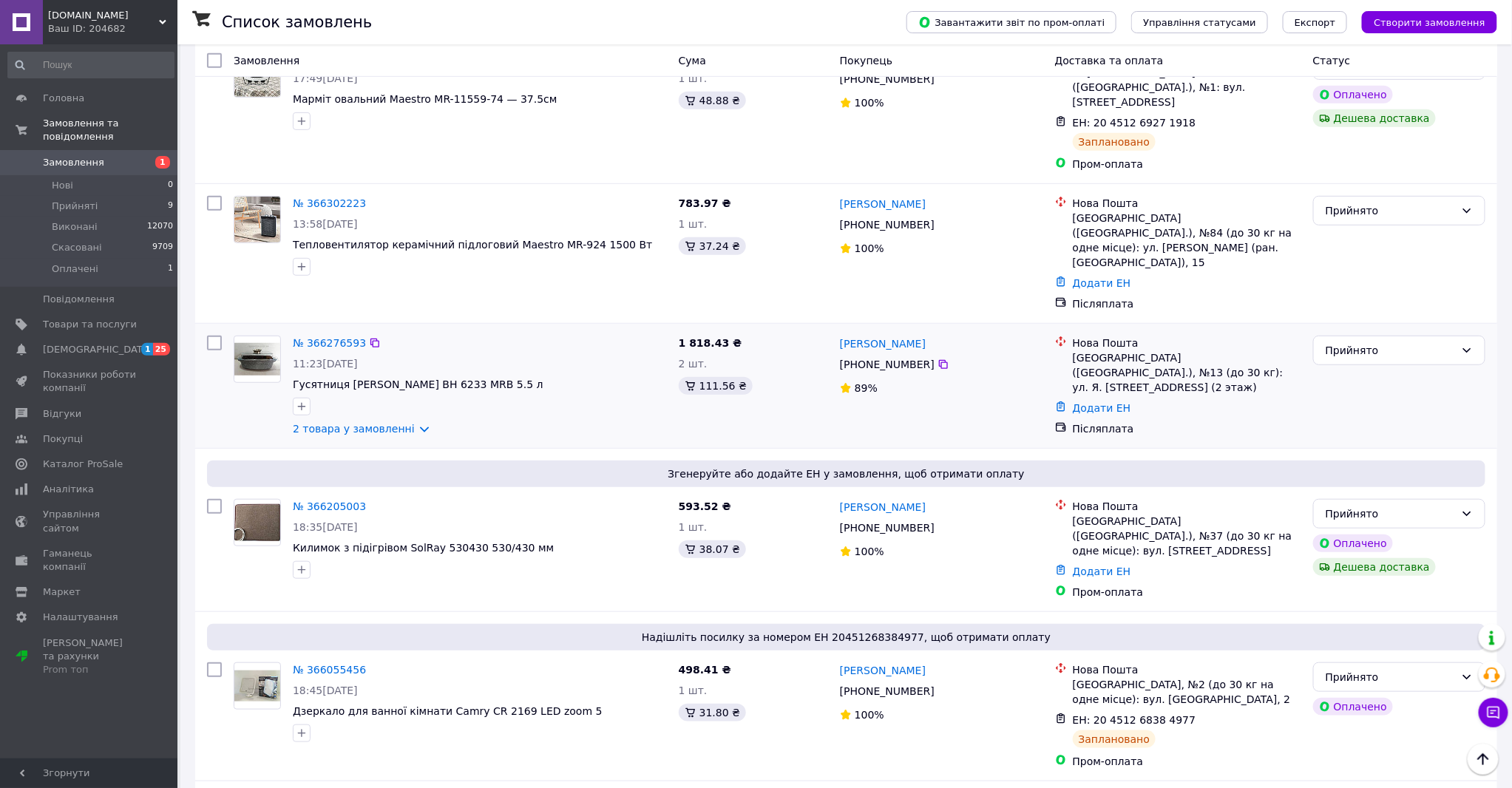
scroll to position [328, 0]
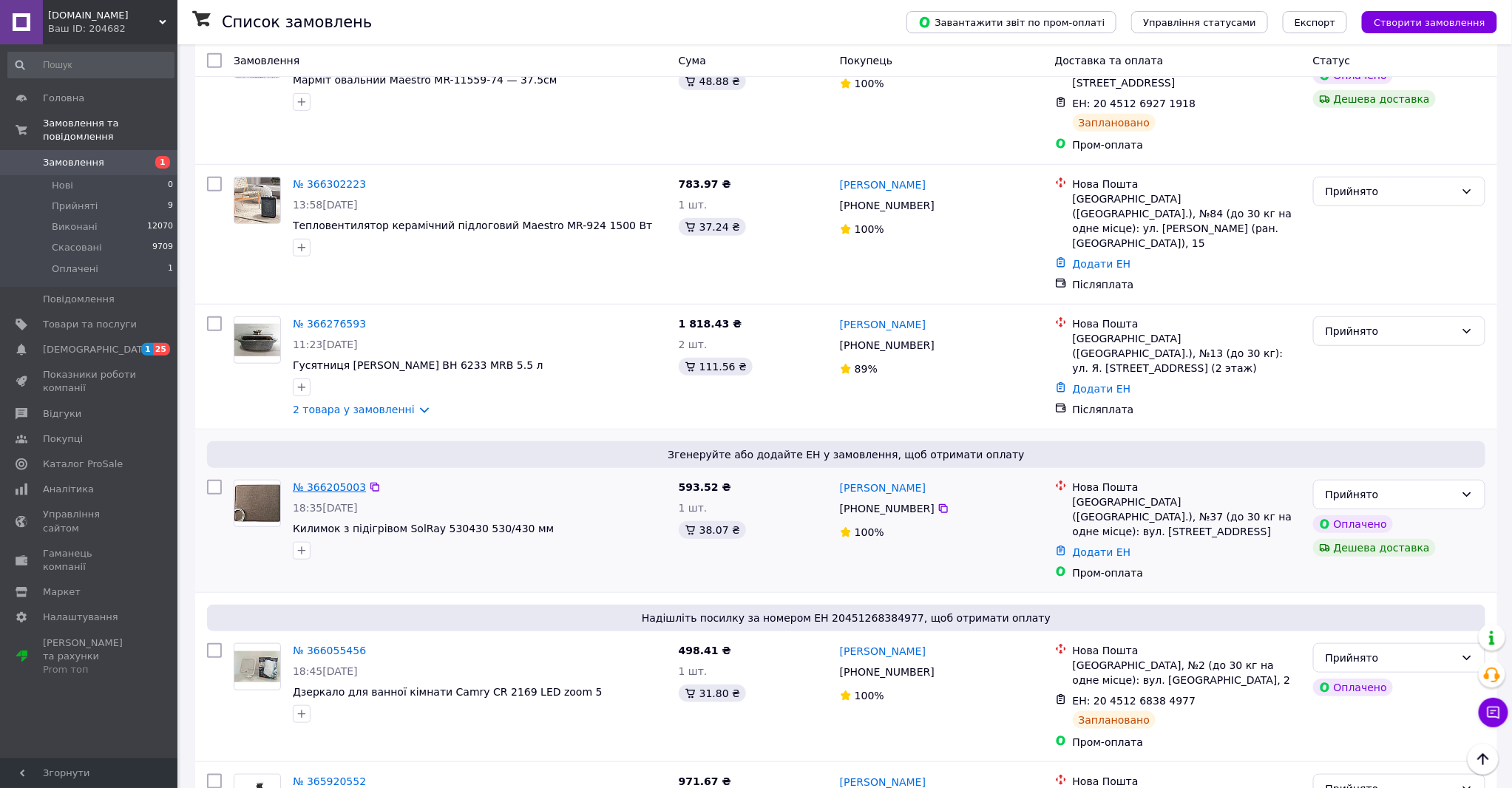
click at [326, 481] on link "№ 366205003" at bounding box center [329, 487] width 73 height 12
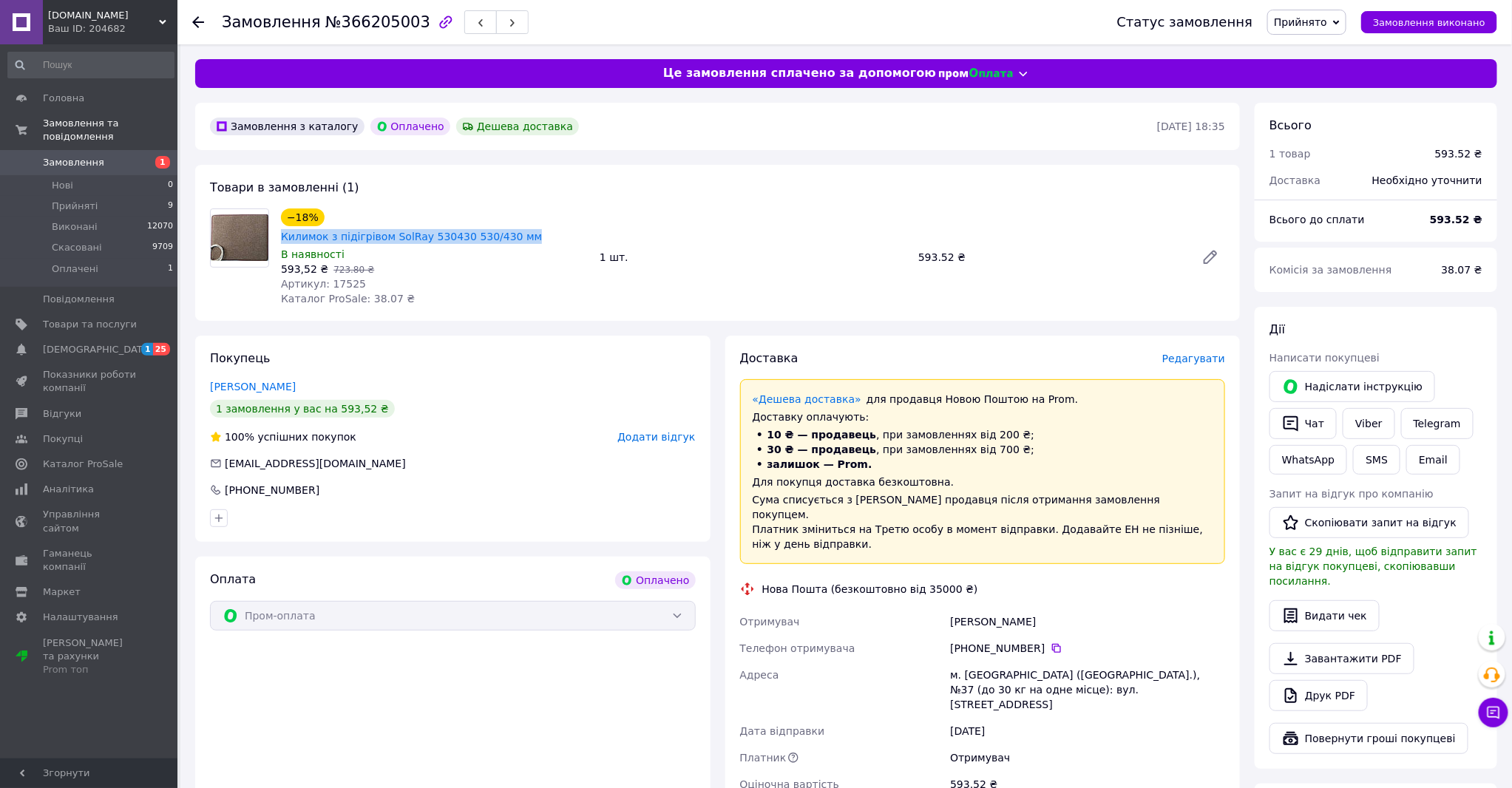
drag, startPoint x: 561, startPoint y: 214, endPoint x: 321, endPoint y: 218, distance: 240.0
click at [321, 218] on div "−18% Килимок з підігрівом SolRay 530430 530/430 мм" at bounding box center [434, 226] width 310 height 39
click at [744, 718] on div "Дата відправки" at bounding box center [842, 731] width 211 height 27
click at [1193, 352] on span "Редагувати" at bounding box center [1193, 358] width 62 height 12
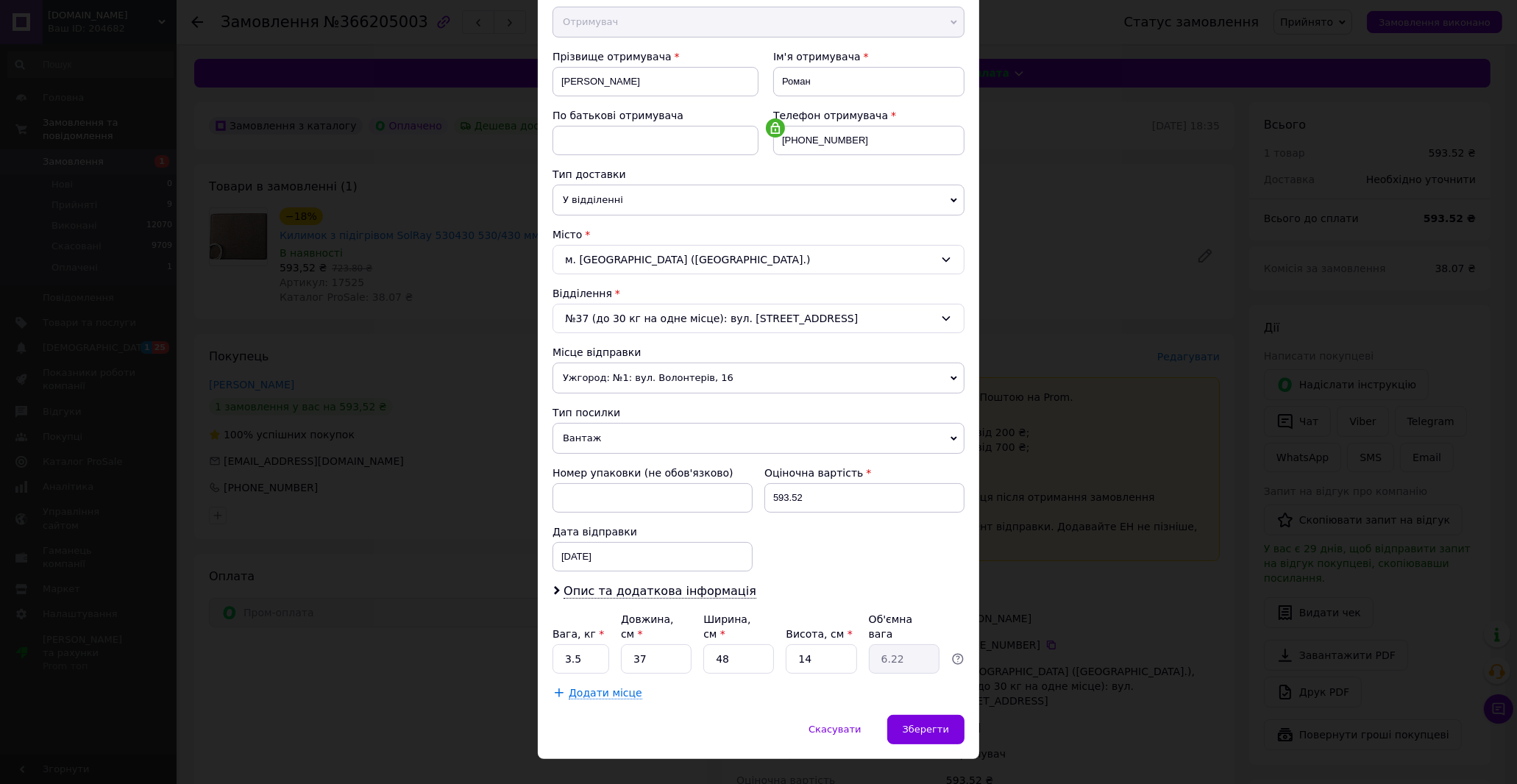
scroll to position [193, 0]
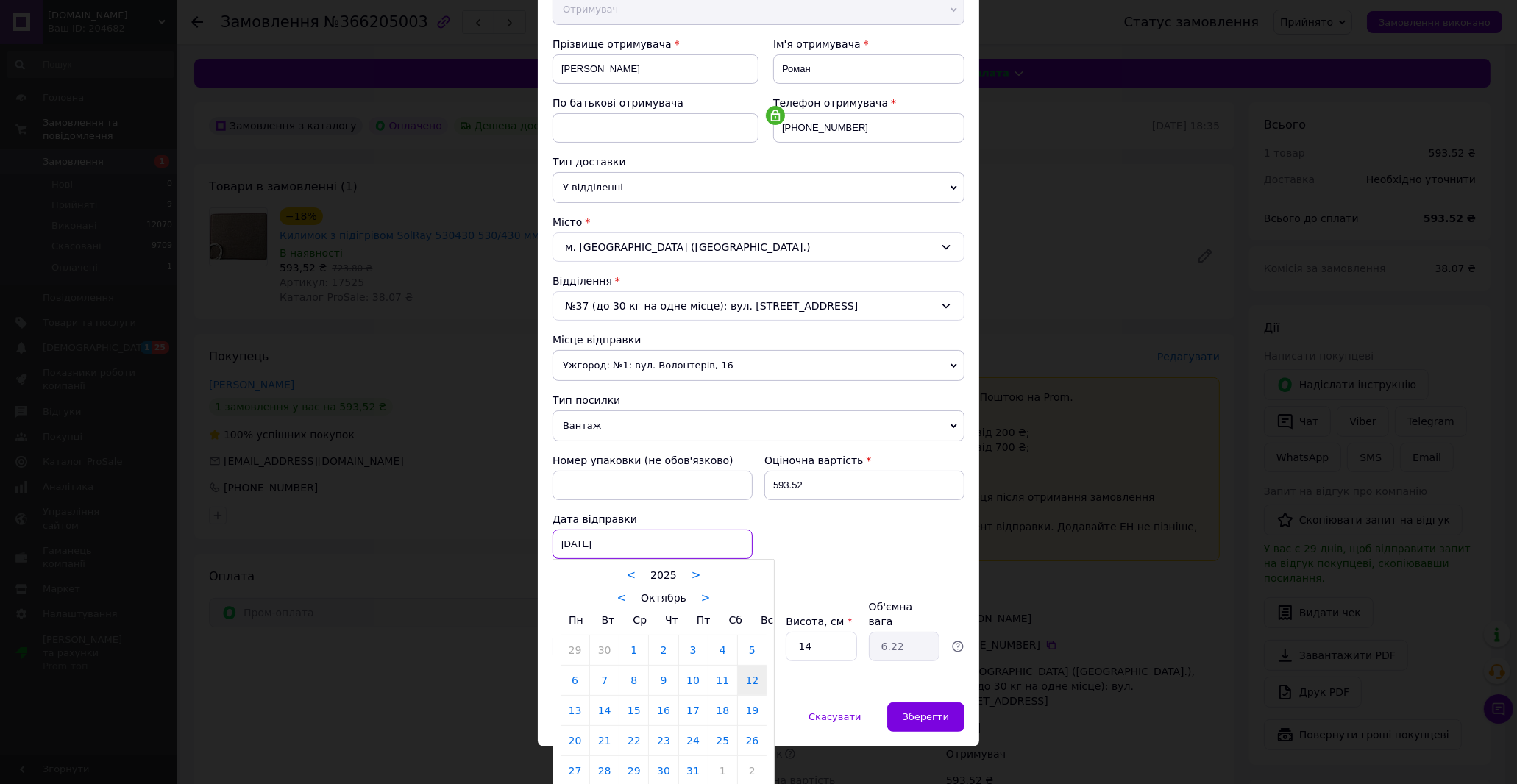
click at [669, 550] on div "[DATE] < 2025 > < Октябрь > Пн Вт Ср Чт Пт Сб Вс 29 30 1 2 3 4 5 6 7 8 9 10 11 …" at bounding box center [652, 544] width 200 height 29
click at [572, 716] on link "13" at bounding box center [574, 710] width 28 height 29
type input "[DATE]"
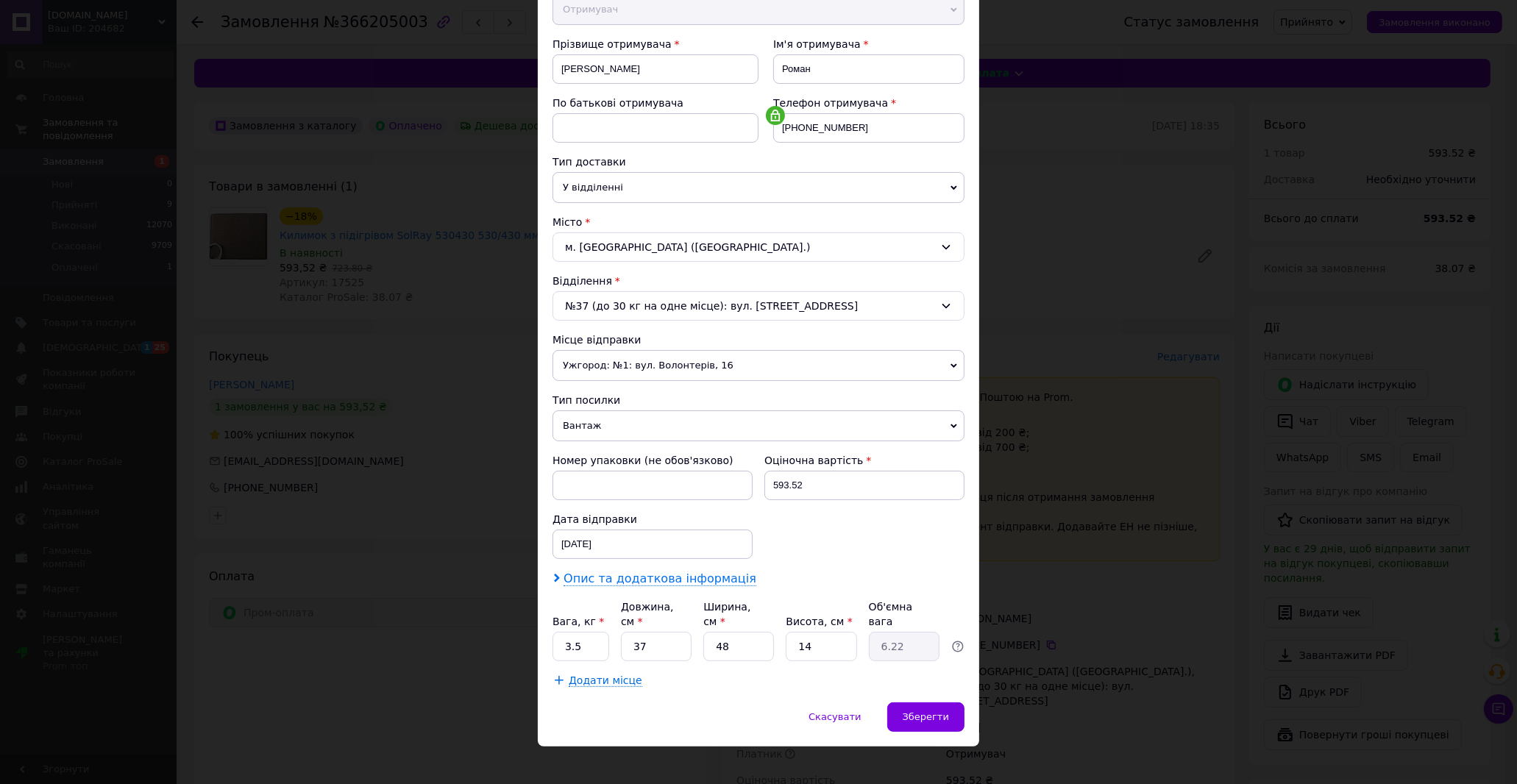
click at [706, 584] on span "Опис та додаткова інформація" at bounding box center [659, 578] width 193 height 15
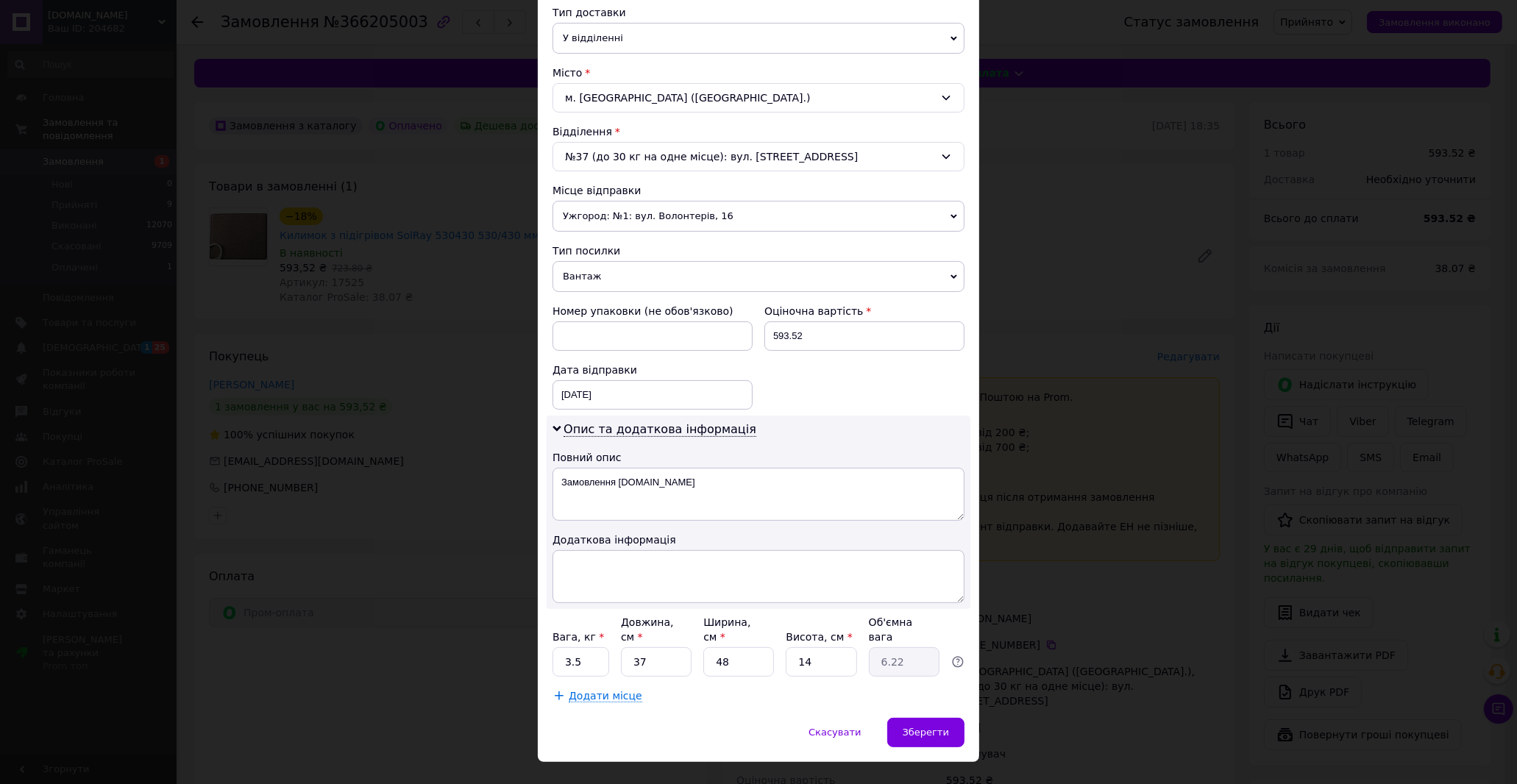
scroll to position [358, 0]
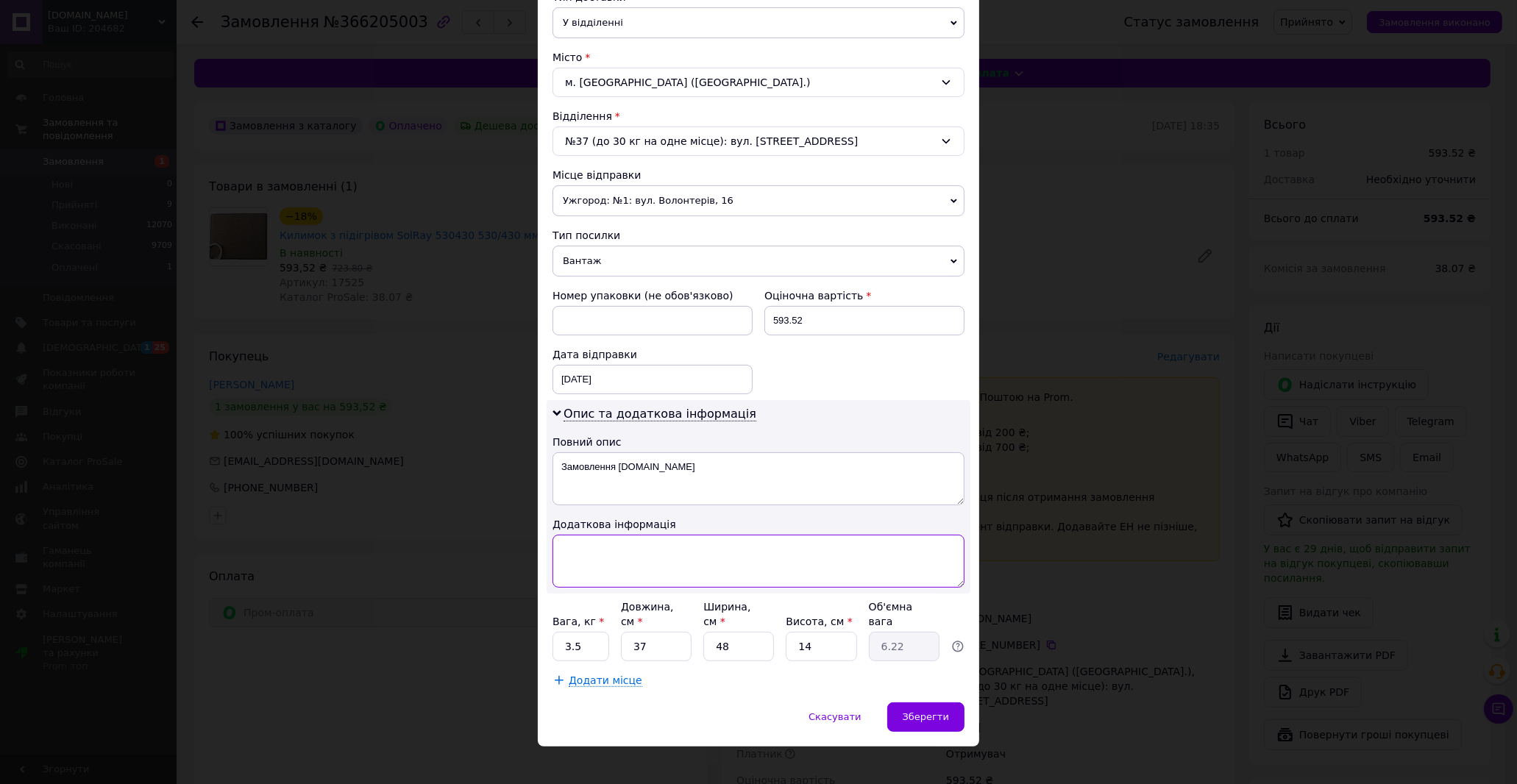
click at [666, 567] on textarea at bounding box center [758, 561] width 412 height 53
paste textarea "Килимок з підігрівом SolRay 530430 530/430 мм"
type textarea "Килимок з підігрівом SolRay 530430 530/430 мм"
drag, startPoint x: 559, startPoint y: 471, endPoint x: 730, endPoint y: 493, distance: 172.4
click at [730, 493] on textarea "Замовлення [DOMAIN_NAME]" at bounding box center [758, 479] width 412 height 53
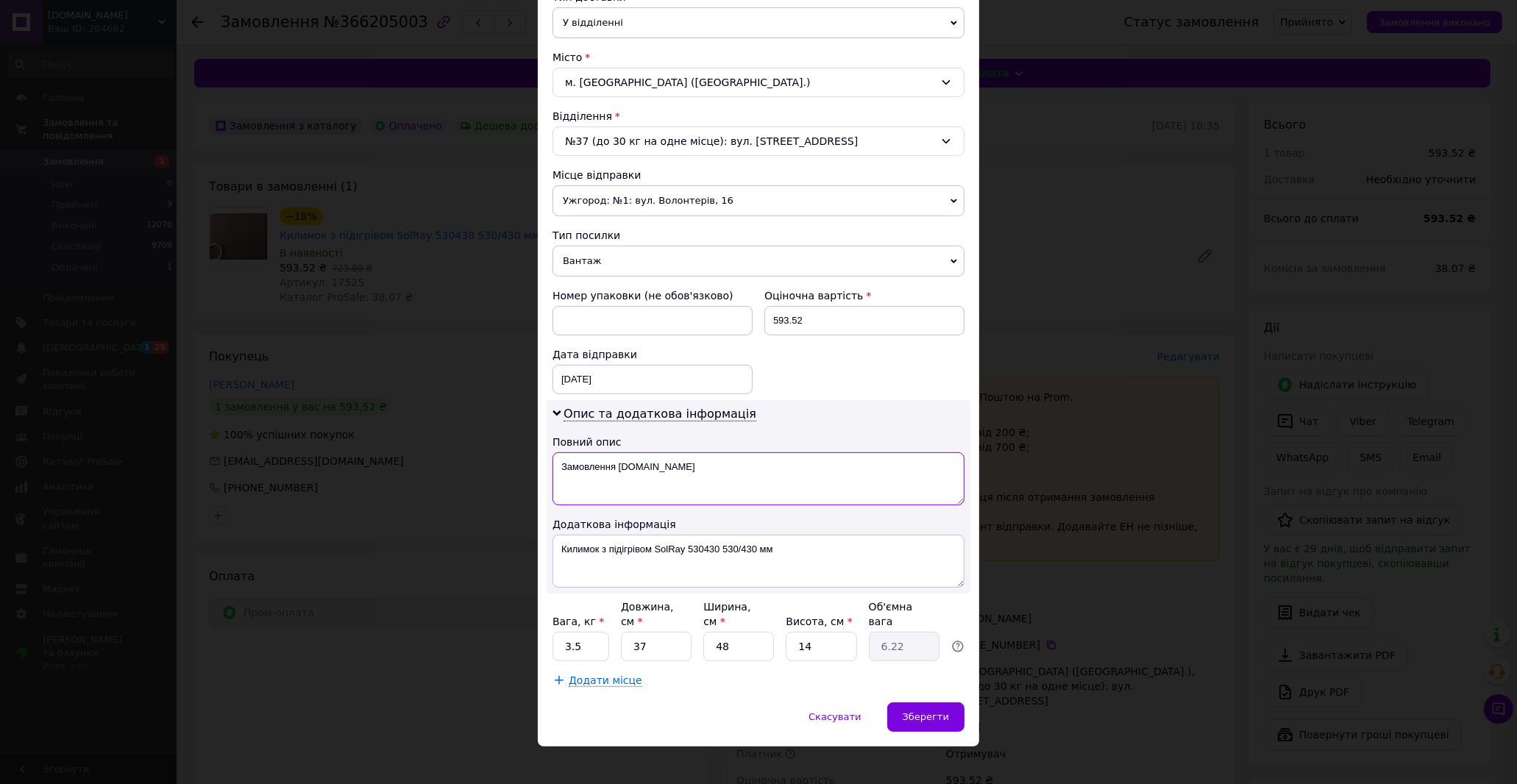
paste textarea "илимок з підігрівом SolRay 530430 530/430 мм"
type textarea "Килимок з підігрівом SolRay 530430 530/430 мм"
click at [912, 711] on span "Зберегти" at bounding box center [925, 716] width 46 height 11
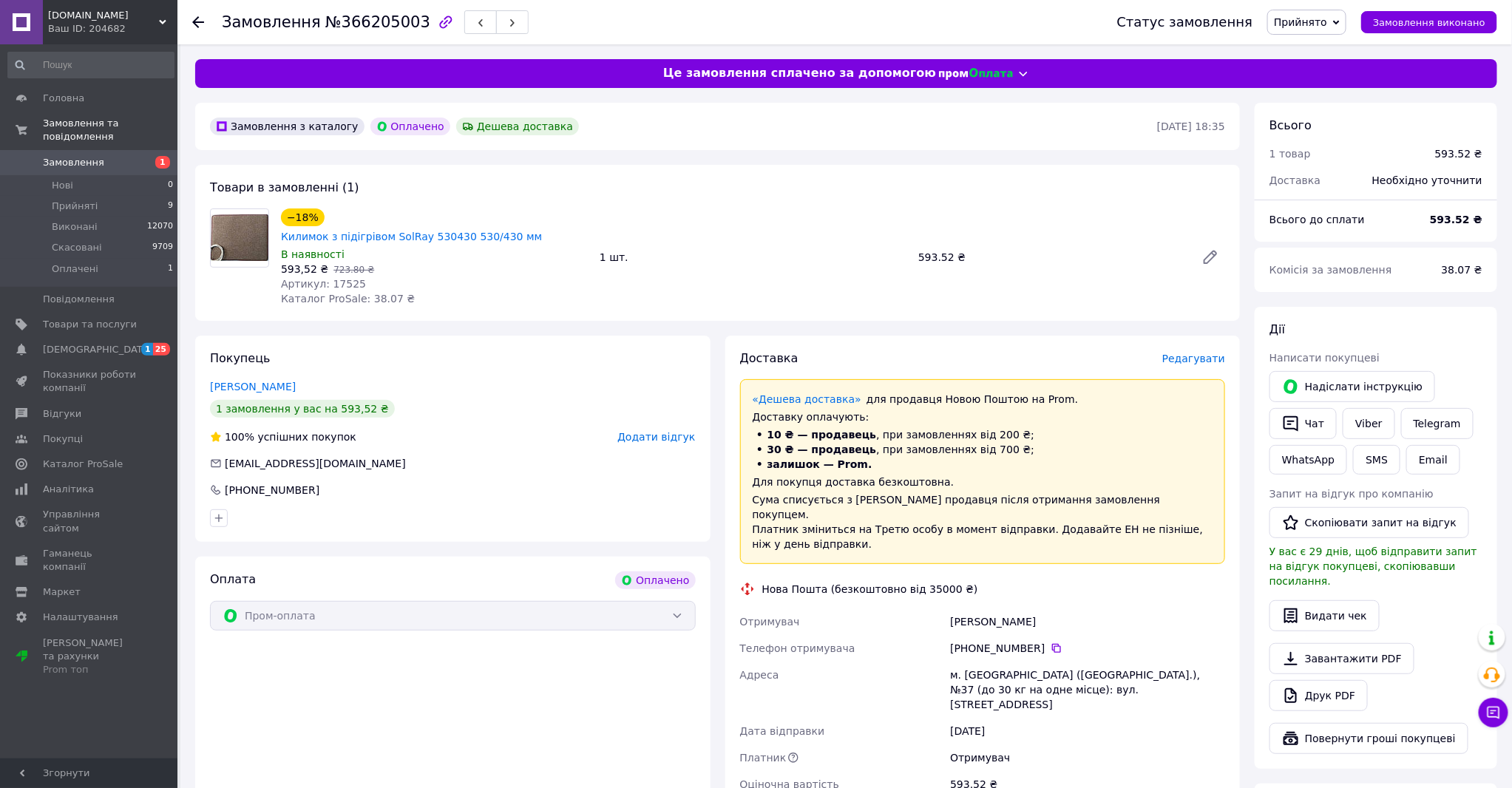
click at [1196, 352] on span "Редагувати" at bounding box center [1193, 358] width 62 height 12
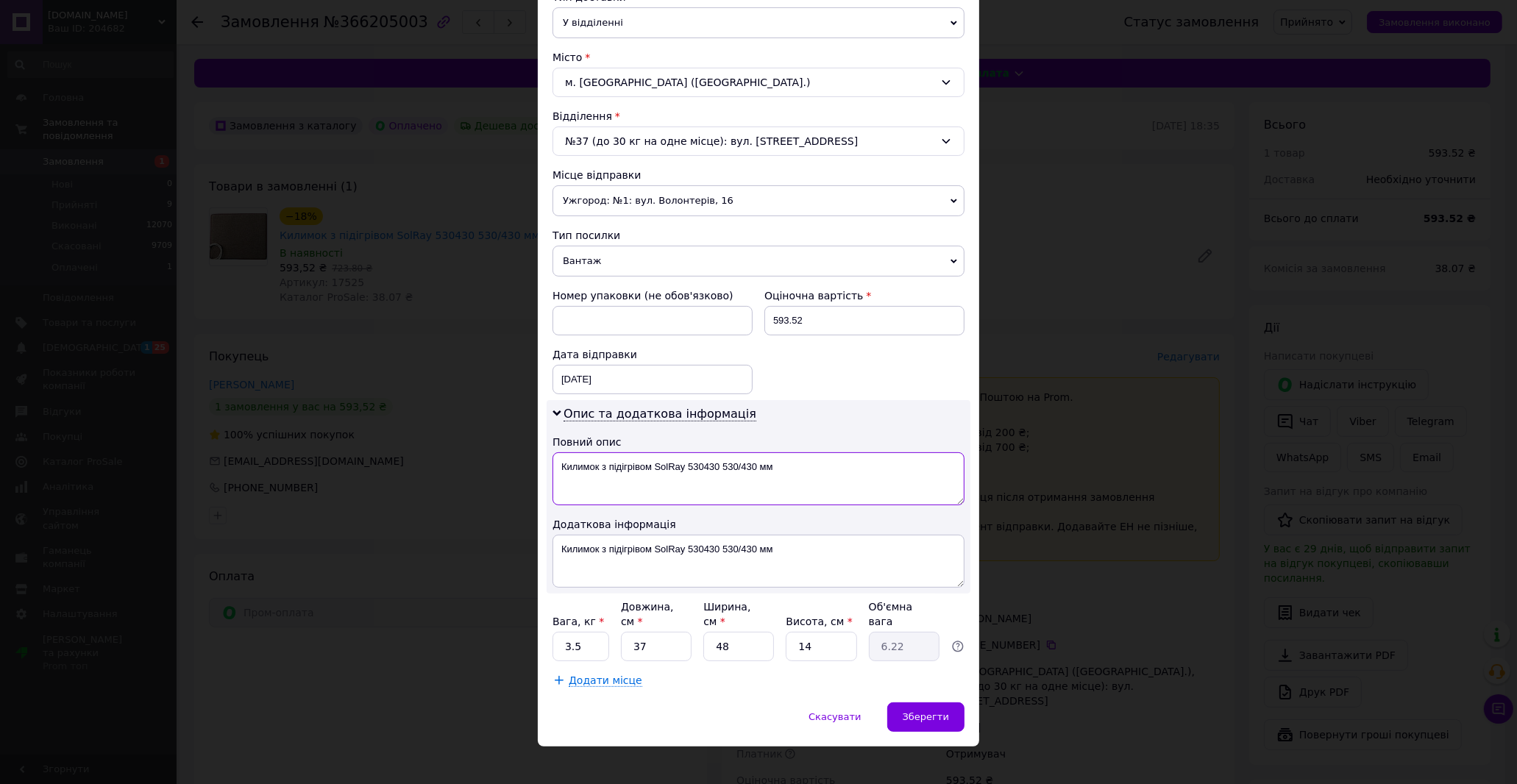
drag, startPoint x: 721, startPoint y: 469, endPoint x: 847, endPoint y: 484, distance: 126.9
click at [847, 484] on textarea "Килимок з підігрівом SolRay 530430 530/430 мм" at bounding box center [758, 479] width 412 height 53
type textarea "Килимок з підігрівом SolRay 530430 коричневий"
drag, startPoint x: 724, startPoint y: 553, endPoint x: 890, endPoint y: 572, distance: 167.1
click at [890, 572] on textarea "Килимок з підігрівом SolRay 530430 530/430 мм" at bounding box center [758, 561] width 412 height 53
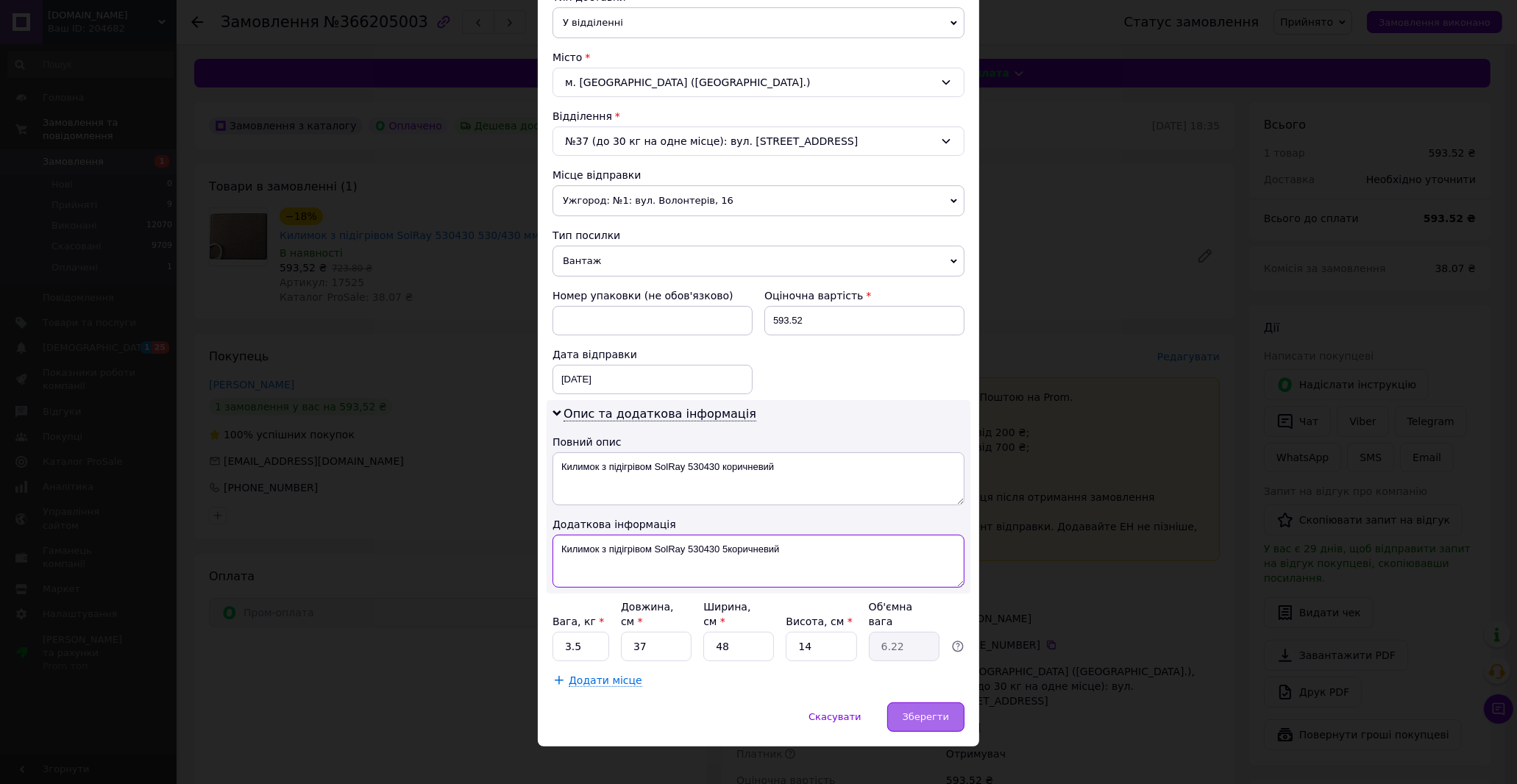
type textarea "Килимок з підігрівом SolRay 530430 5коричневий"
click at [921, 711] on span "Зберегти" at bounding box center [925, 716] width 46 height 11
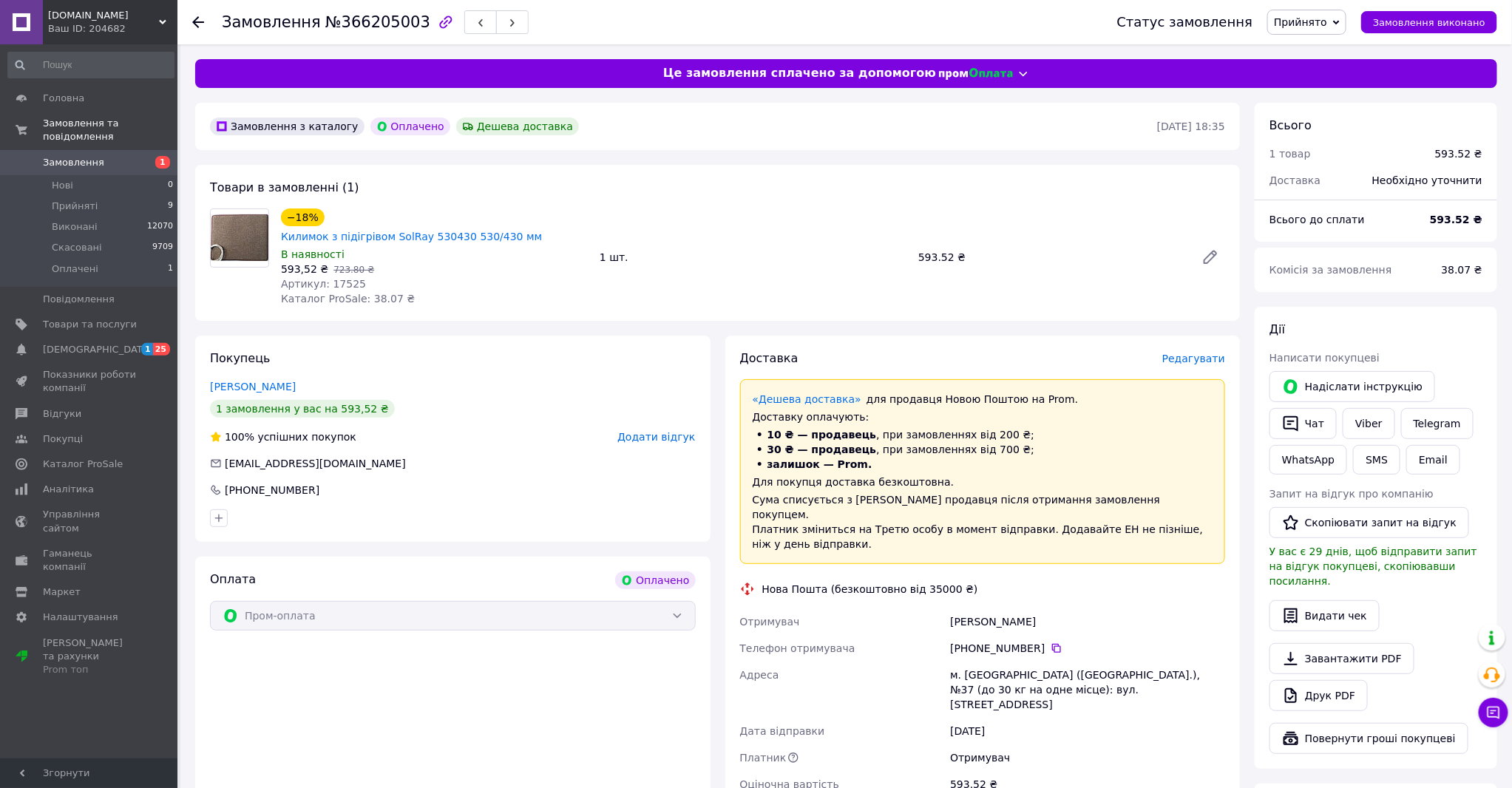
click at [1194, 352] on span "Редагувати" at bounding box center [1193, 358] width 62 height 12
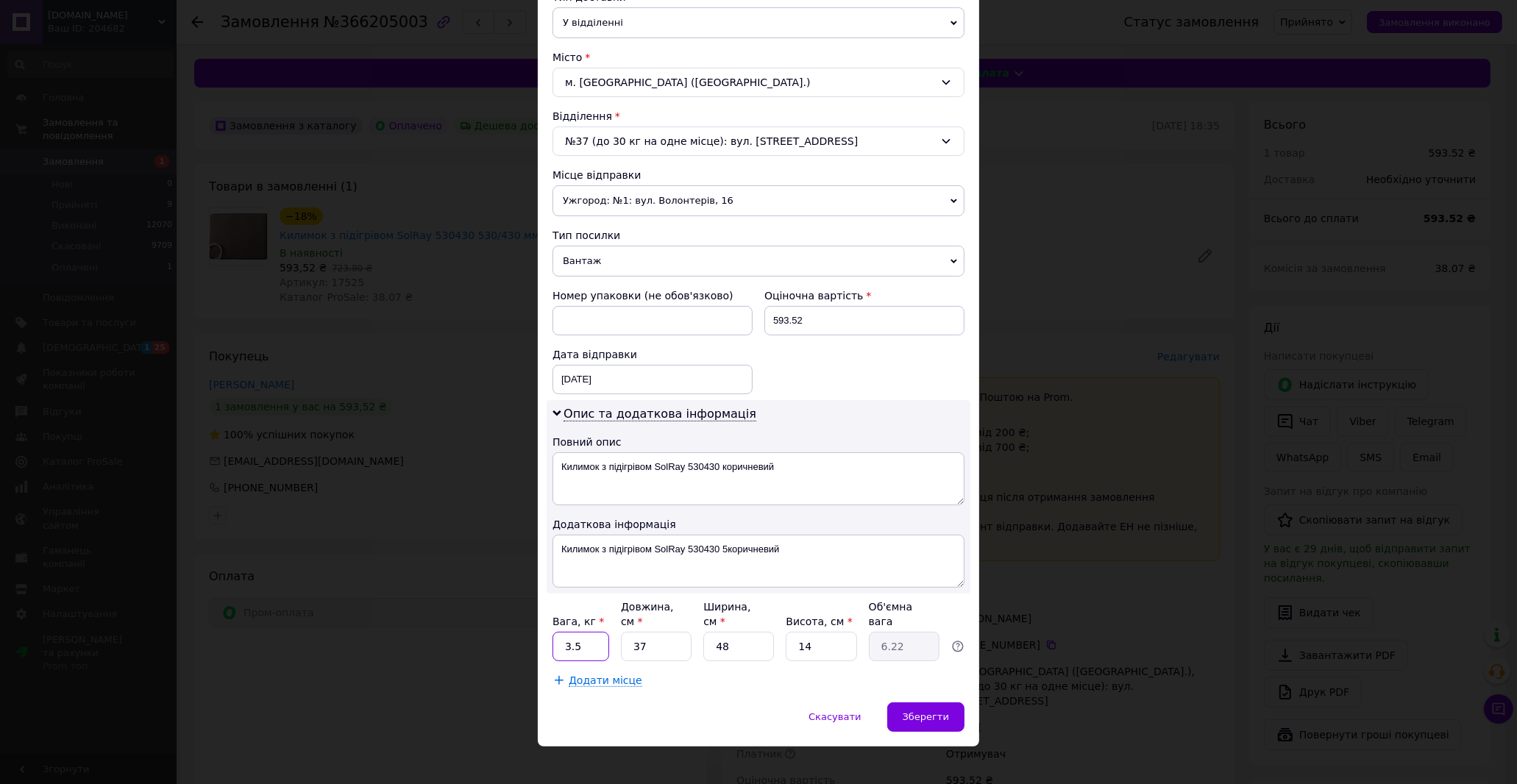
click at [596, 631] on input "3.5" at bounding box center [581, 646] width 57 height 29
type input "1.5"
click at [680, 632] on input "37" at bounding box center [656, 646] width 71 height 29
click at [681, 631] on input "37" at bounding box center [656, 646] width 71 height 29
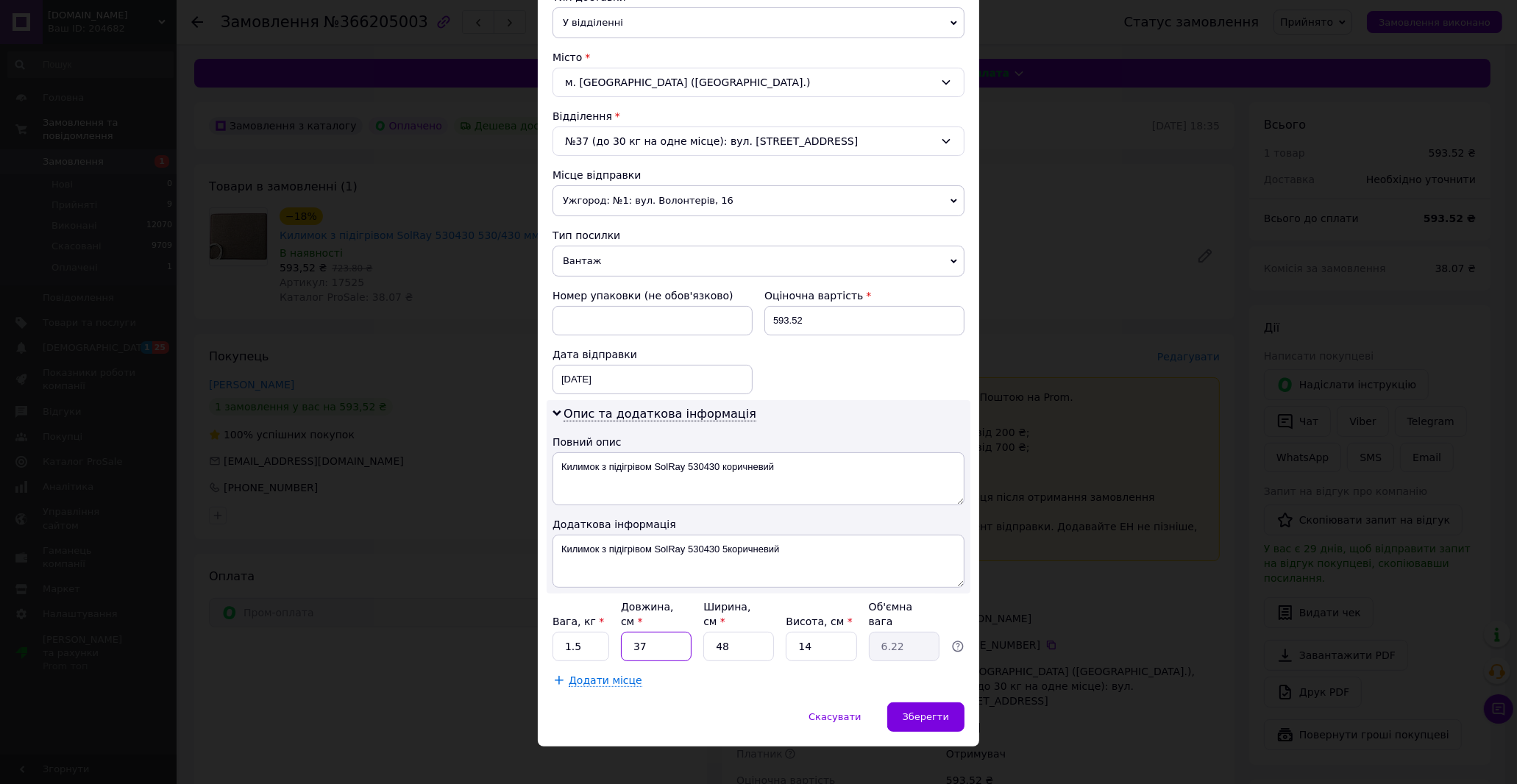
type input "5"
type input "0.84"
type input "53"
type input "8.9"
type input "53"
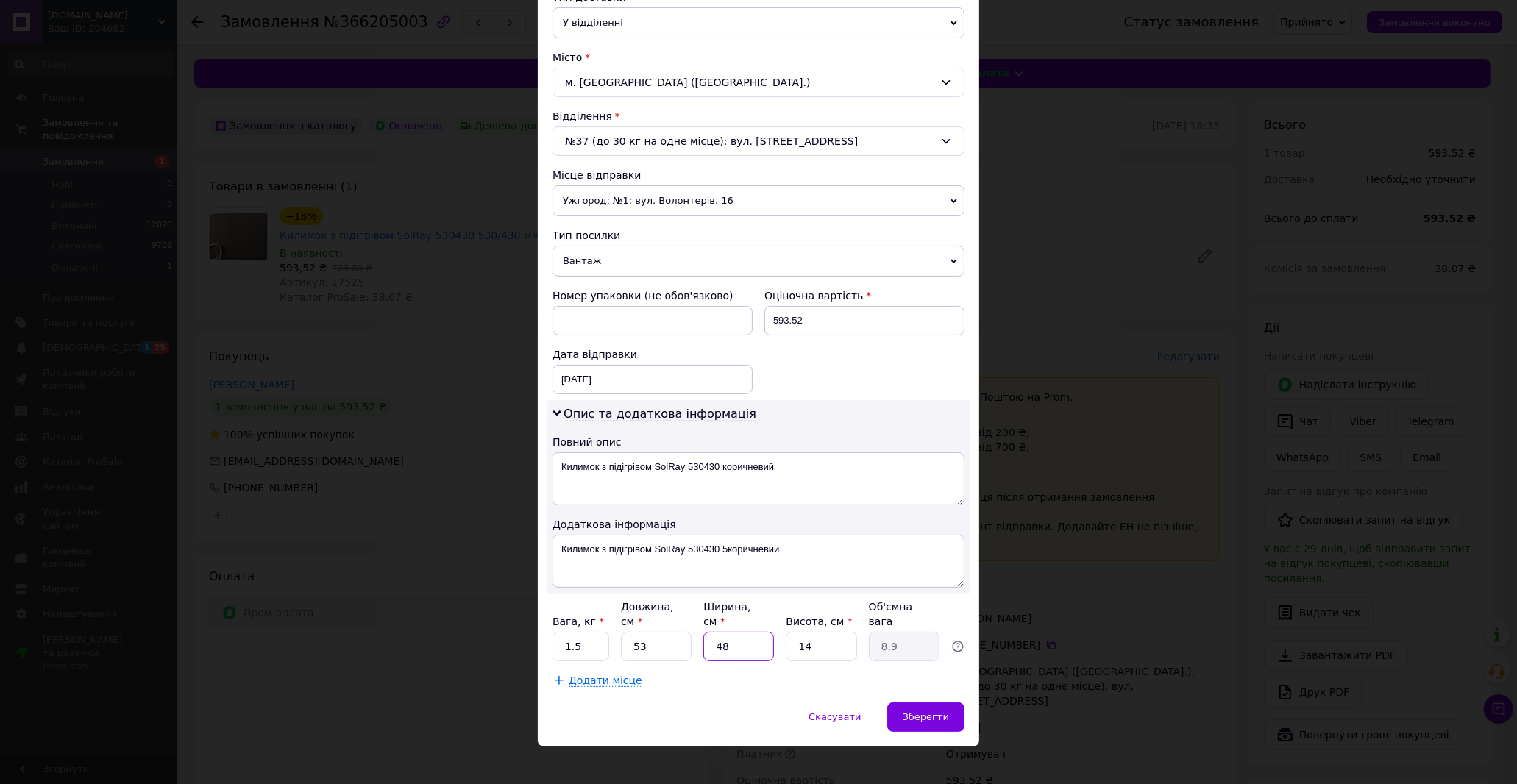
click at [737, 637] on input "48" at bounding box center [738, 646] width 71 height 29
click at [740, 636] on input "48" at bounding box center [738, 646] width 71 height 29
type input "4"
type input "0.74"
type input "43"
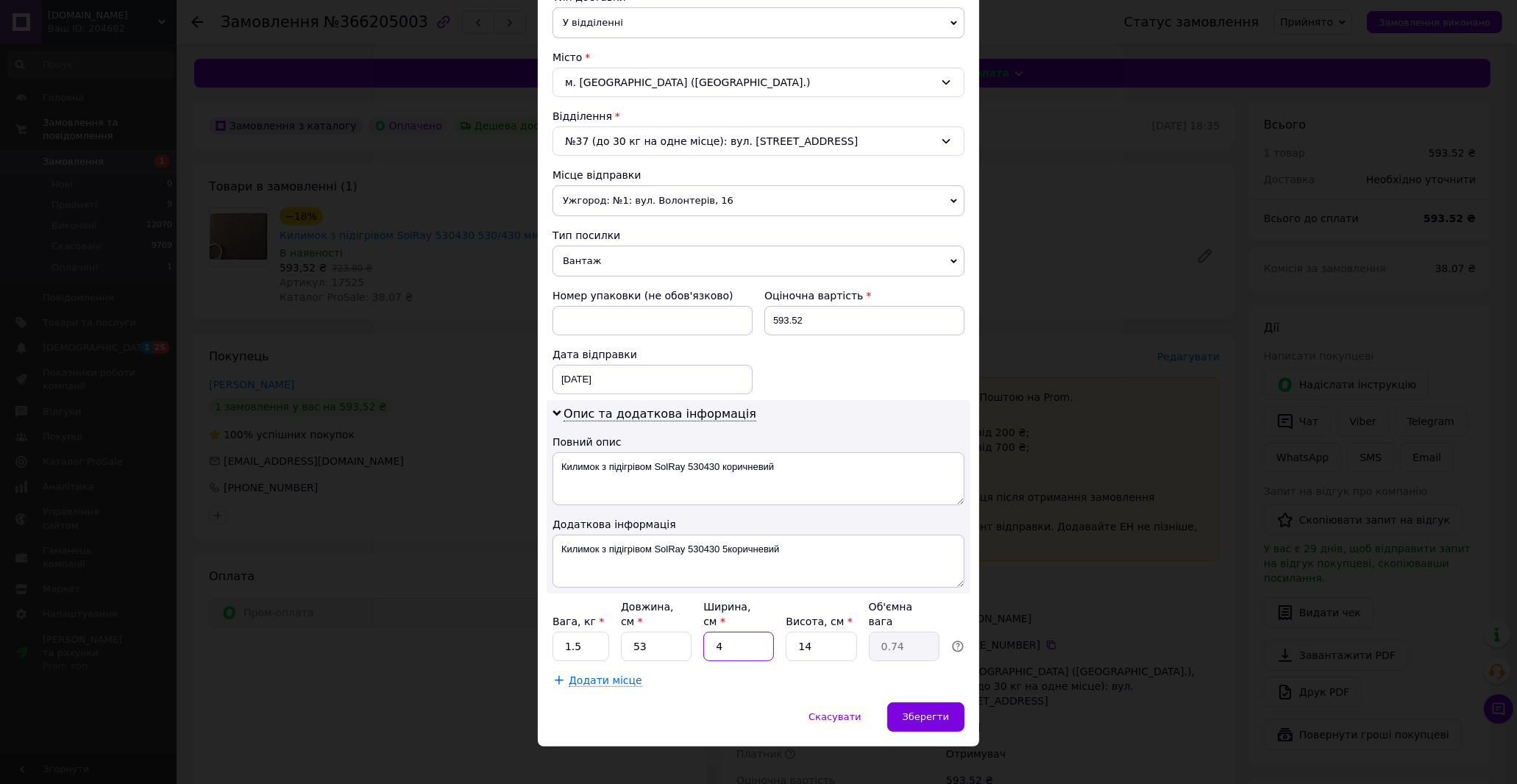
type input "7.98"
type input "43"
click at [825, 634] on input "14" at bounding box center [821, 646] width 71 height 29
click at [828, 631] on input "14" at bounding box center [821, 646] width 71 height 29
type input "3"
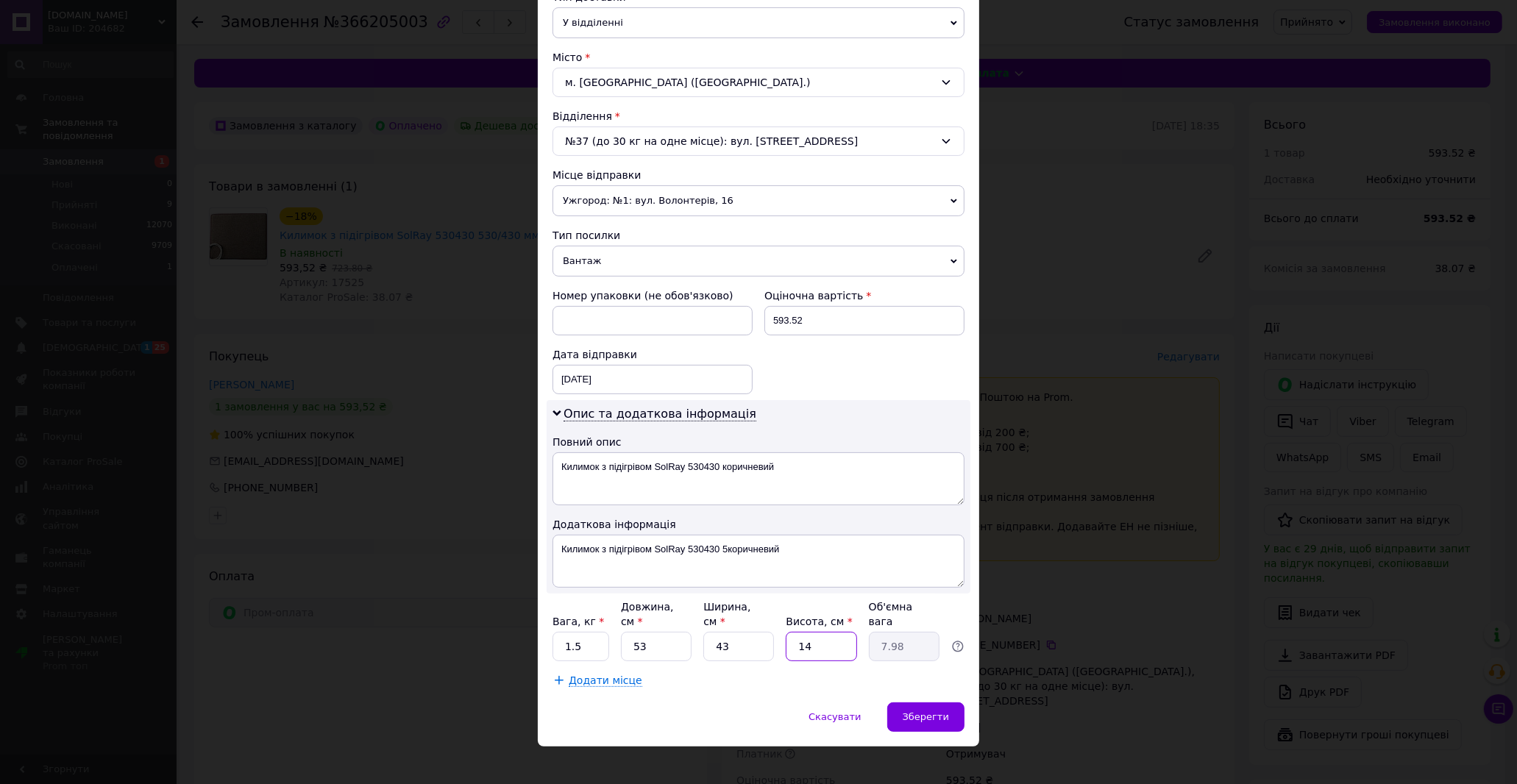
type input "1.71"
type input "3"
click at [939, 711] on span "Зберегти" at bounding box center [925, 716] width 46 height 11
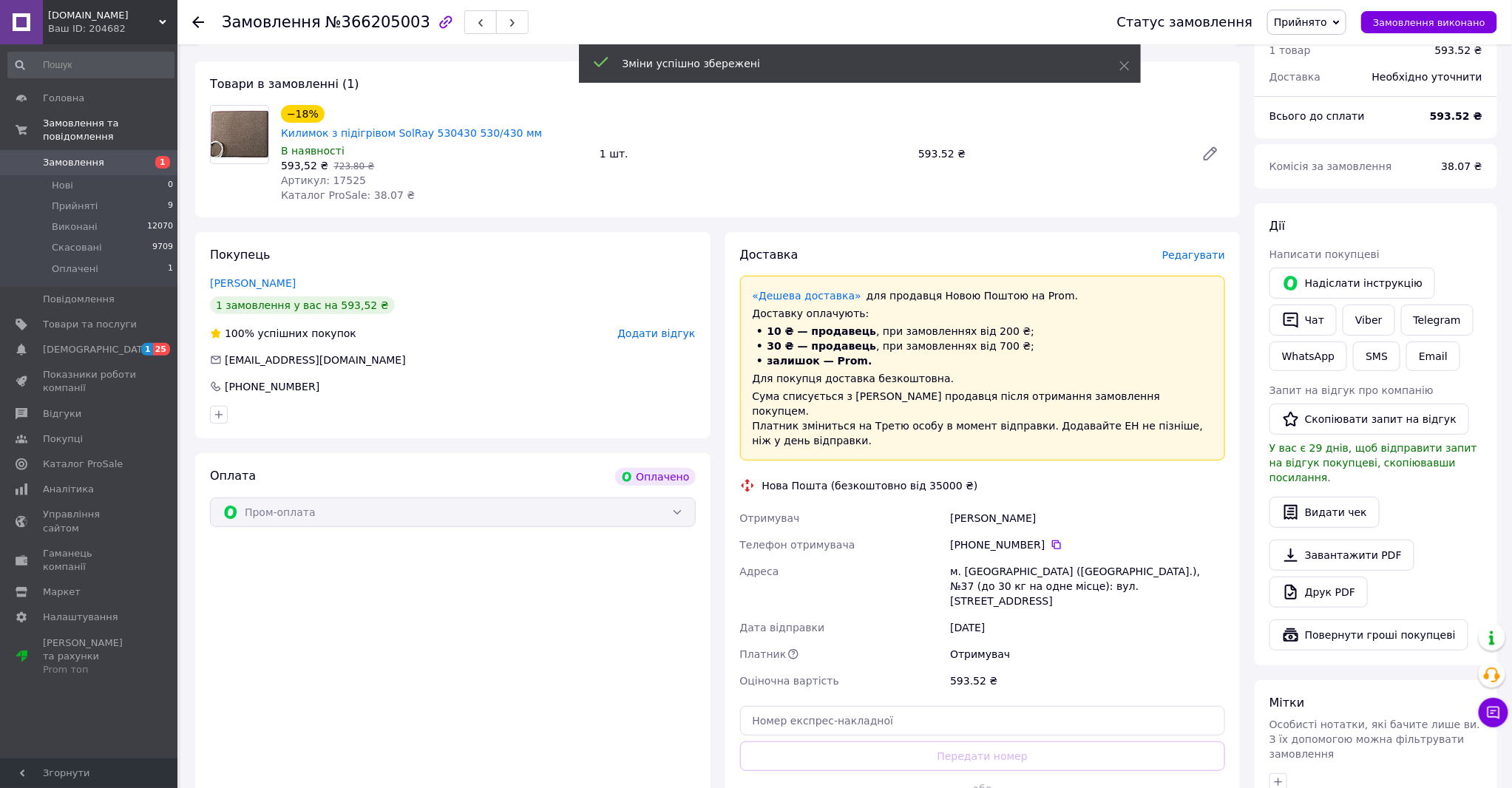
scroll to position [246, 0]
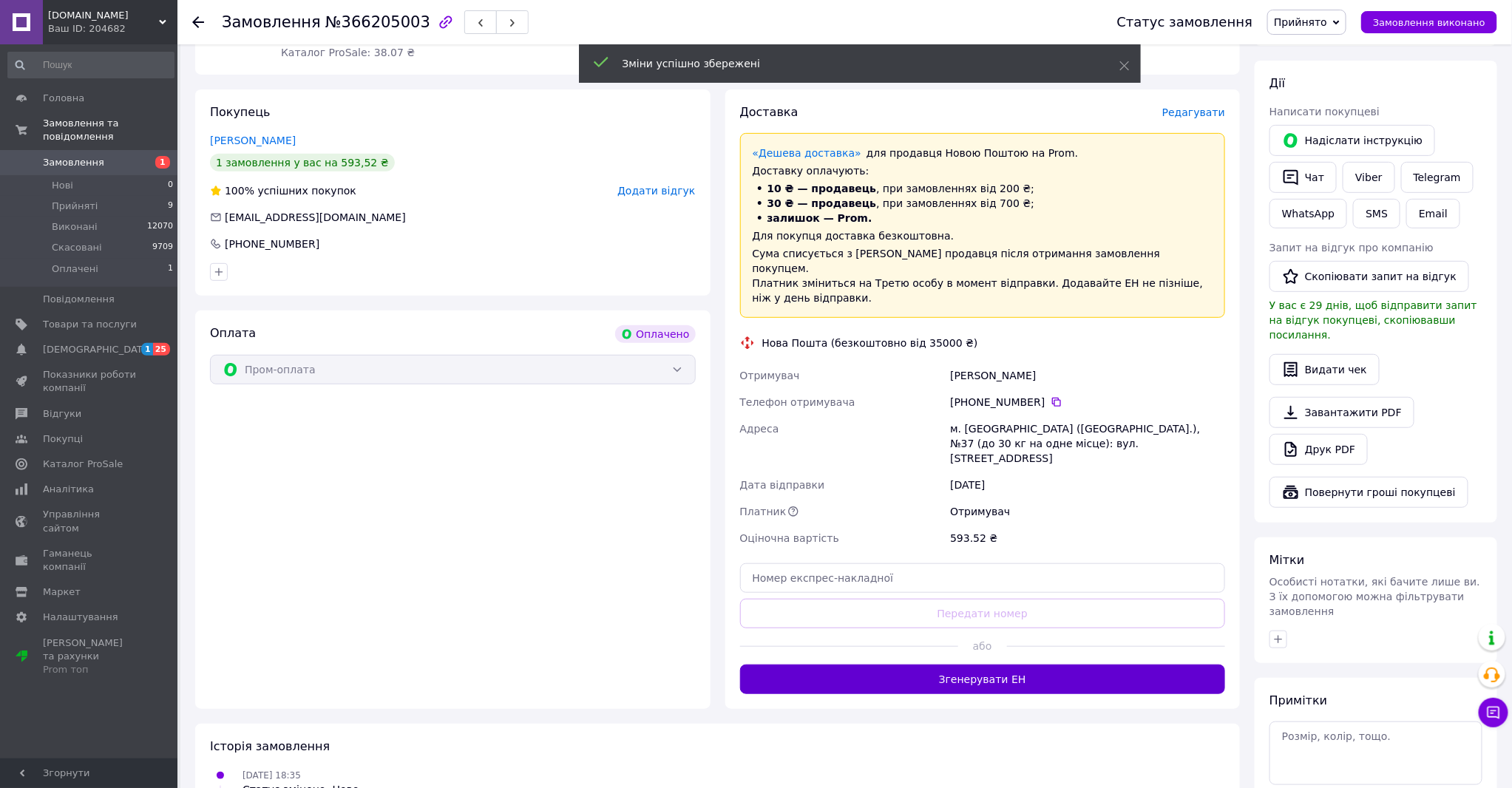
click at [1010, 665] on button "Згенерувати ЕН" at bounding box center [983, 679] width 486 height 29
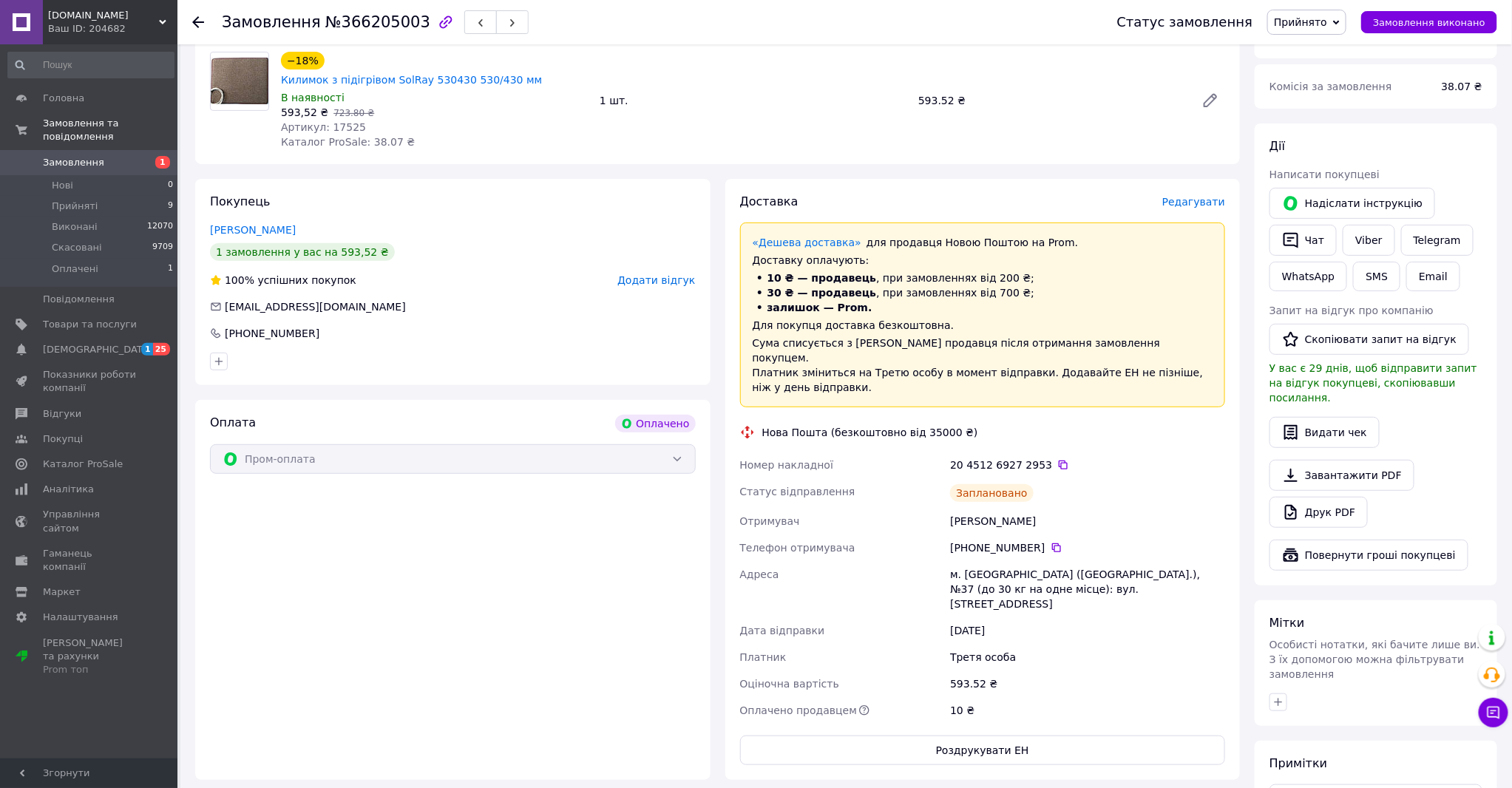
scroll to position [0, 0]
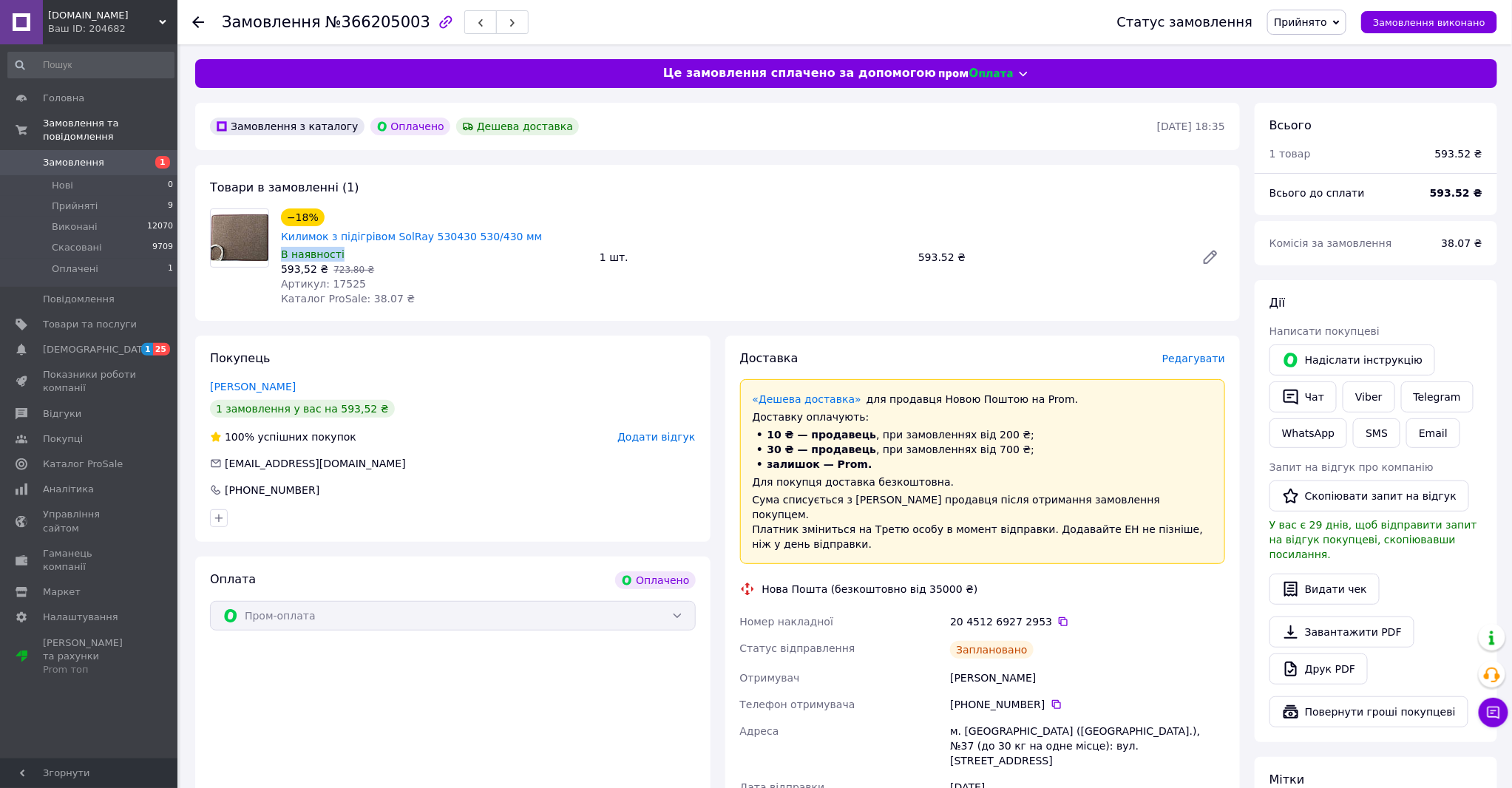
drag, startPoint x: 563, startPoint y: 215, endPoint x: 353, endPoint y: 227, distance: 210.3
click at [353, 227] on div "−18% Килимок з підігрівом SolRay 530430 530/430 мм В наявності 593,52 ₴   723.8…" at bounding box center [434, 257] width 319 height 103
click at [448, 276] on div "Артикул: 17525" at bounding box center [434, 283] width 307 height 15
drag, startPoint x: 561, startPoint y: 220, endPoint x: 326, endPoint y: 216, distance: 235.0
click at [326, 216] on div "−18% Килимок з підігрівом SolRay 530430 530/430 мм" at bounding box center [434, 226] width 310 height 39
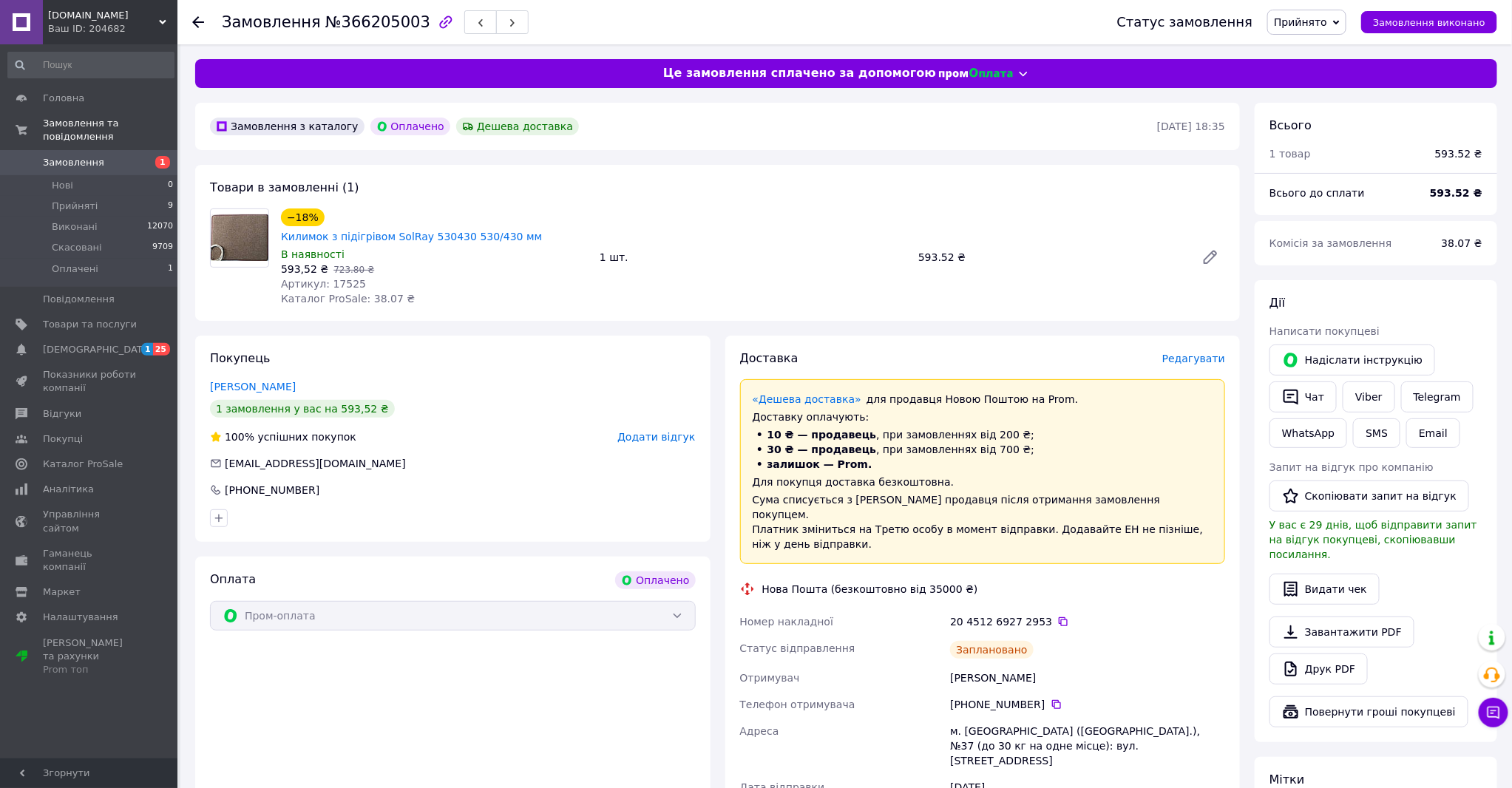
click at [192, 26] on icon at bounding box center [197, 22] width 12 height 12
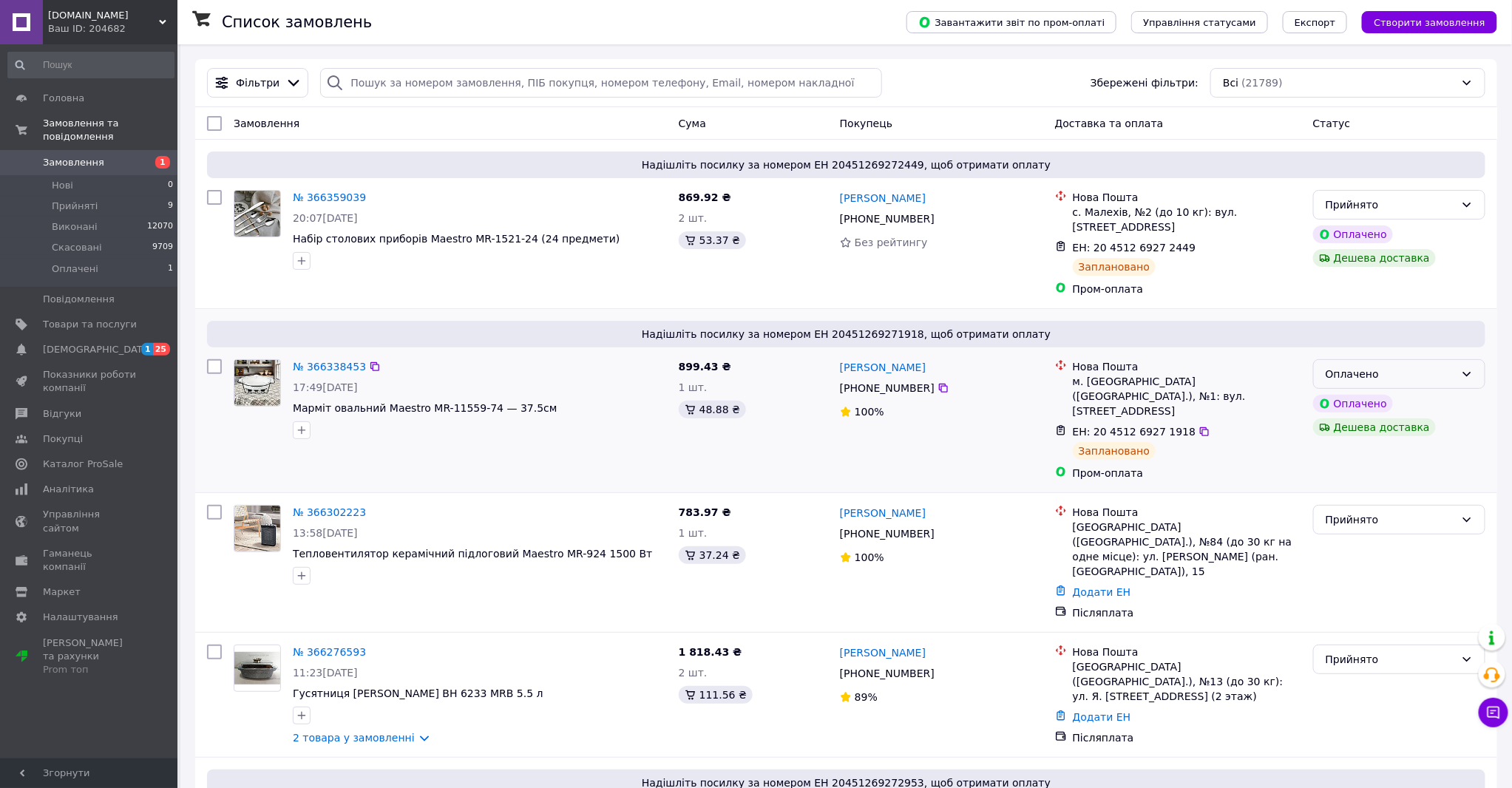
click at [1406, 365] on div "Оплачено" at bounding box center [1391, 373] width 130 height 16
click at [1378, 389] on li "Прийнято" at bounding box center [1399, 392] width 170 height 27
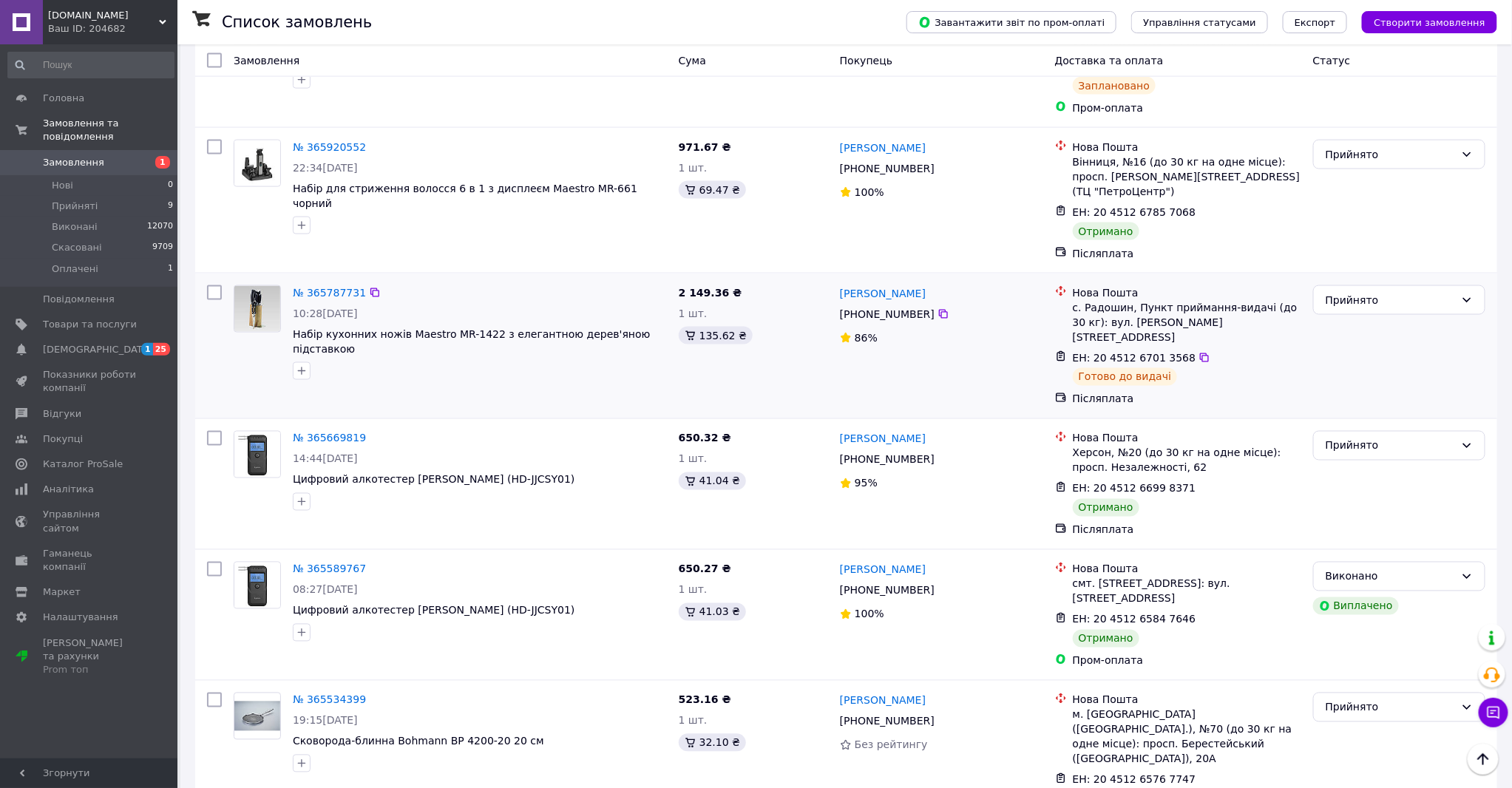
scroll to position [985, 0]
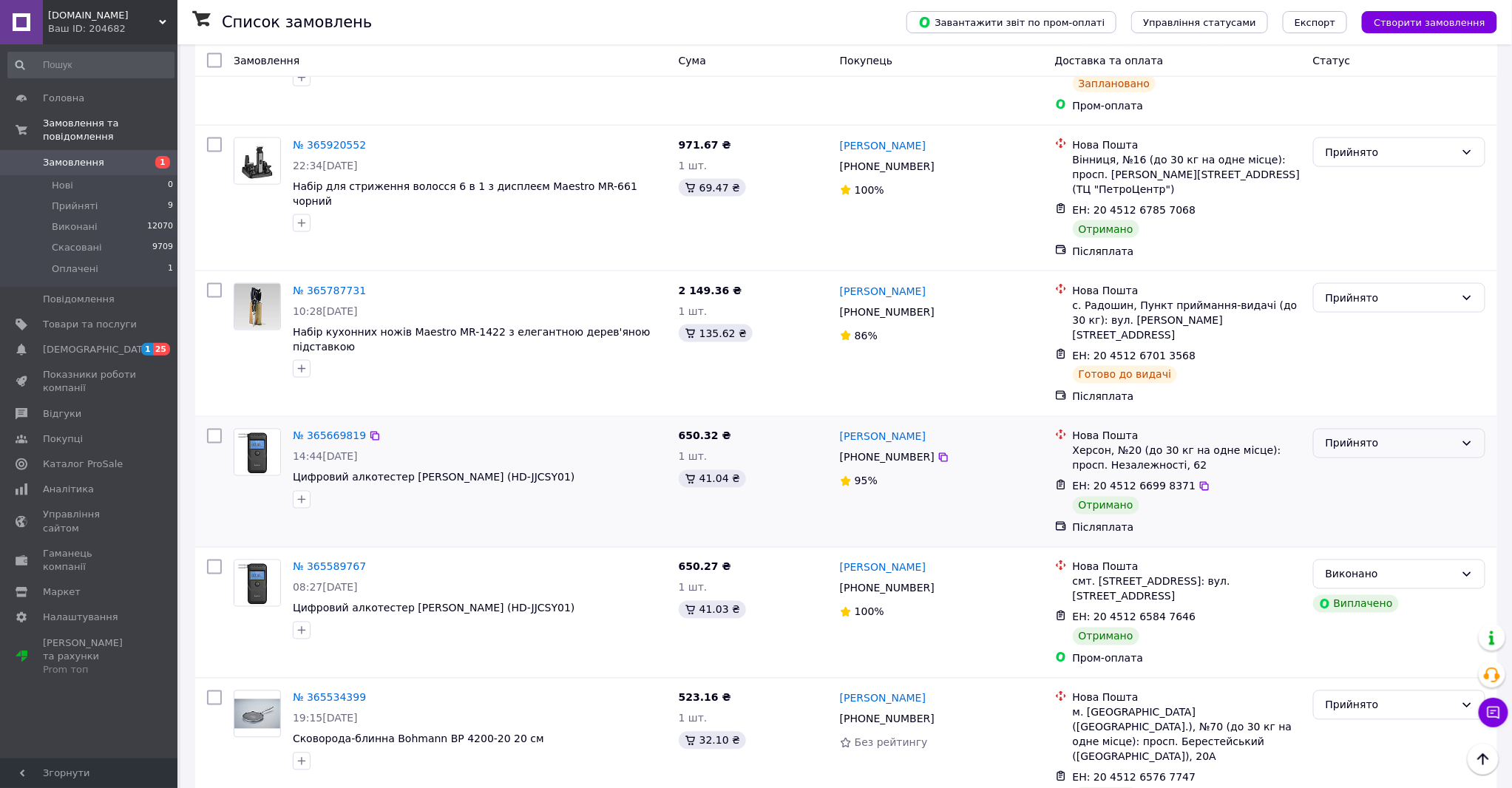
click at [1369, 436] on div "Прийнято" at bounding box center [1391, 443] width 130 height 16
click at [1351, 392] on li "Виконано" at bounding box center [1399, 389] width 170 height 27
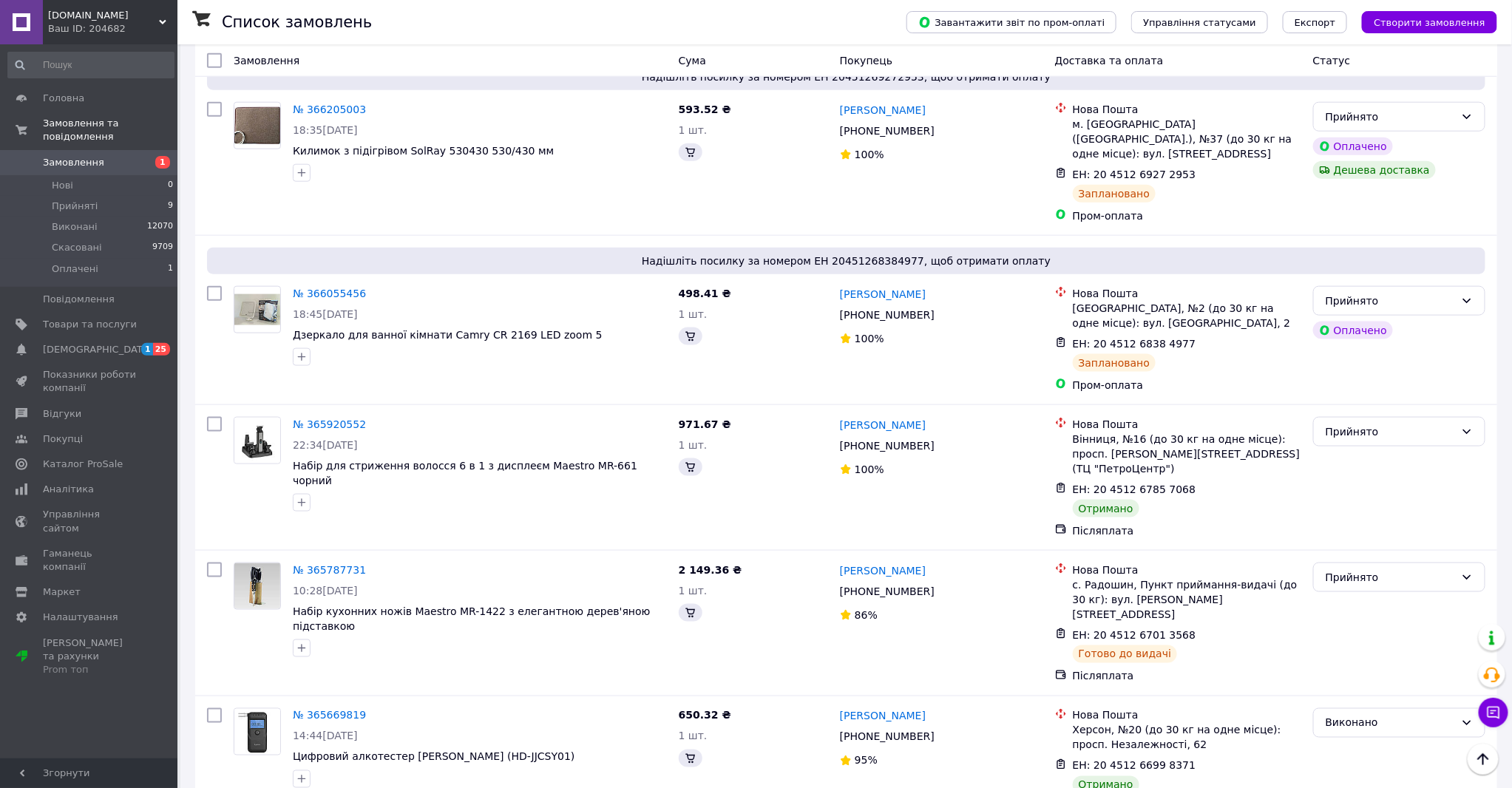
scroll to position [821, 0]
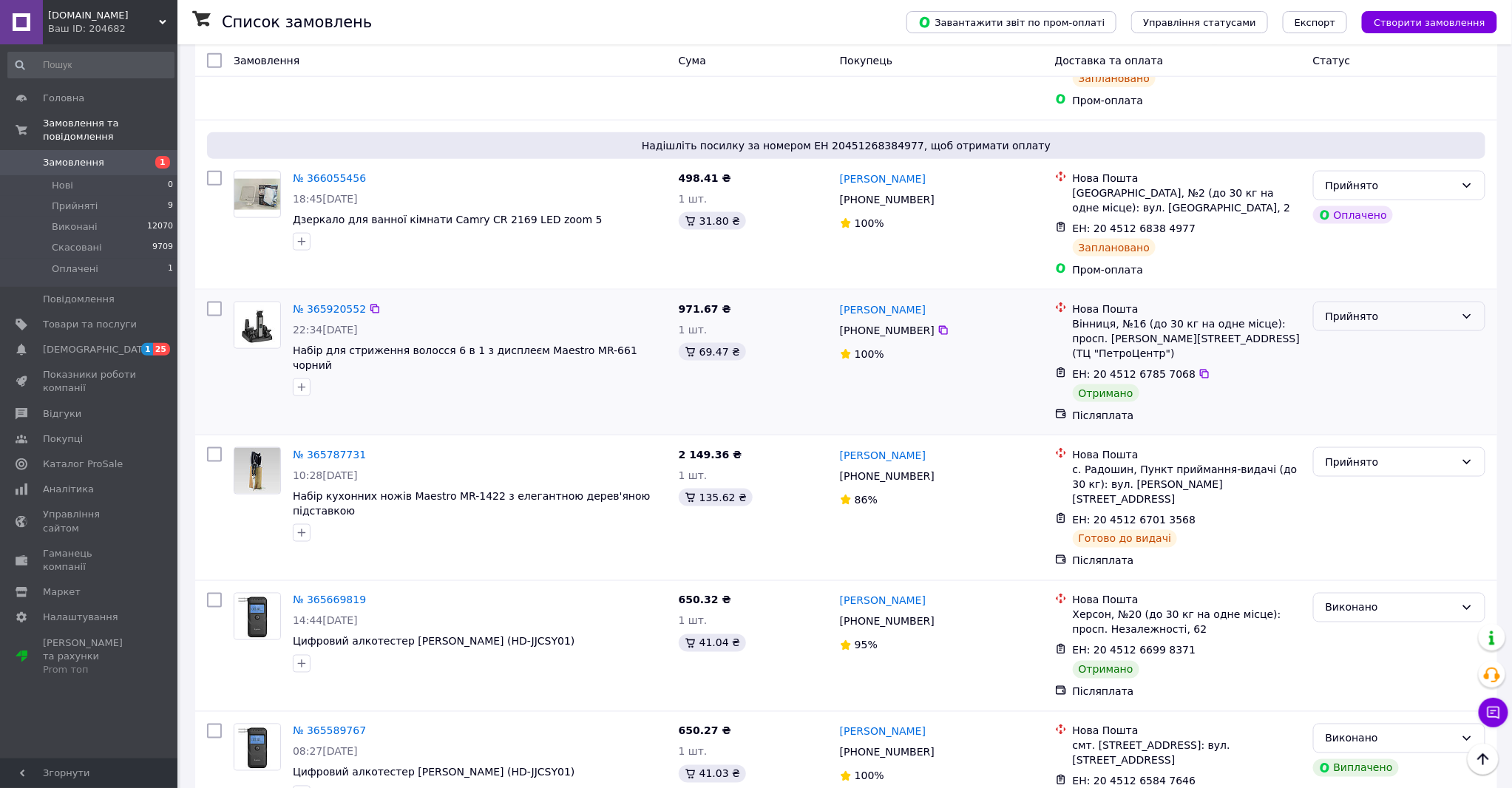
click at [1348, 308] on div "Прийнято" at bounding box center [1391, 316] width 130 height 16
click at [1357, 290] on li "Виконано" at bounding box center [1399, 291] width 170 height 27
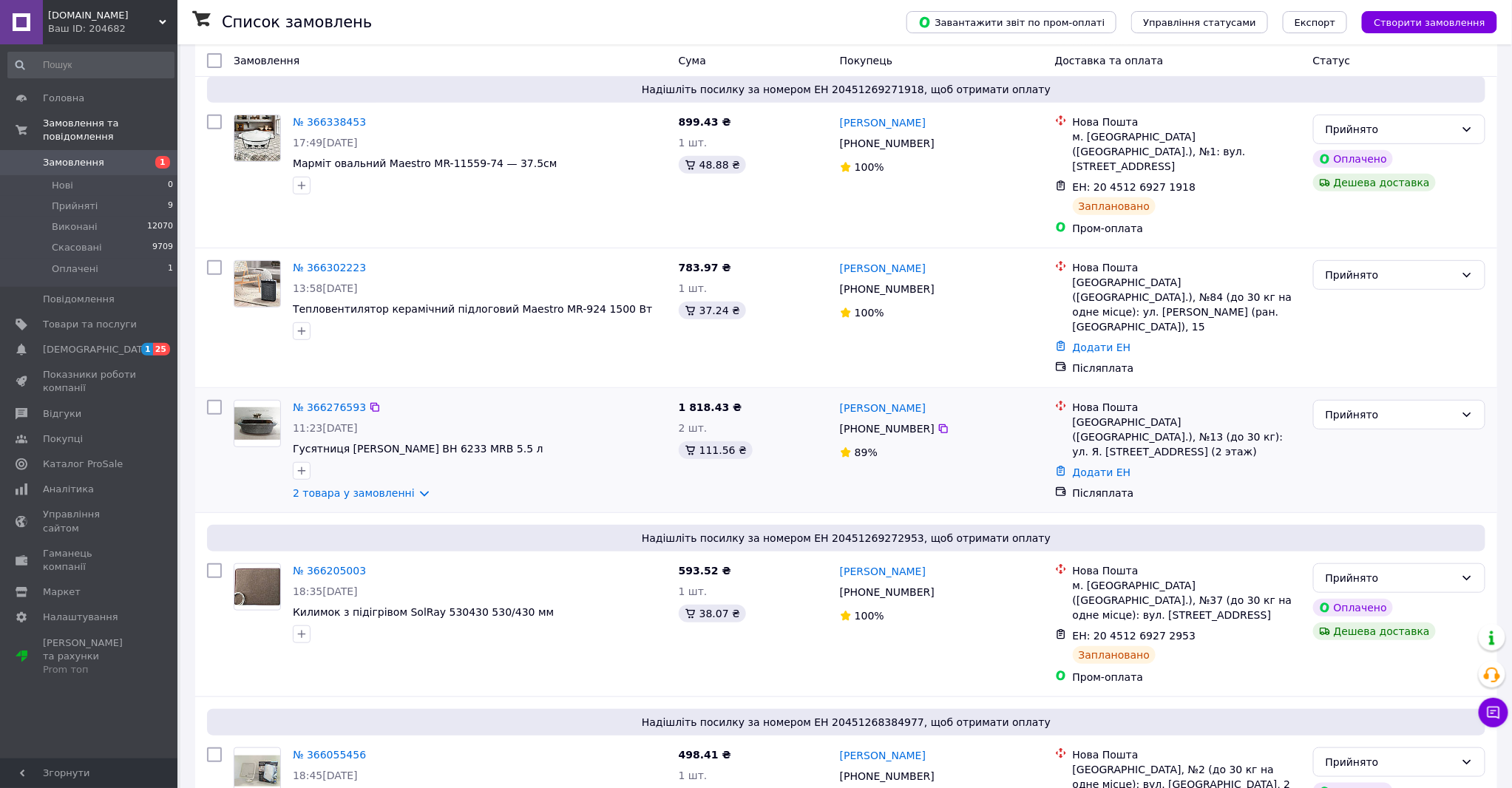
scroll to position [246, 0]
click at [319, 400] on link "№ 366276593" at bounding box center [329, 406] width 73 height 12
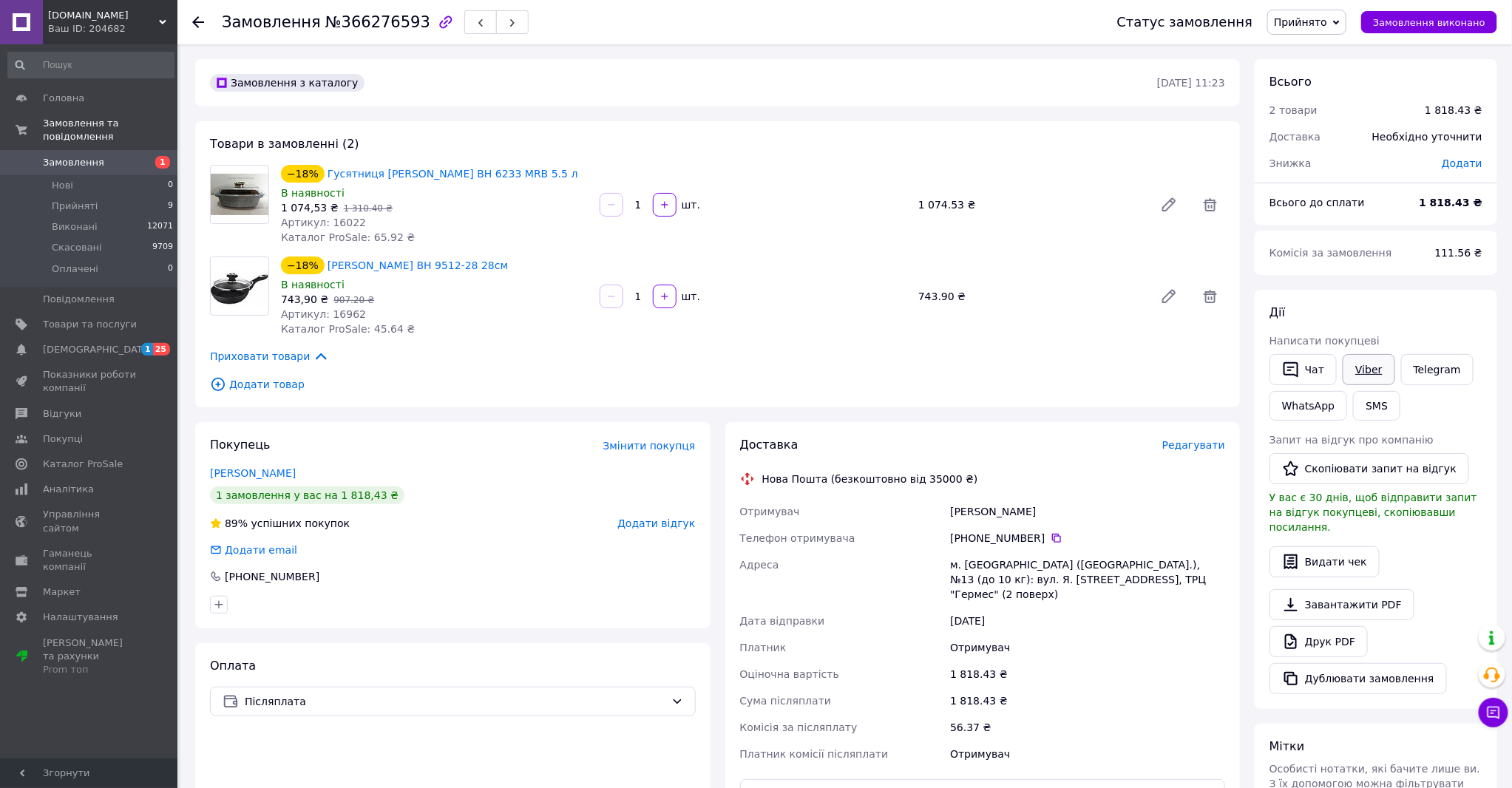
click at [1369, 372] on link "Viber" at bounding box center [1369, 369] width 52 height 31
click at [1418, 368] on link "Telegram" at bounding box center [1437, 369] width 73 height 31
click at [200, 18] on icon at bounding box center [197, 22] width 12 height 12
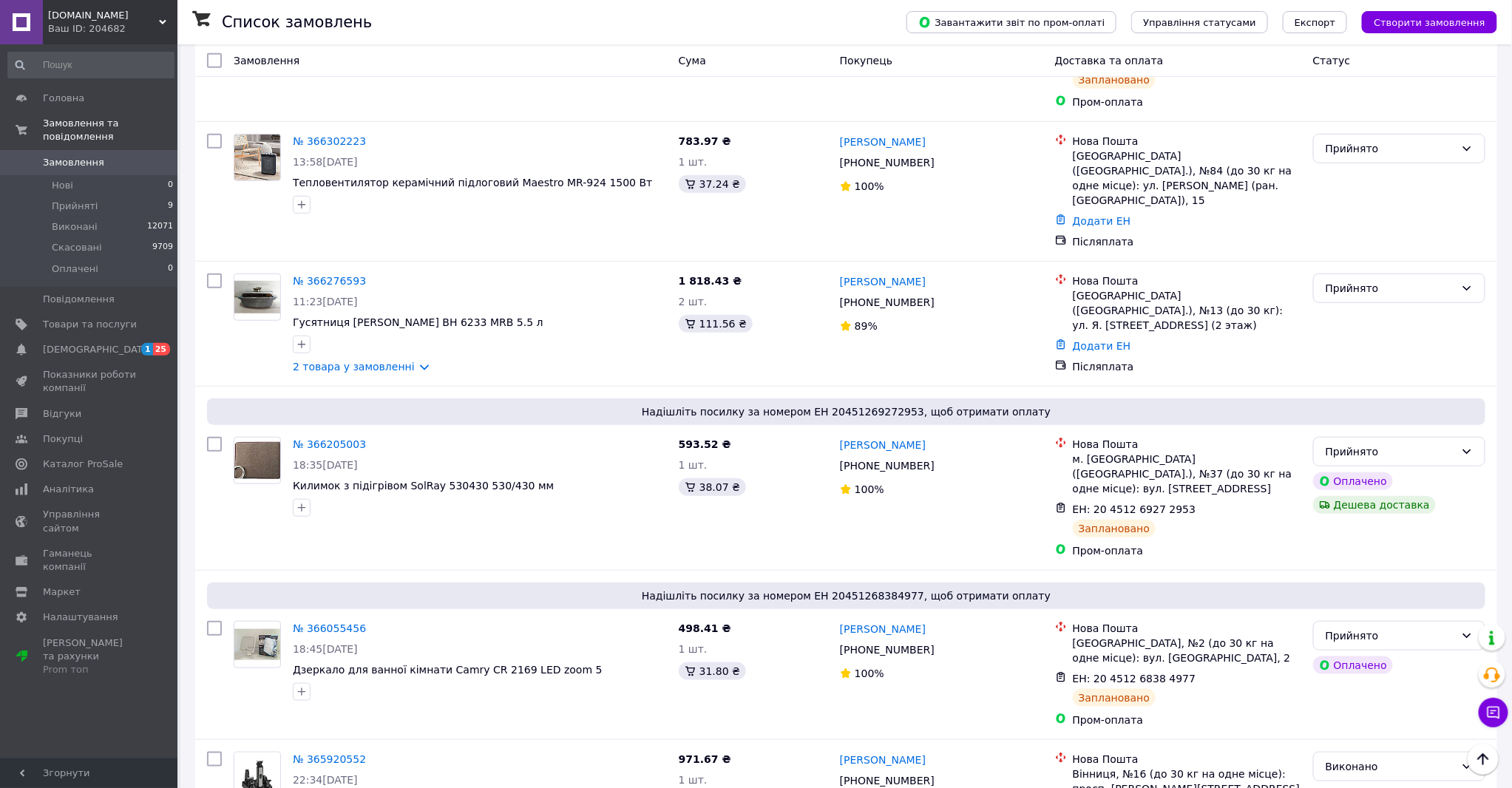
scroll to position [410, 0]
